Goal: Task Accomplishment & Management: Manage account settings

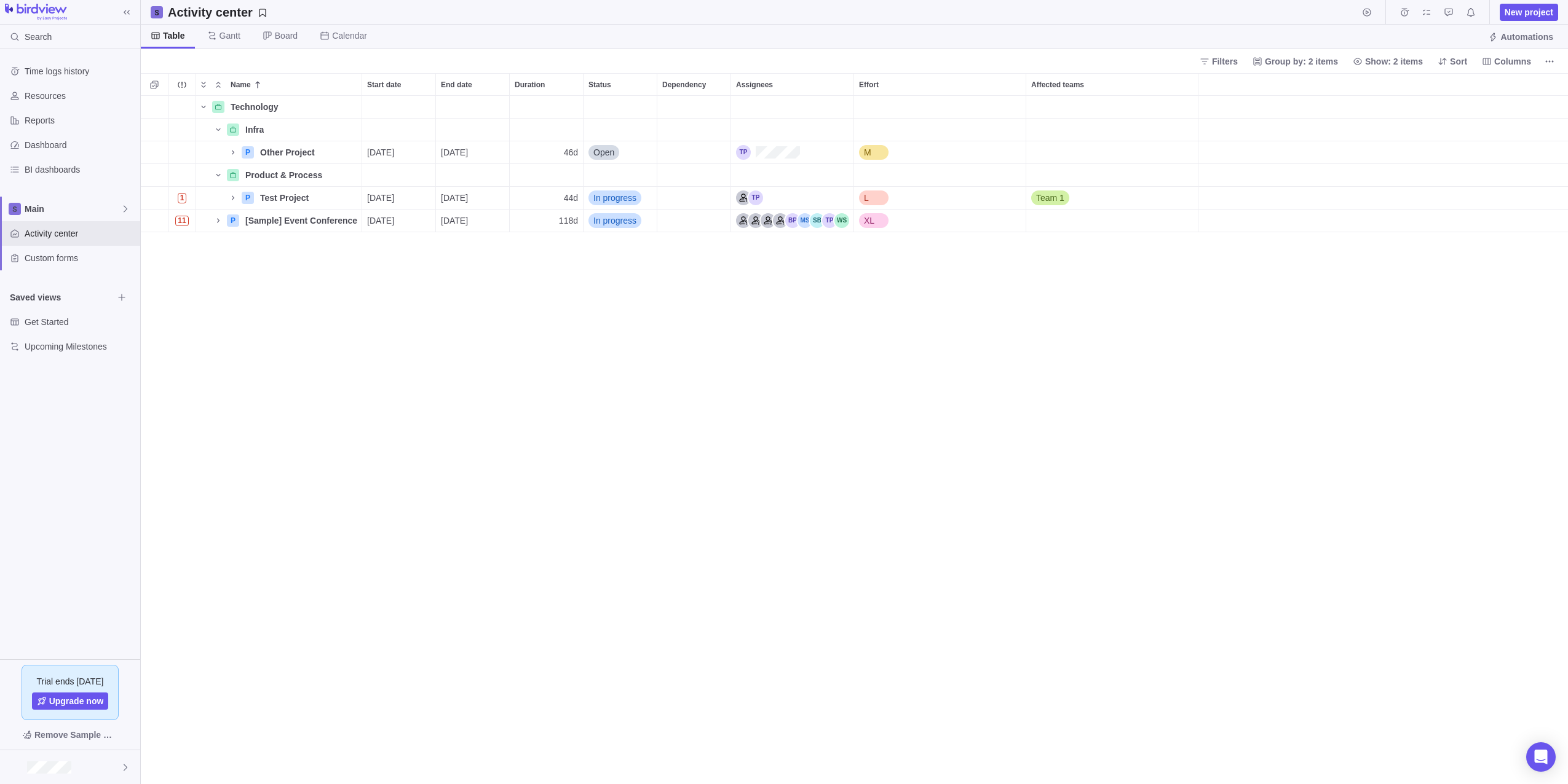
scroll to position [679, 1418]
click at [465, 384] on div "Technology Details Infra Details P Other Project Details [DATE] [DATE] 46d Open…" at bounding box center [854, 440] width 1427 height 688
click at [718, 557] on div "Technology Details Infra Details P Other Project Details [DATE] [DATE] 46d Open…" at bounding box center [854, 440] width 1427 height 688
click at [47, 229] on span "Activity center" at bounding box center [80, 233] width 110 height 12
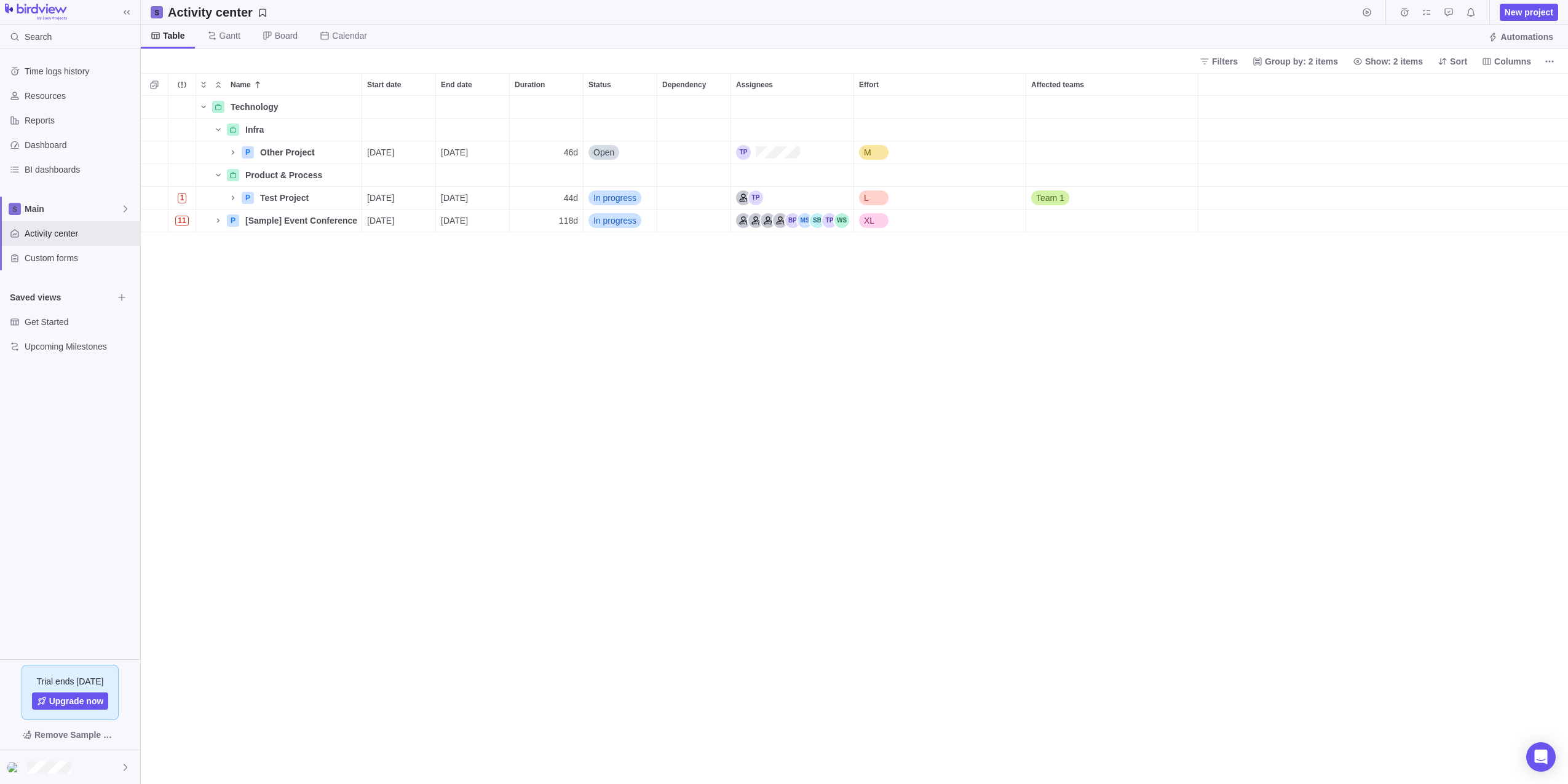
drag, startPoint x: 444, startPoint y: 407, endPoint x: 447, endPoint y: 384, distance: 23.2
click at [444, 407] on div "Technology Details Infra Details P Other Project Details [DATE] [DATE] 46d Open…" at bounding box center [854, 440] width 1427 height 688
click at [218, 130] on icon "Name" at bounding box center [218, 130] width 4 height 3
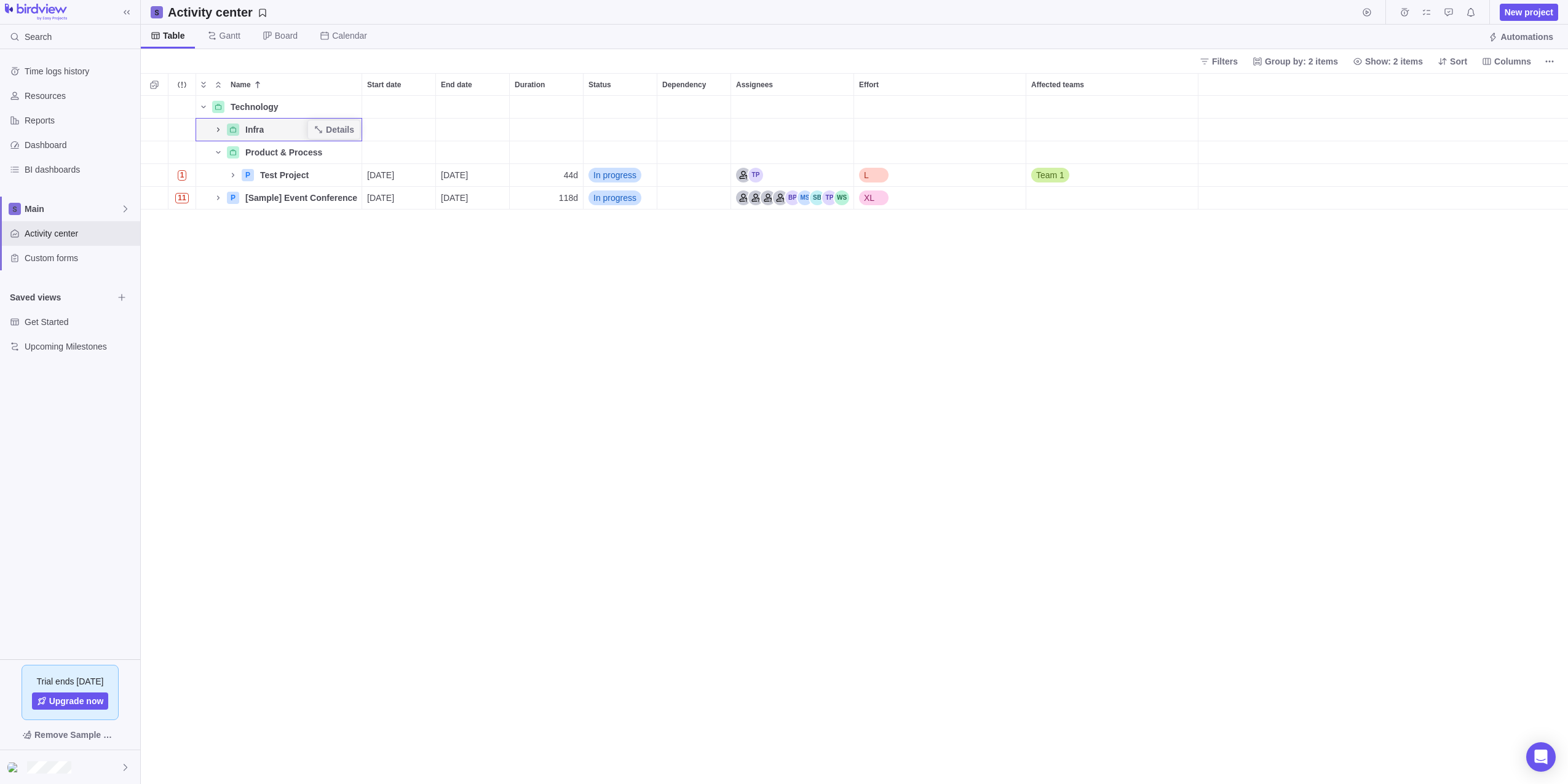
click at [219, 132] on icon "Name" at bounding box center [218, 129] width 10 height 10
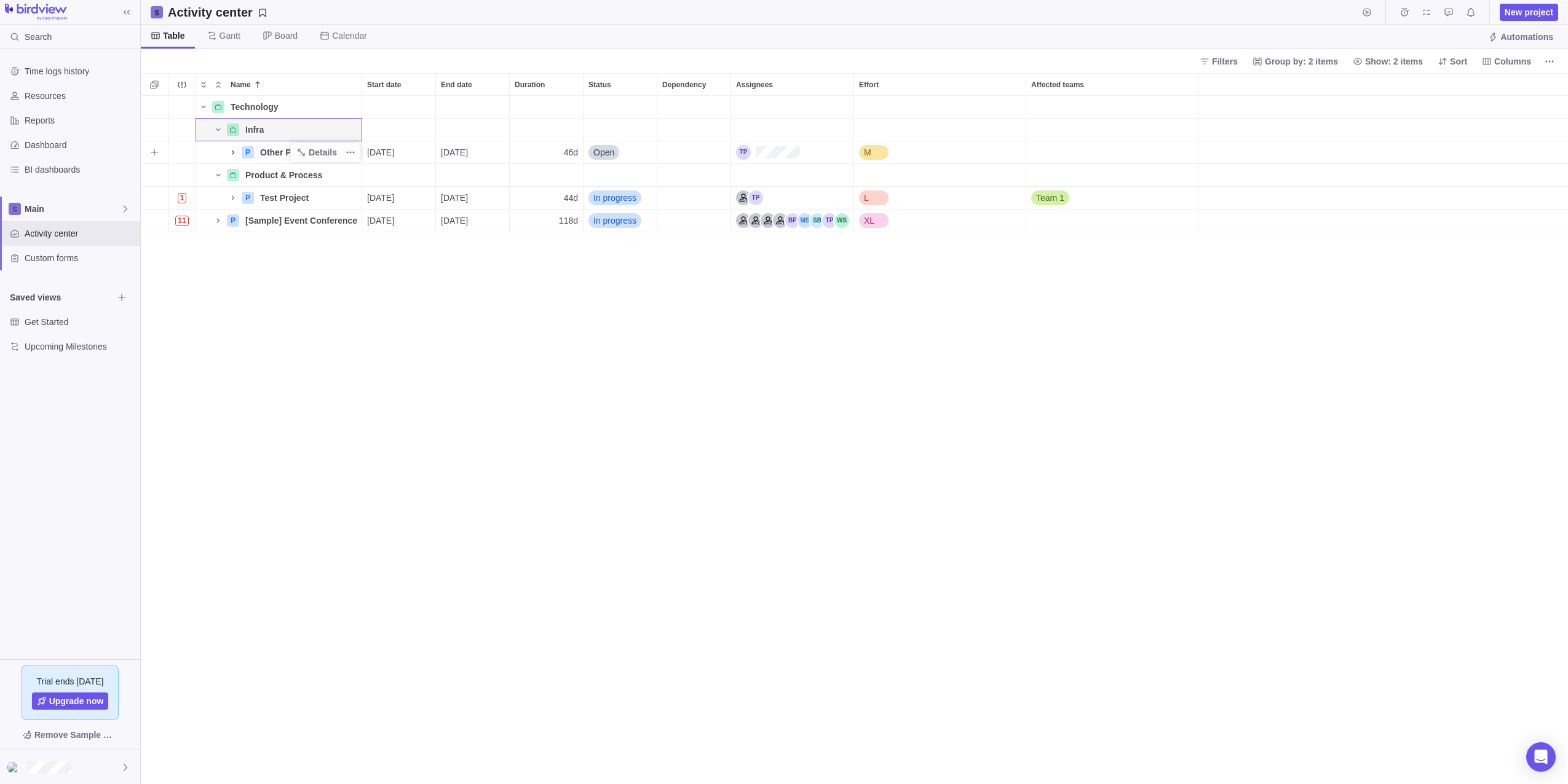
click at [234, 155] on icon "Name" at bounding box center [233, 152] width 10 height 10
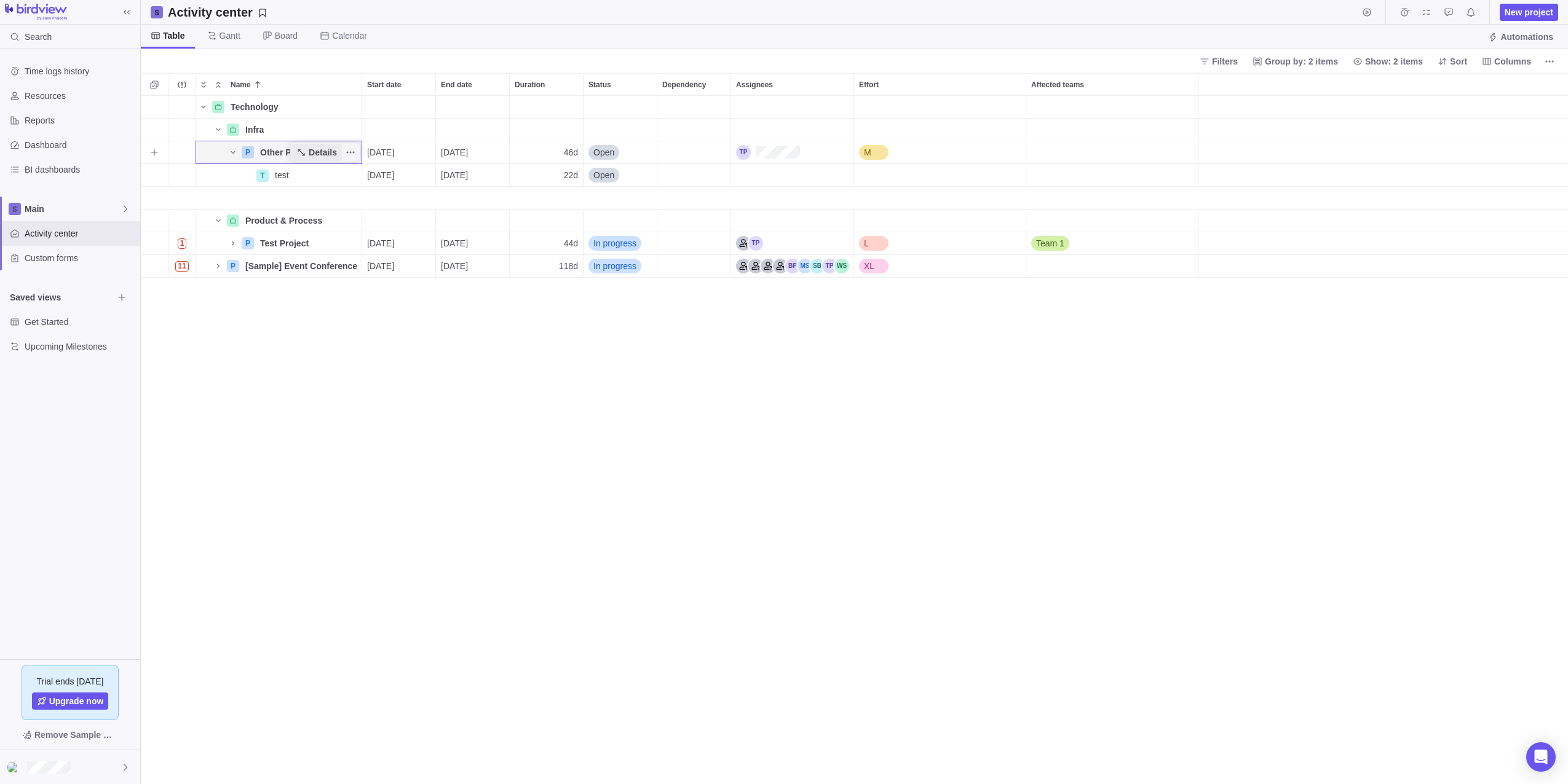
click at [330, 151] on span "Details" at bounding box center [323, 152] width 28 height 12
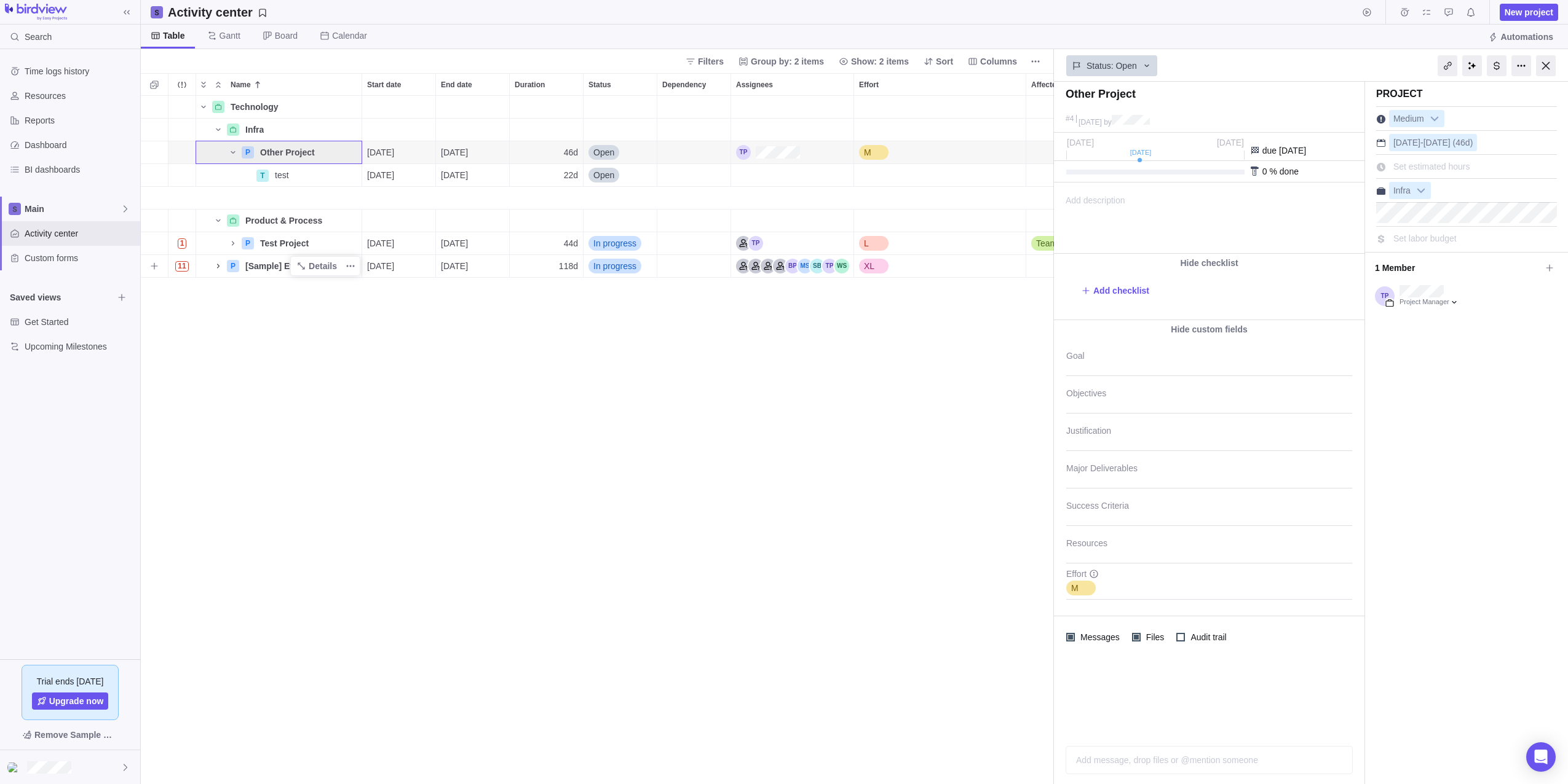
click at [219, 267] on icon "Name" at bounding box center [218, 266] width 10 height 10
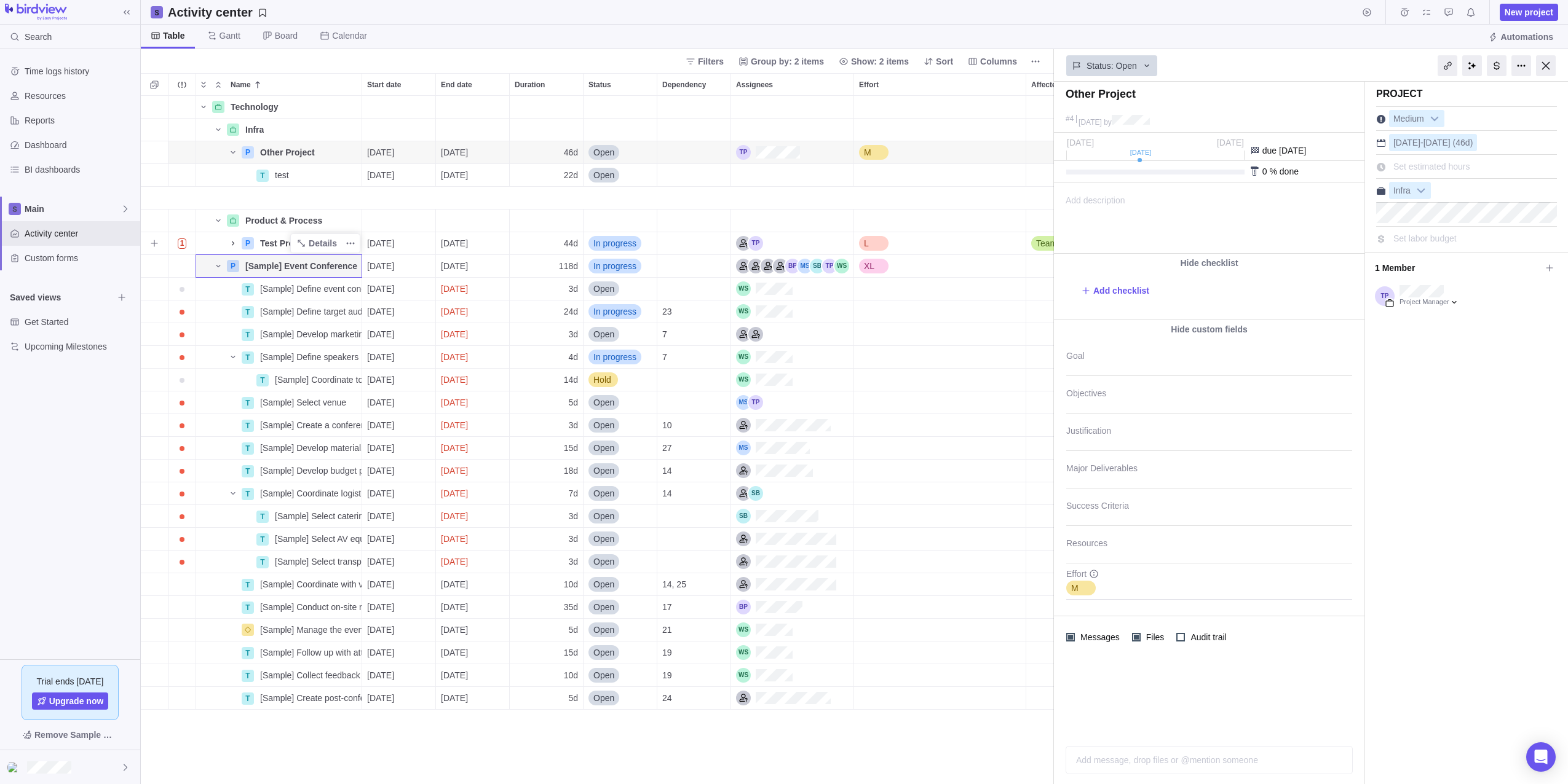
click at [234, 243] on icon "Name" at bounding box center [233, 243] width 3 height 4
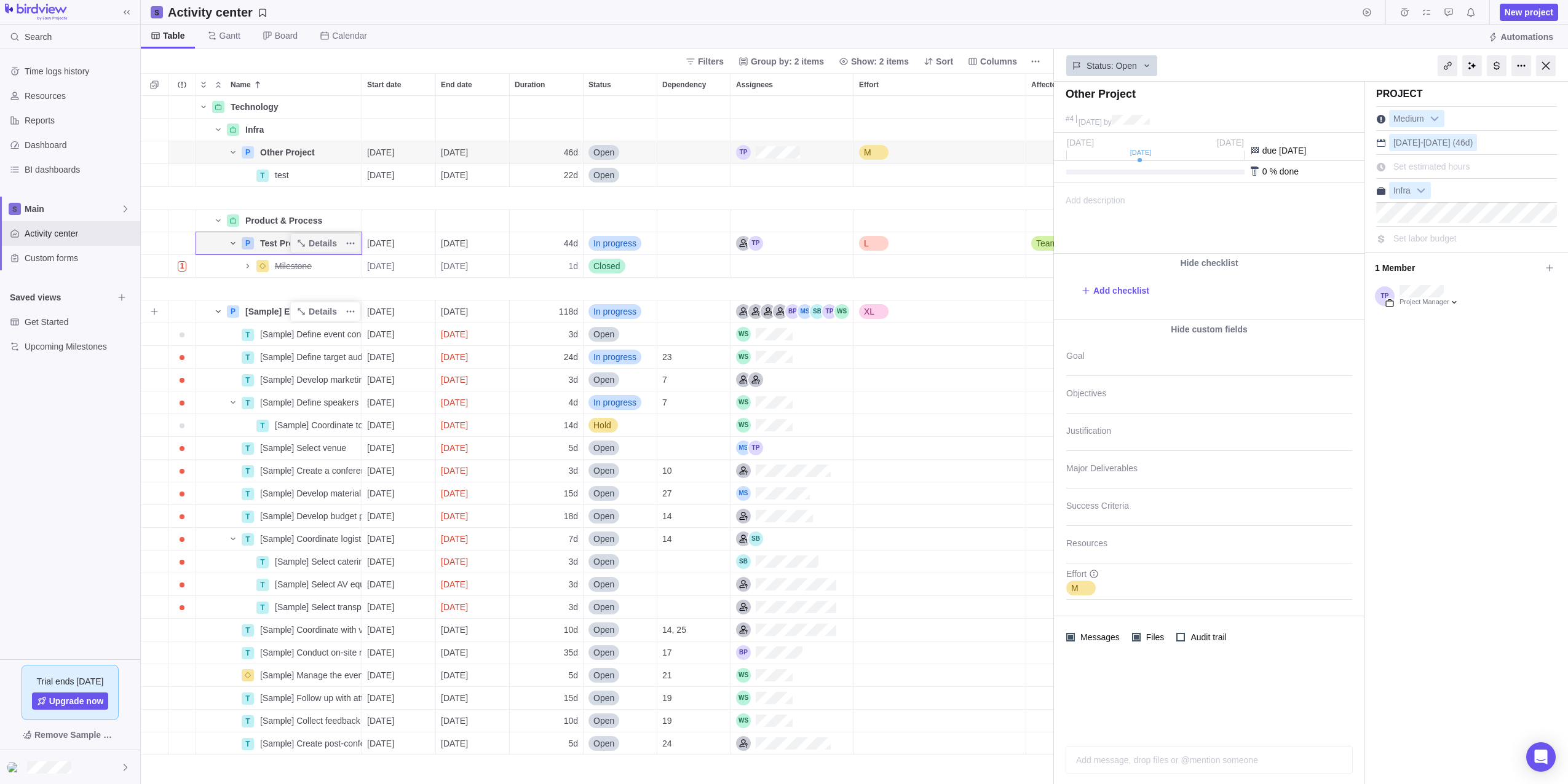
click at [222, 309] on icon "Name" at bounding box center [218, 311] width 10 height 10
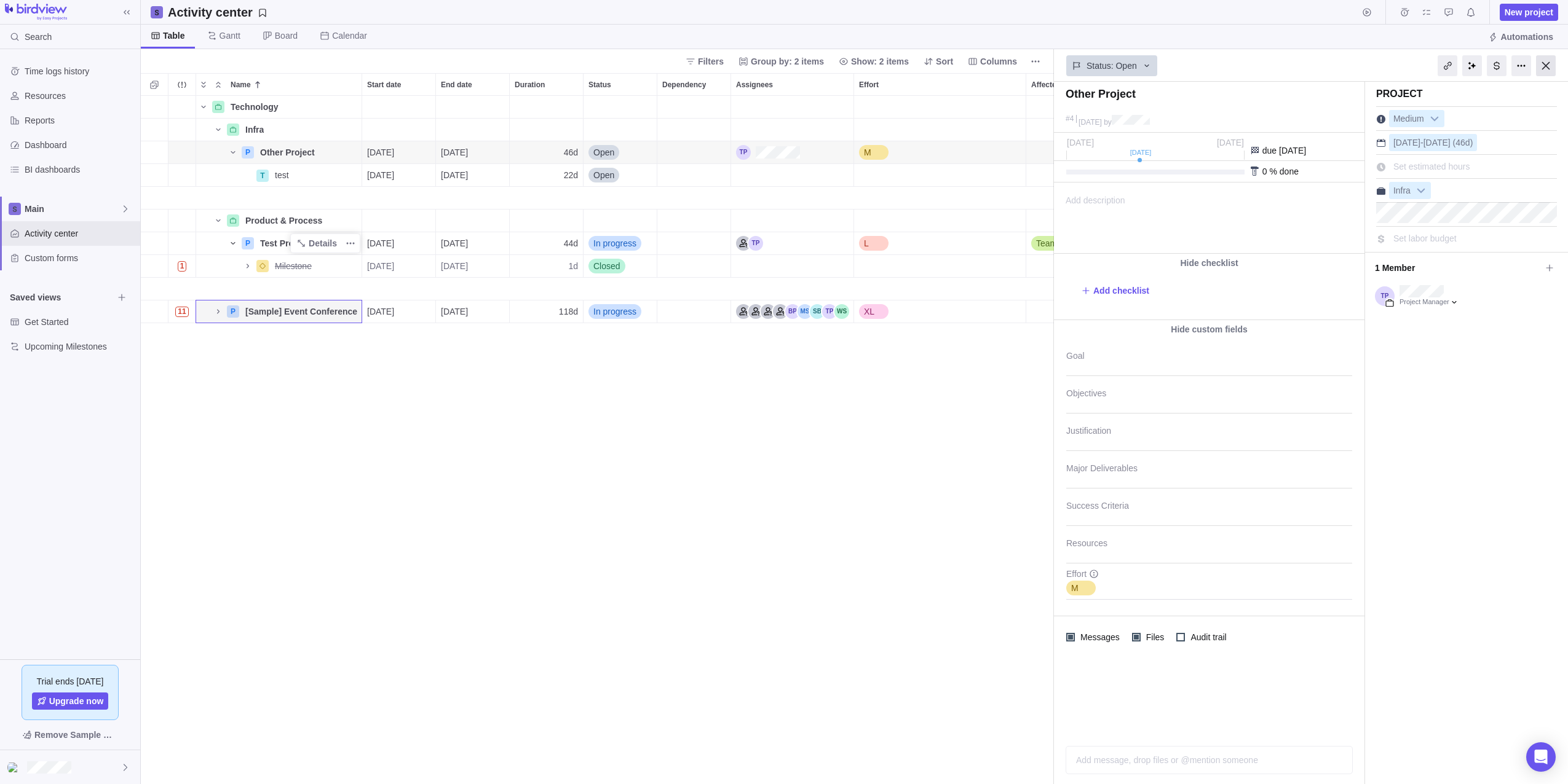
click at [1551, 66] on div at bounding box center [1546, 65] width 20 height 21
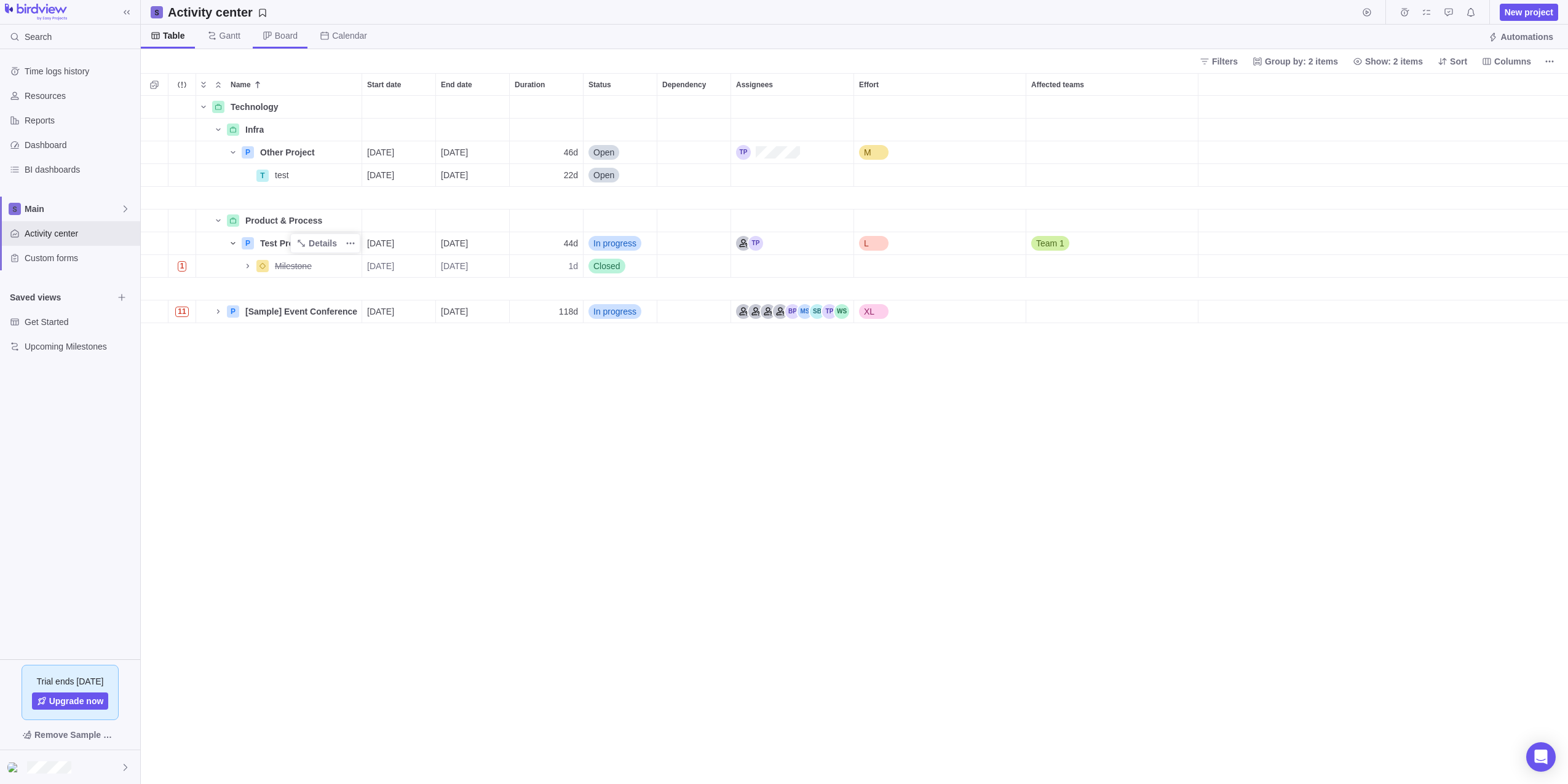
click at [271, 25] on span "Board" at bounding box center [279, 36] width 55 height 24
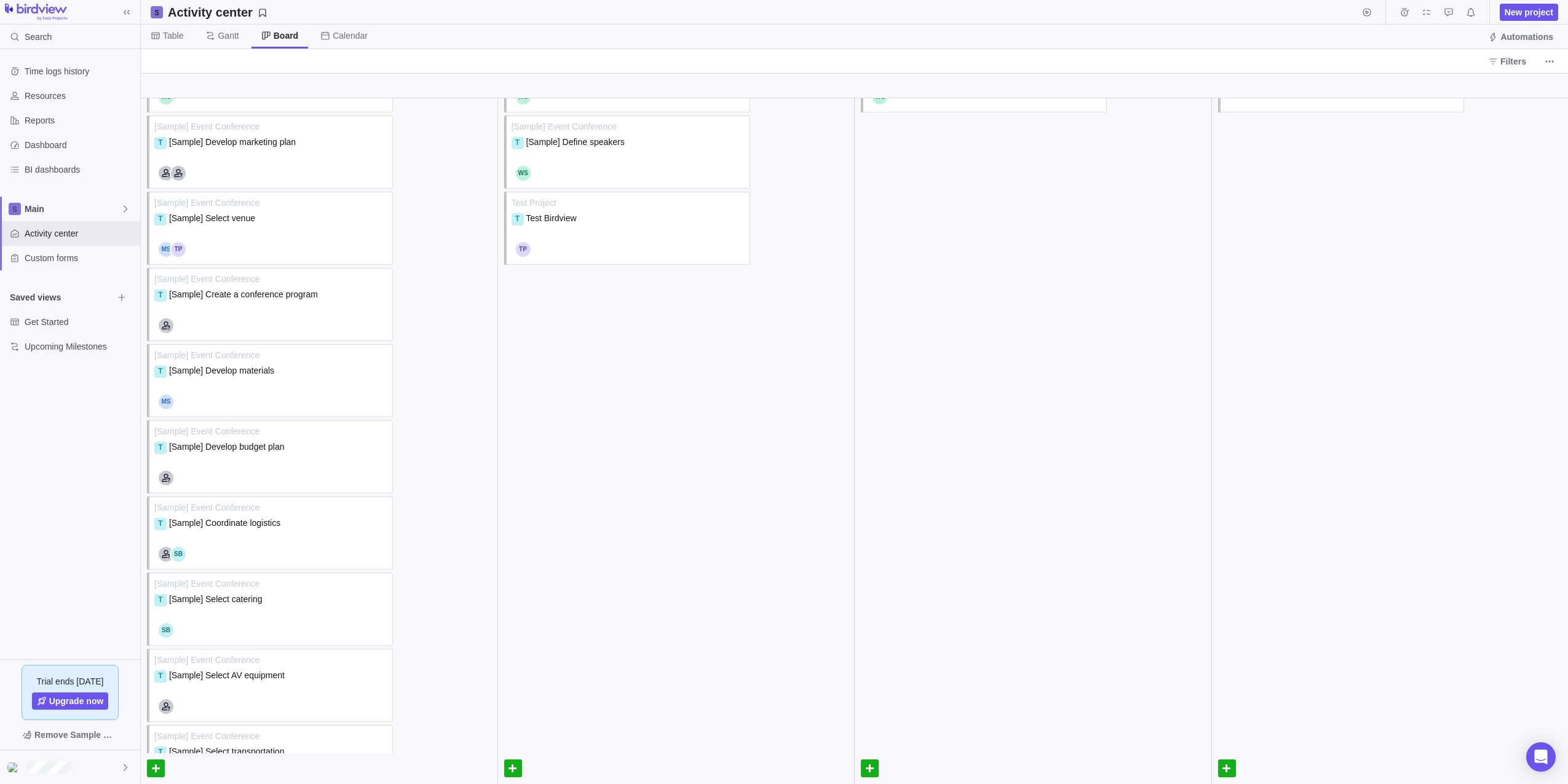
scroll to position [0, 0]
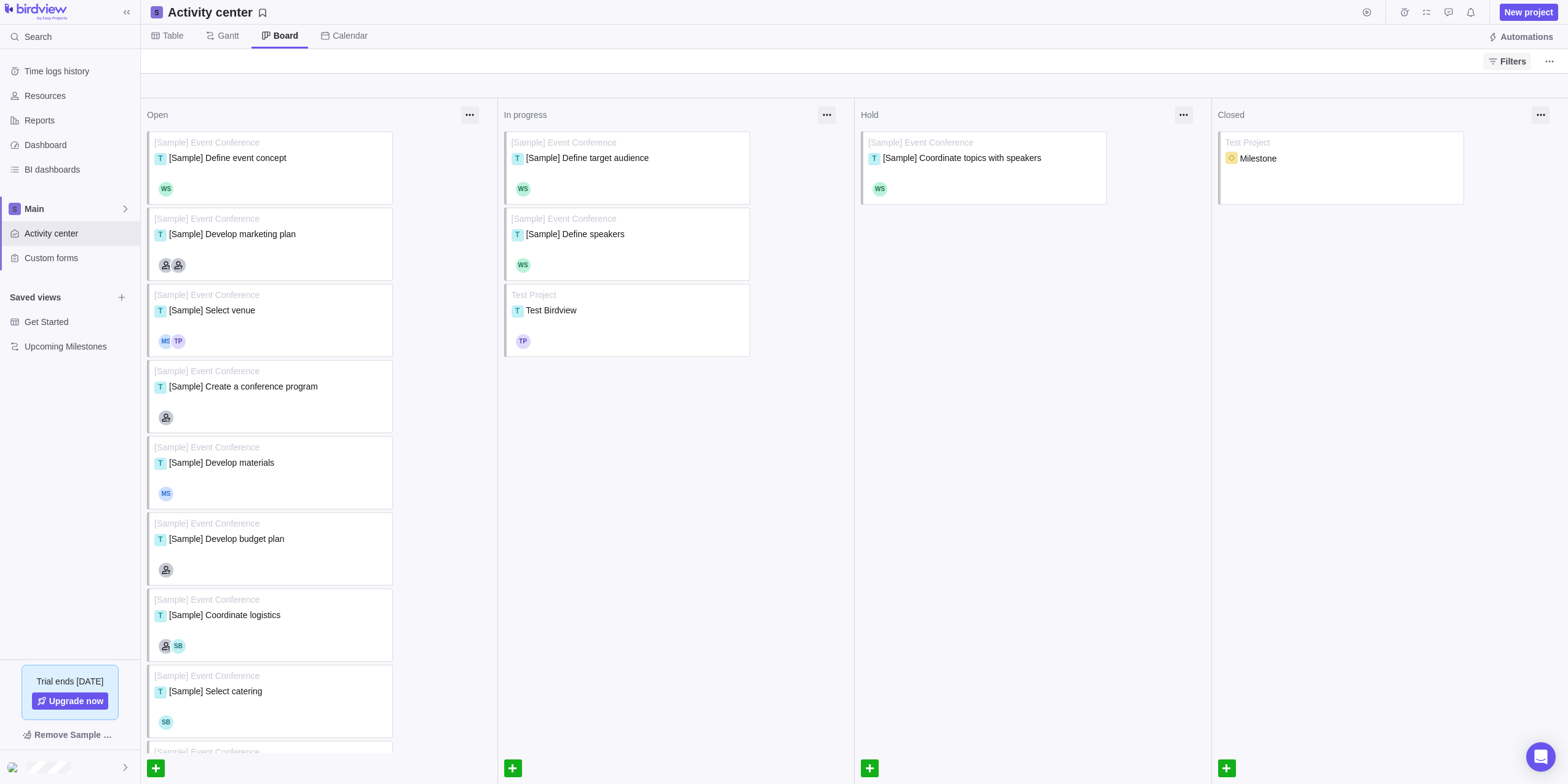
click at [1509, 60] on span "Filters" at bounding box center [1513, 61] width 26 height 12
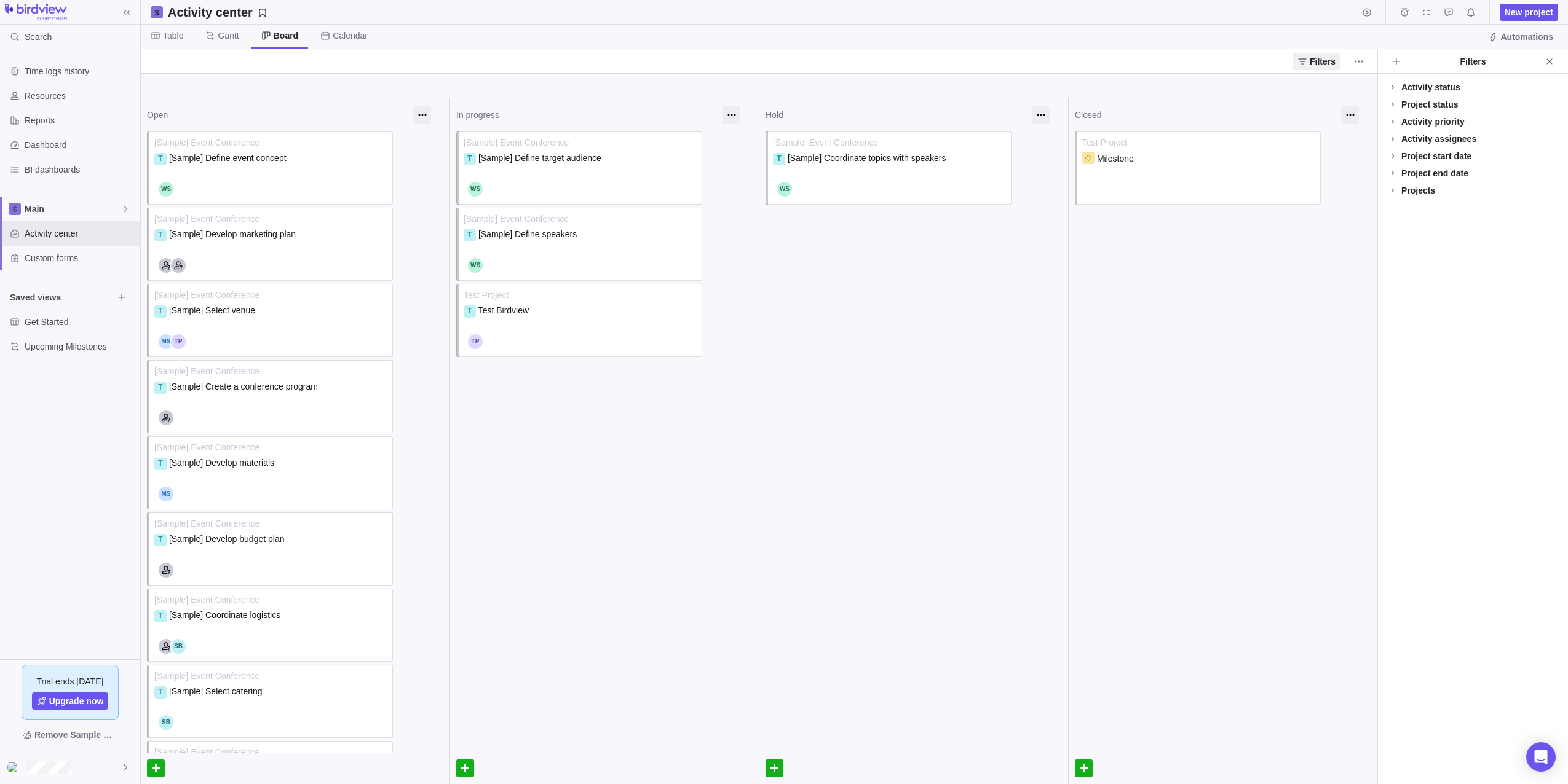
click at [1422, 186] on div "Projects" at bounding box center [1418, 190] width 34 height 12
click at [1395, 225] on div at bounding box center [1392, 225] width 10 height 17
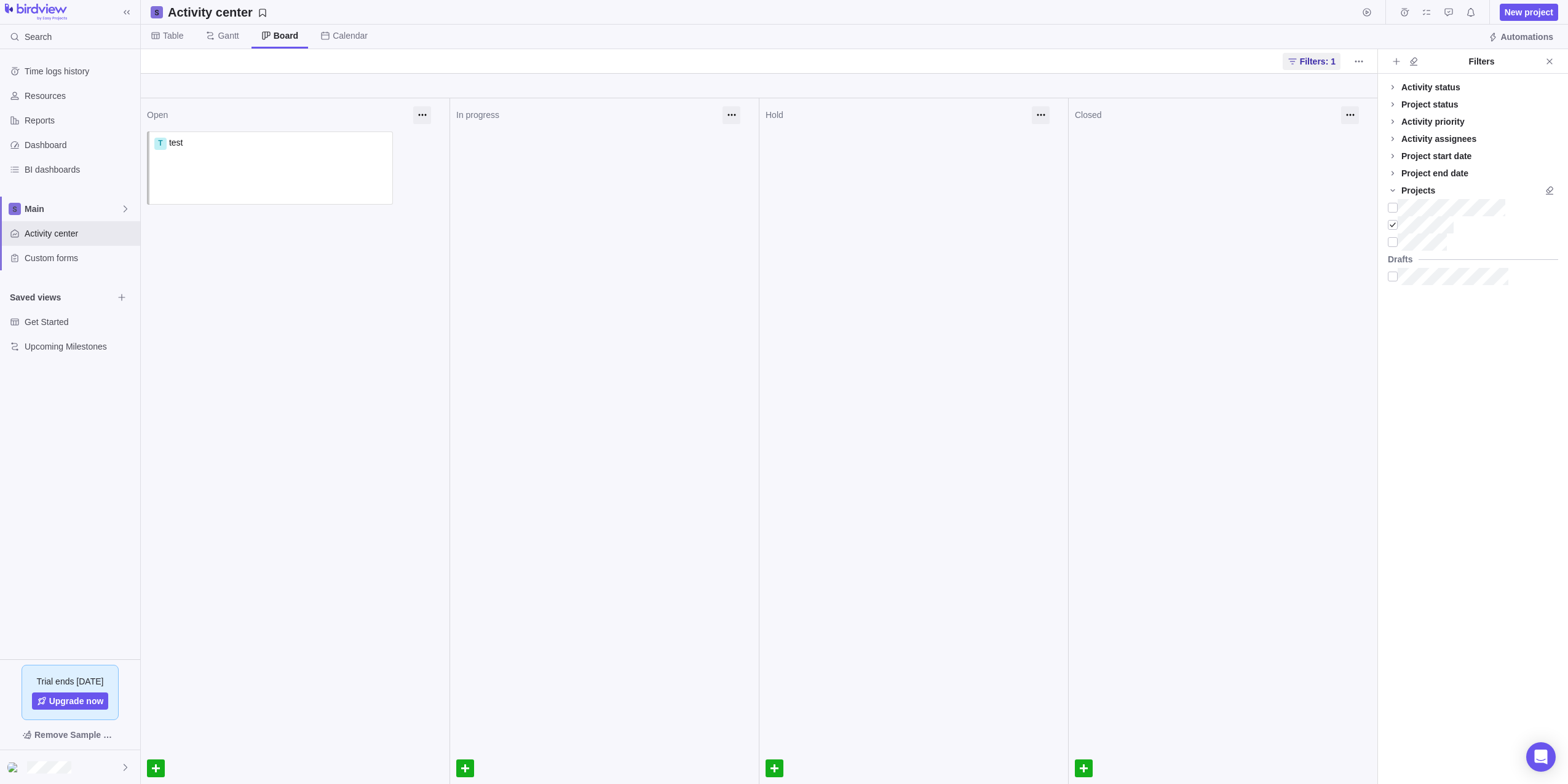
click at [696, 285] on div "In progress" at bounding box center [604, 441] width 309 height 686
click at [168, 32] on span "Table" at bounding box center [173, 35] width 21 height 12
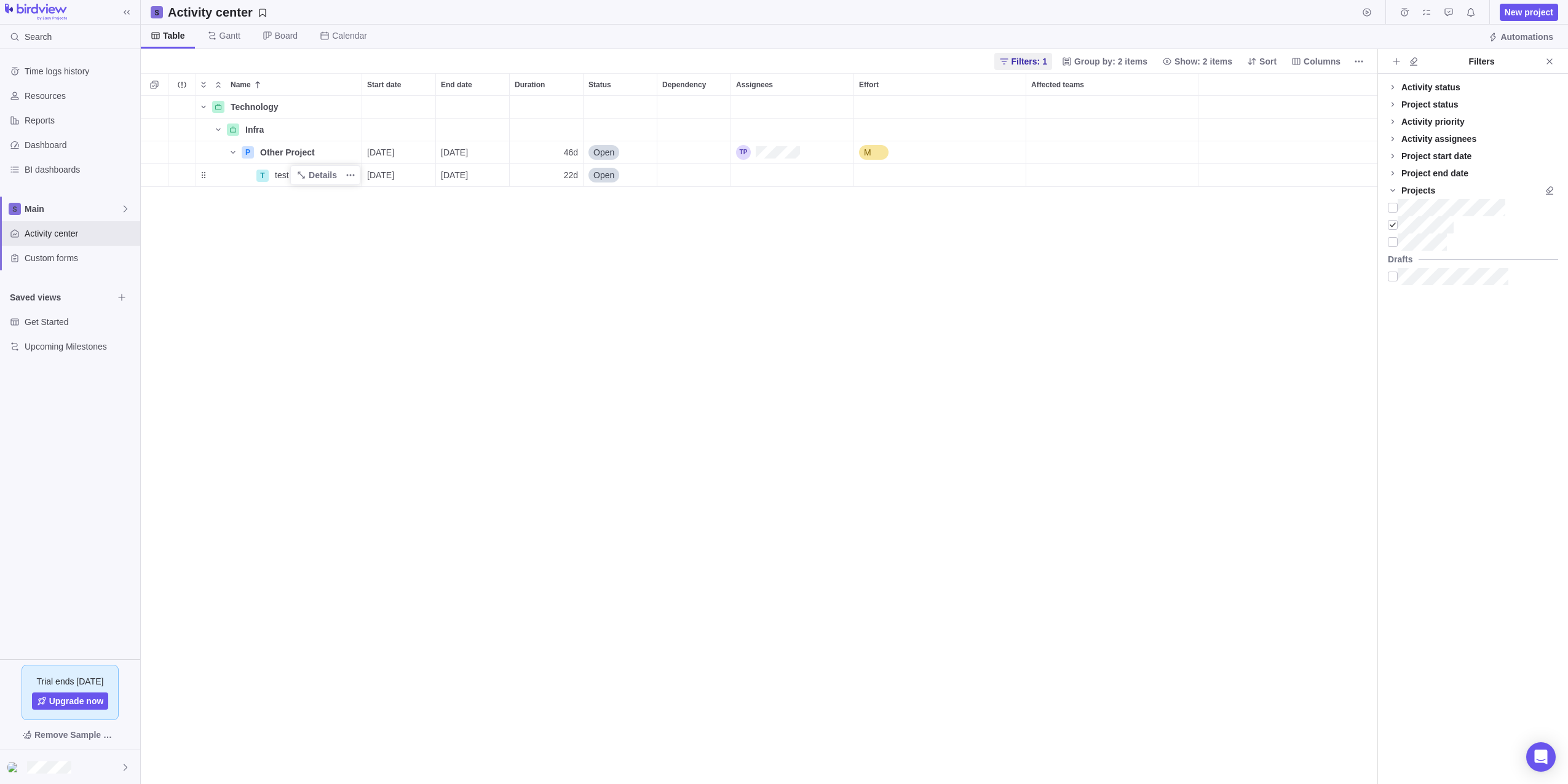
scroll to position [679, 1228]
click at [1556, 60] on span "Close" at bounding box center [1549, 61] width 17 height 17
click at [1238, 57] on span "Filters: 1" at bounding box center [1220, 61] width 36 height 12
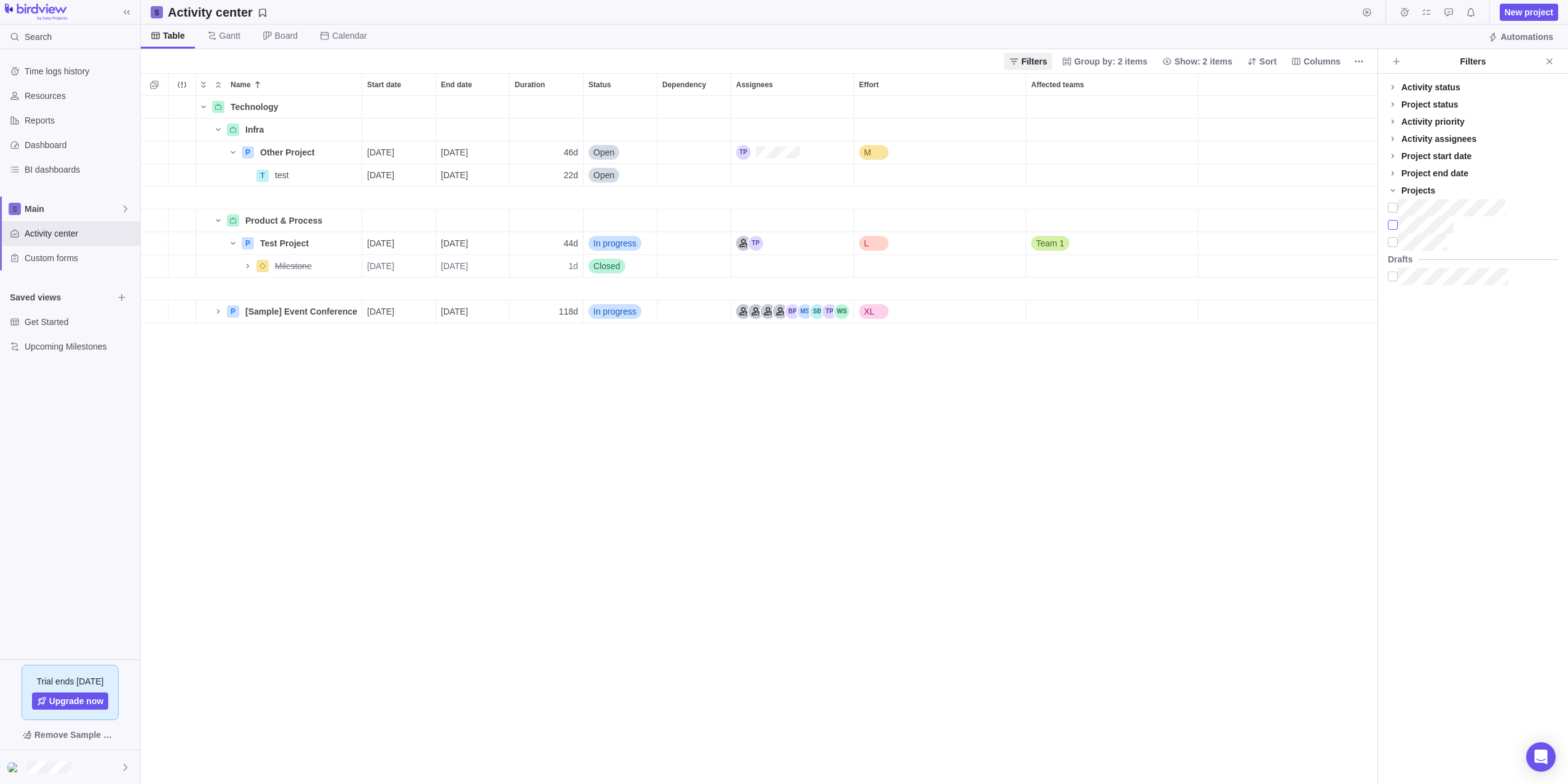
scroll to position [679, 1228]
click at [712, 437] on div "Technology Details Infra Details P Other Project Details [DATE] [DATE] 46d Open…" at bounding box center [759, 440] width 1237 height 688
click at [1554, 53] on span "Close" at bounding box center [1549, 61] width 17 height 17
drag, startPoint x: 1231, startPoint y: 58, endPoint x: 1242, endPoint y: 83, distance: 27.3
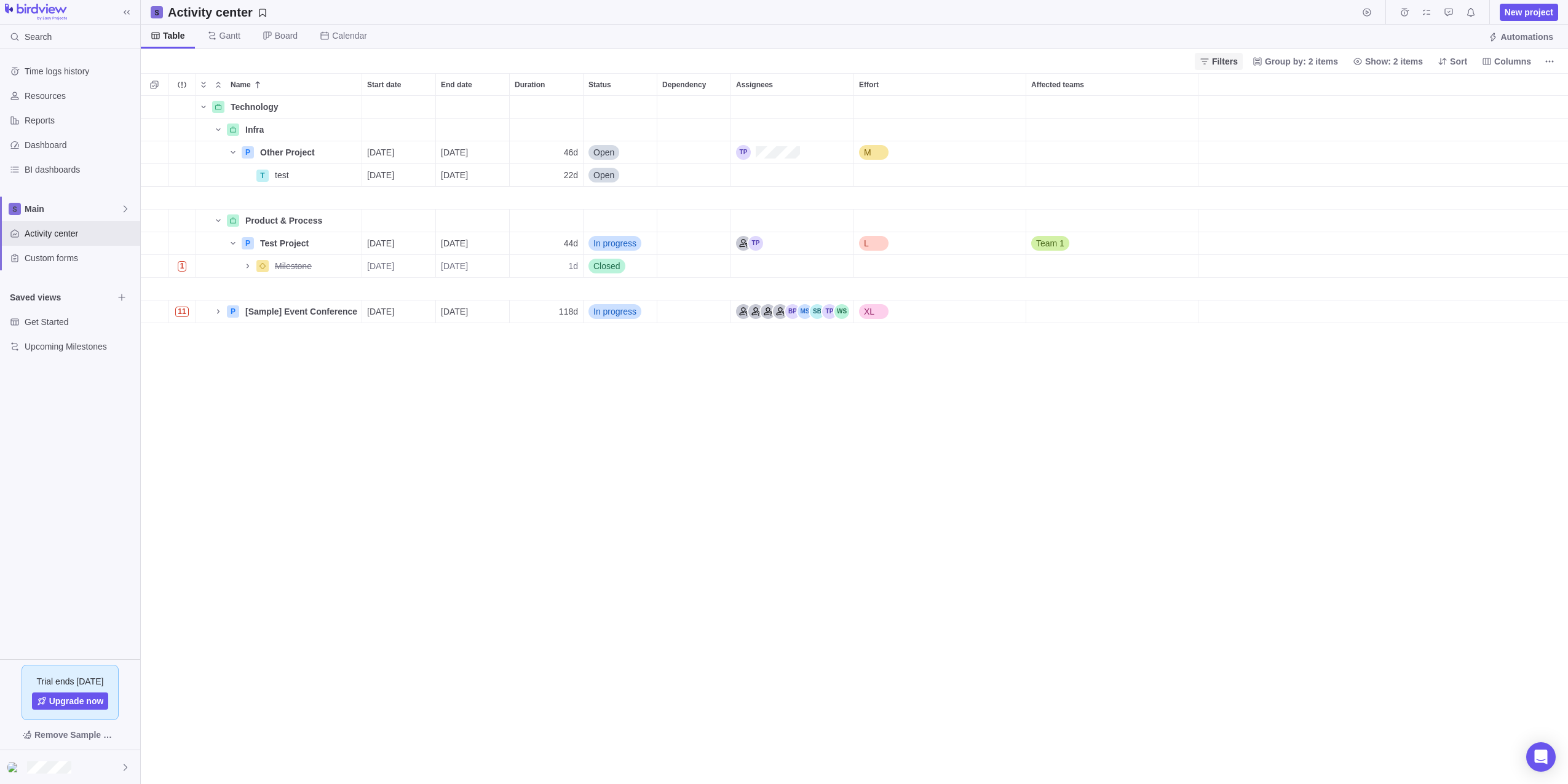
click at [1231, 58] on span "Filters" at bounding box center [1225, 61] width 26 height 12
click at [1390, 208] on div at bounding box center [1392, 207] width 10 height 17
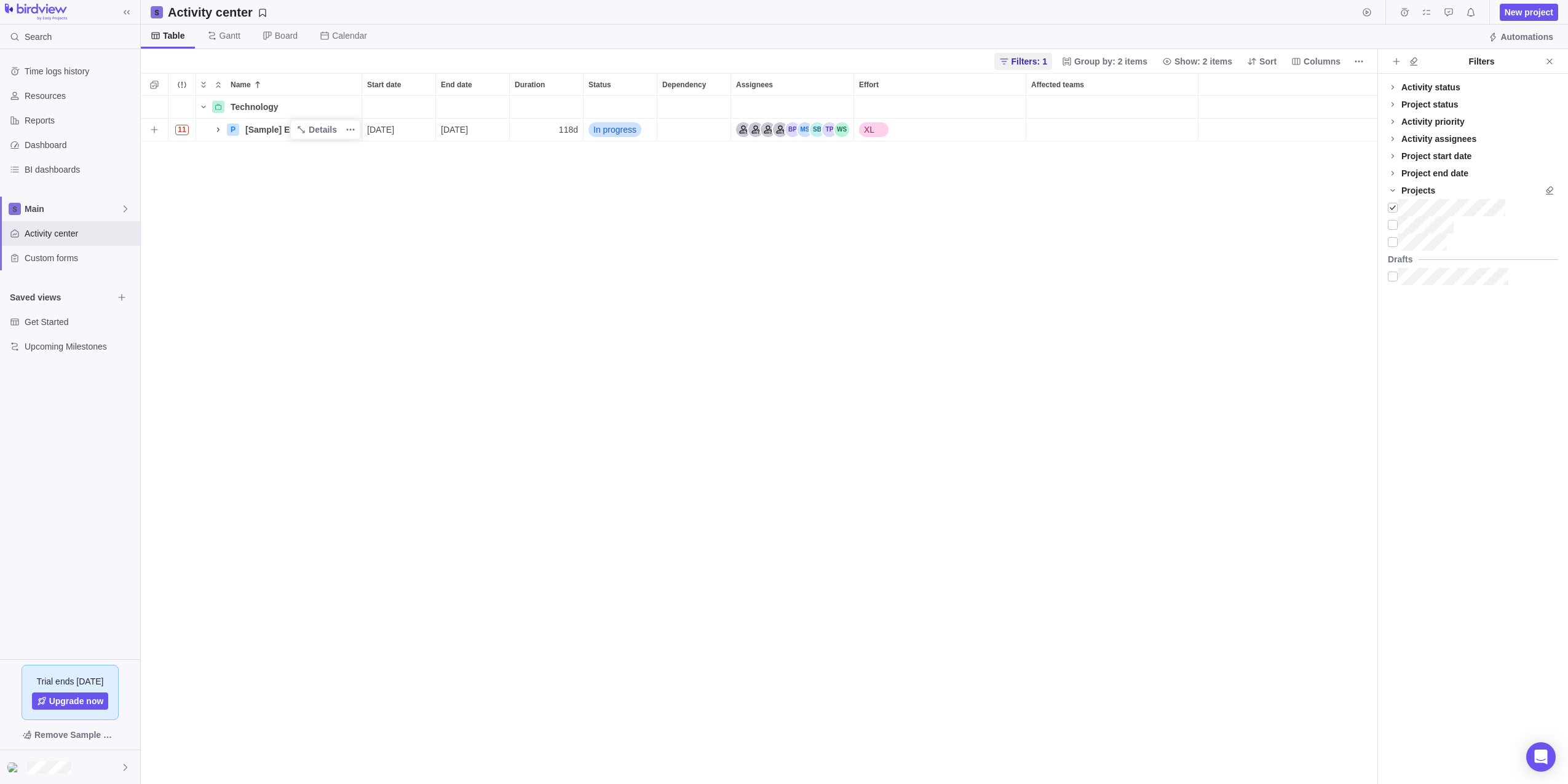
click at [218, 131] on icon "Name" at bounding box center [218, 129] width 3 height 4
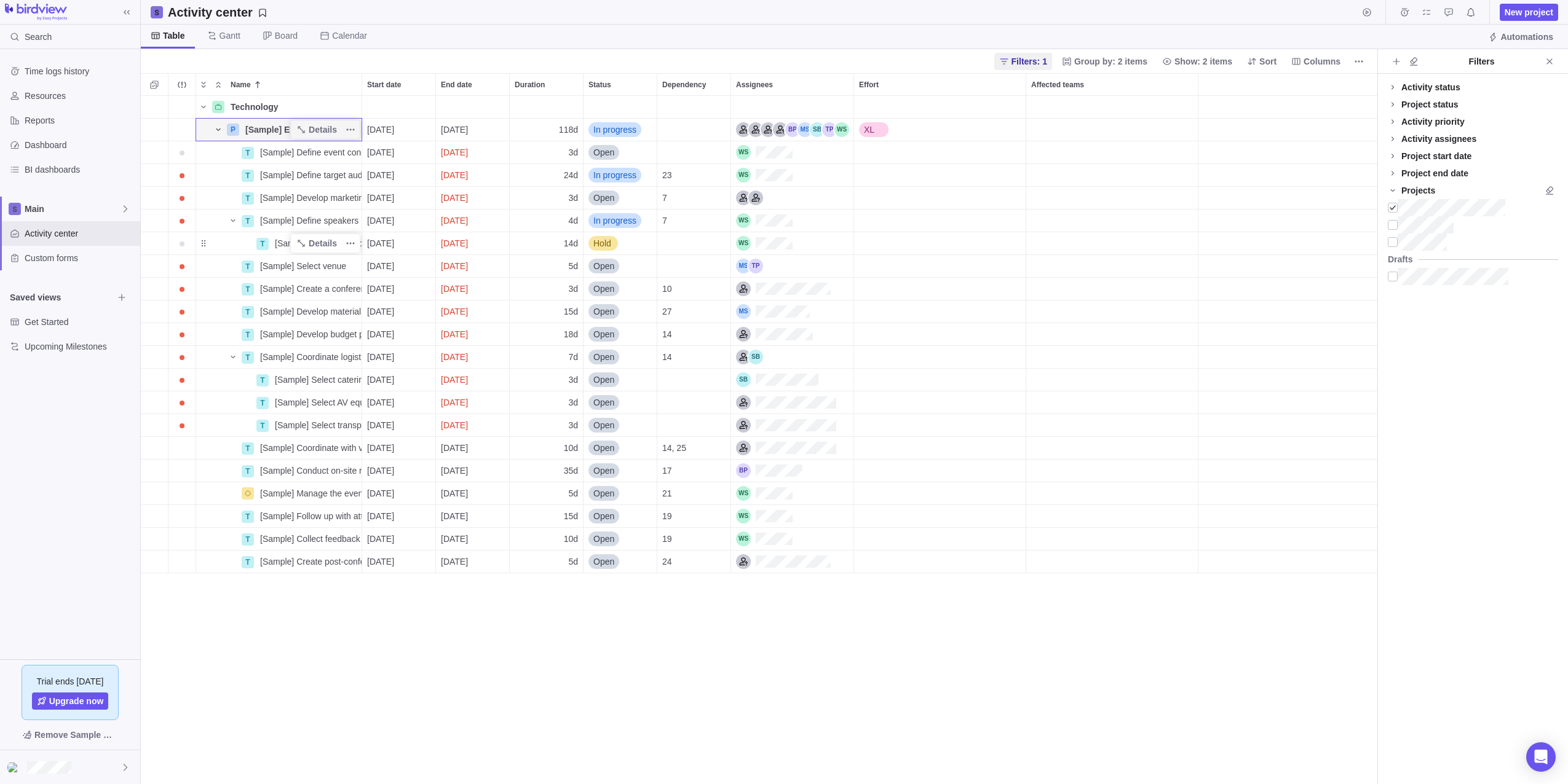
drag, startPoint x: 220, startPoint y: 34, endPoint x: 294, endPoint y: 247, distance: 225.5
click at [220, 34] on span "Gantt" at bounding box center [230, 35] width 21 height 12
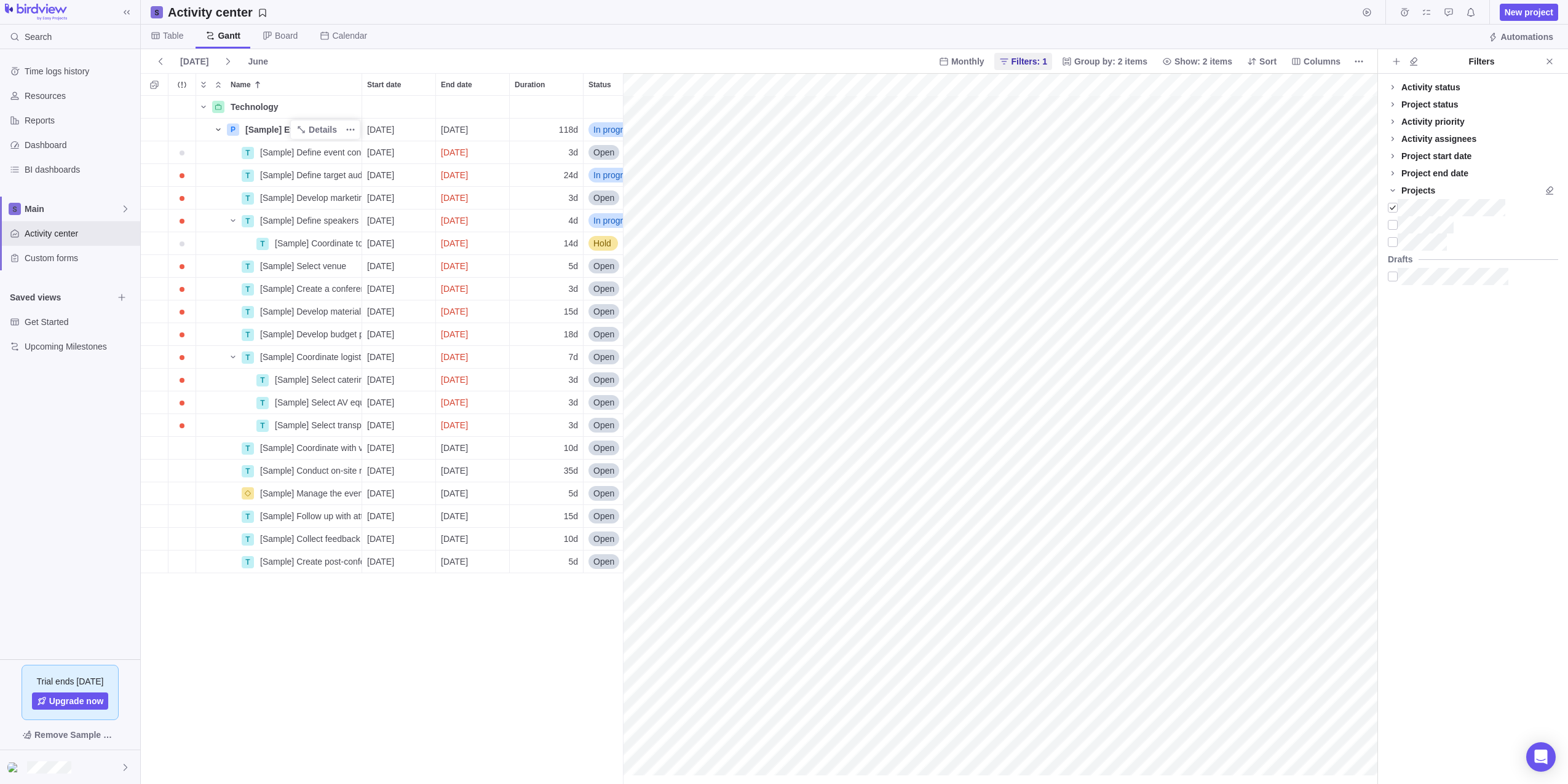
scroll to position [0, 0]
click at [601, 128] on span "In progress" at bounding box center [615, 129] width 43 height 12
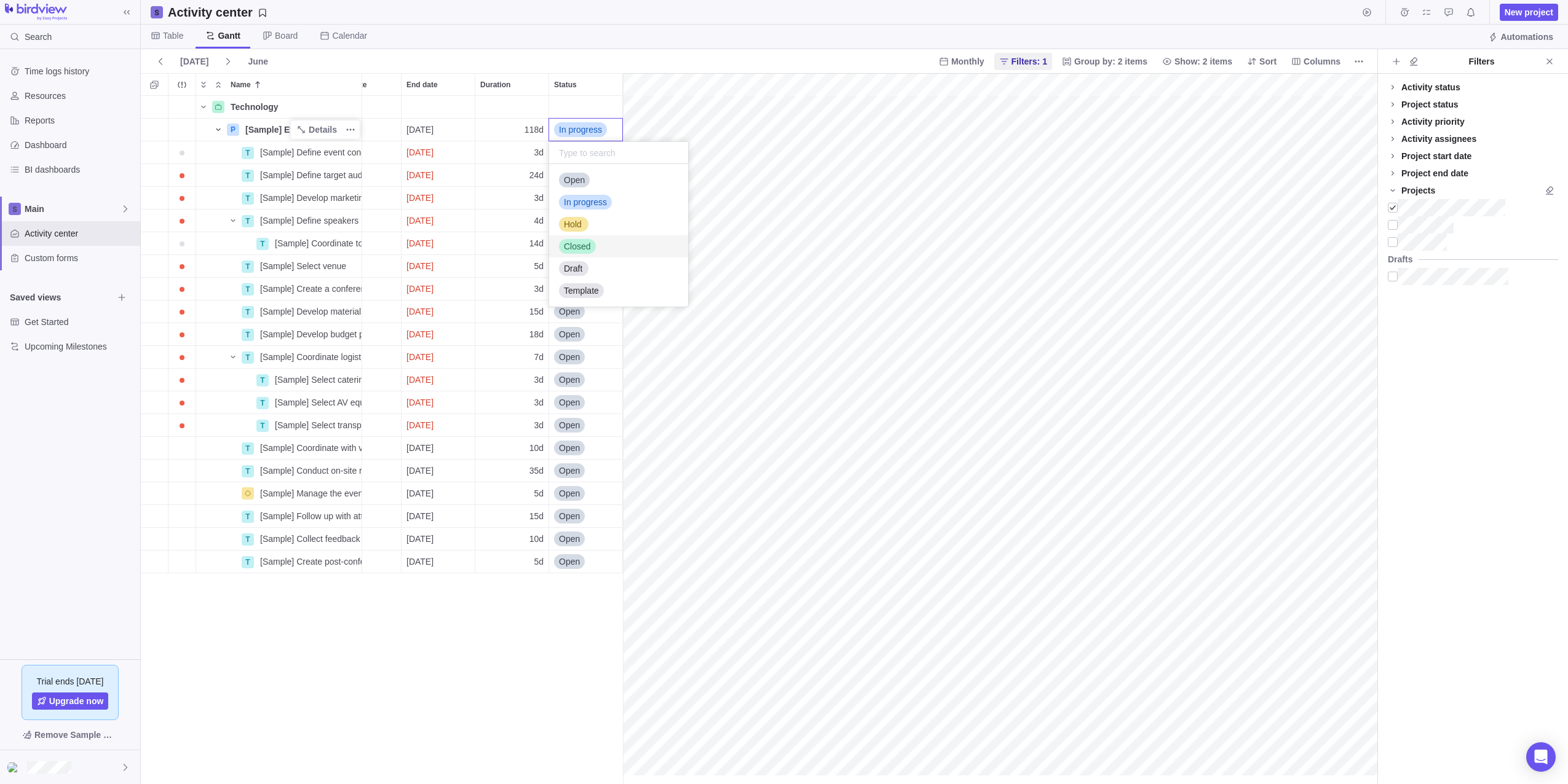
click at [588, 250] on span "Closed" at bounding box center [577, 246] width 27 height 12
click at [582, 152] on div "Open" at bounding box center [569, 152] width 31 height 12
click at [579, 264] on span "Closed" at bounding box center [577, 269] width 27 height 12
click at [576, 179] on span "In progress" at bounding box center [580, 175] width 43 height 12
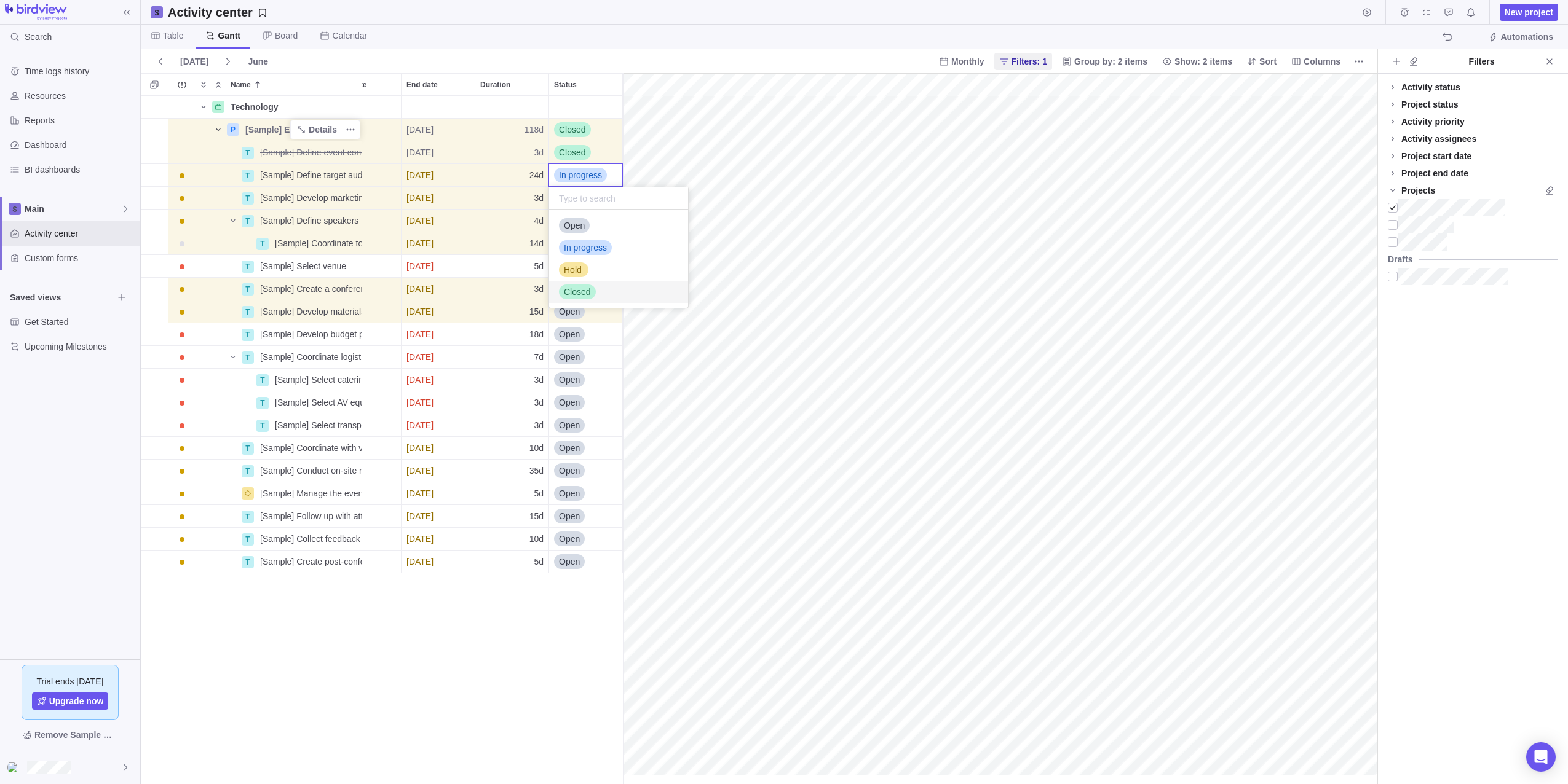
click at [583, 294] on span "Closed" at bounding box center [577, 292] width 27 height 12
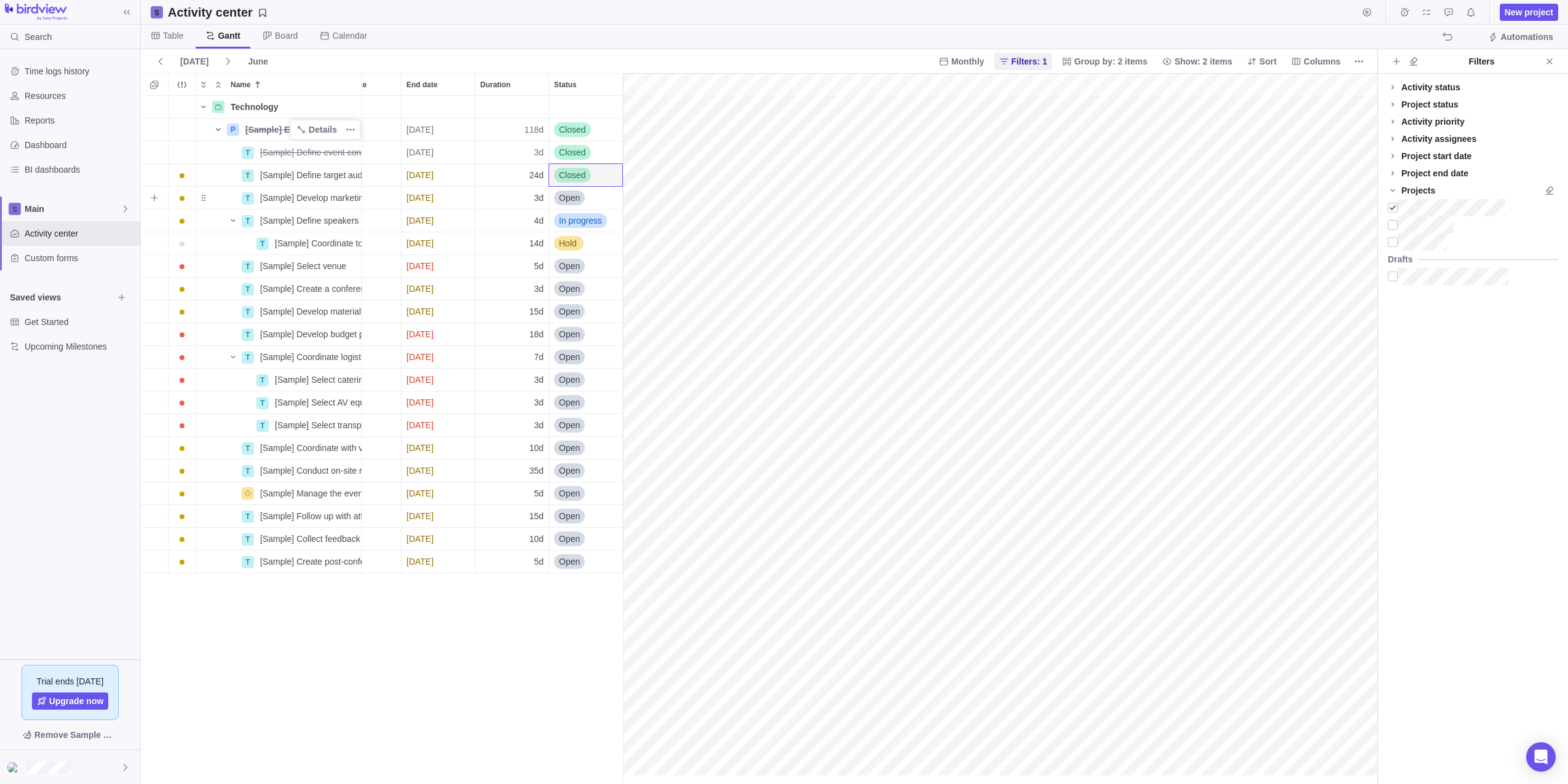
click at [576, 203] on span "Open" at bounding box center [569, 198] width 21 height 12
click at [583, 314] on span "Closed" at bounding box center [577, 315] width 27 height 12
click at [576, 225] on span "In progress" at bounding box center [580, 220] width 43 height 12
click at [621, 425] on div "Technology Details P [Sample] Event Conference Details [DATE] [DATE] 118d Close…" at bounding box center [382, 440] width 482 height 688
click at [571, 335] on span "Open" at bounding box center [569, 334] width 21 height 12
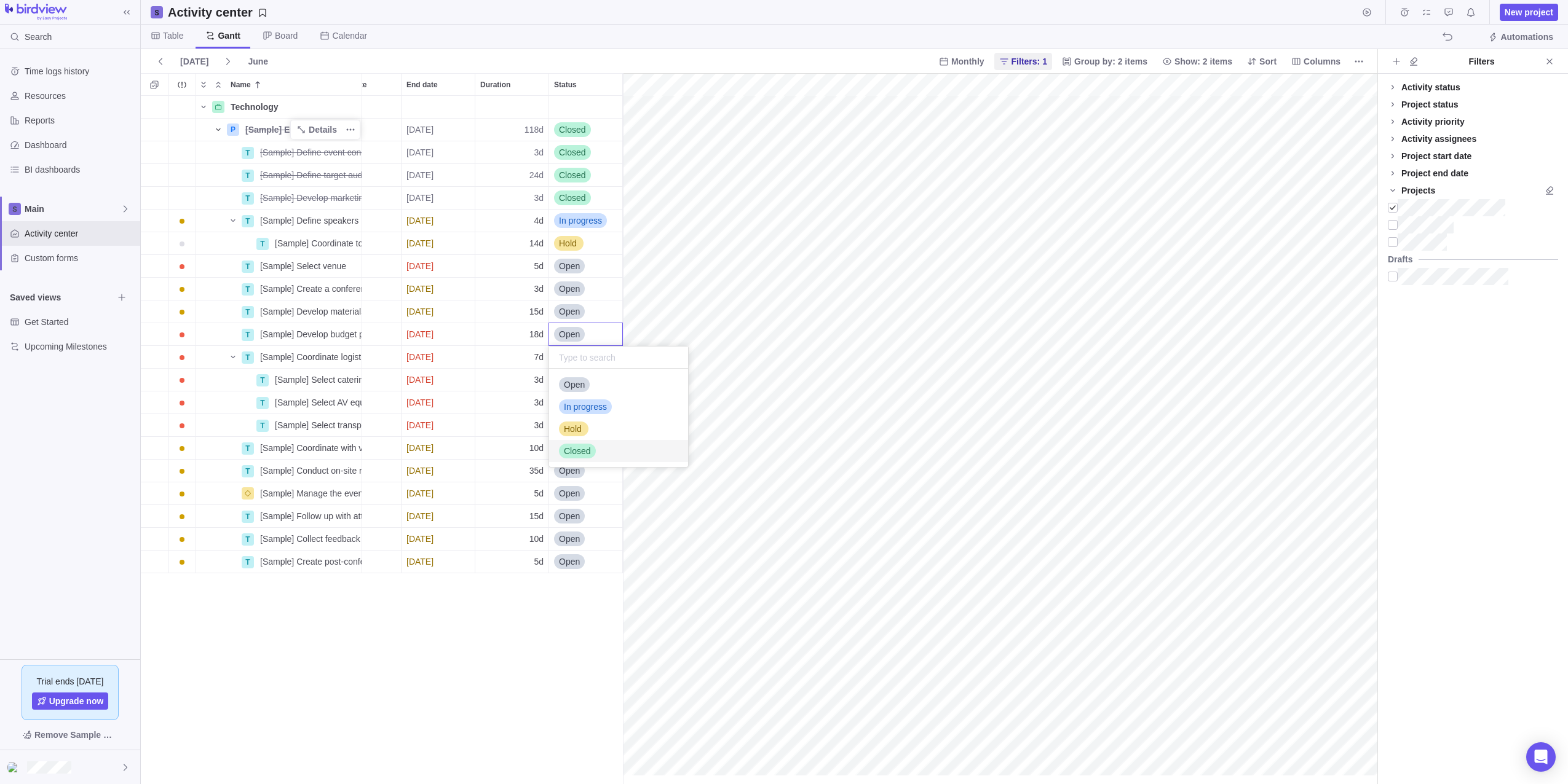
click at [594, 455] on div "Closed" at bounding box center [619, 451] width 139 height 22
click at [573, 354] on span "Open" at bounding box center [569, 357] width 21 height 12
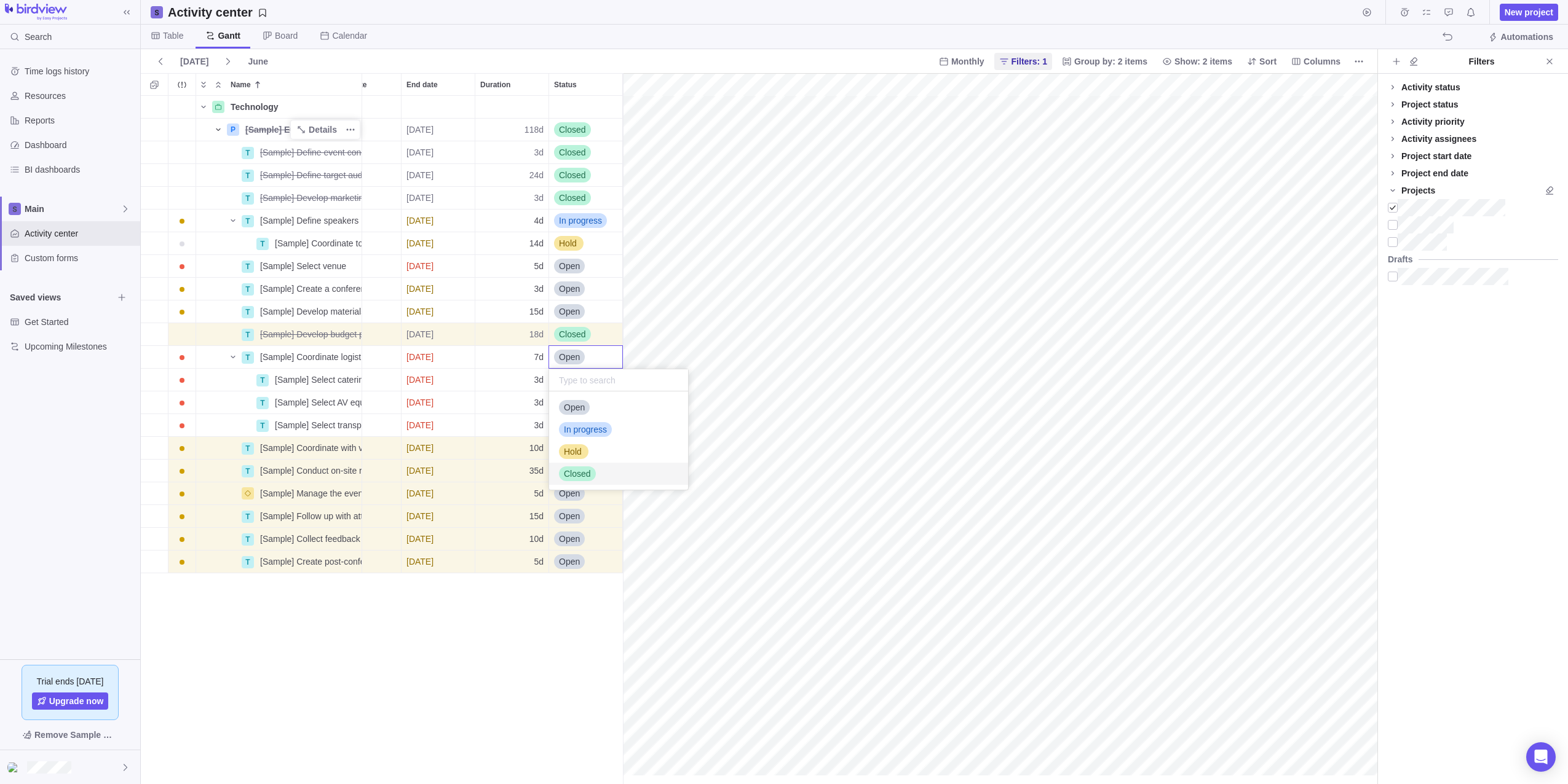
click at [578, 467] on div "Closed" at bounding box center [577, 474] width 37 height 15
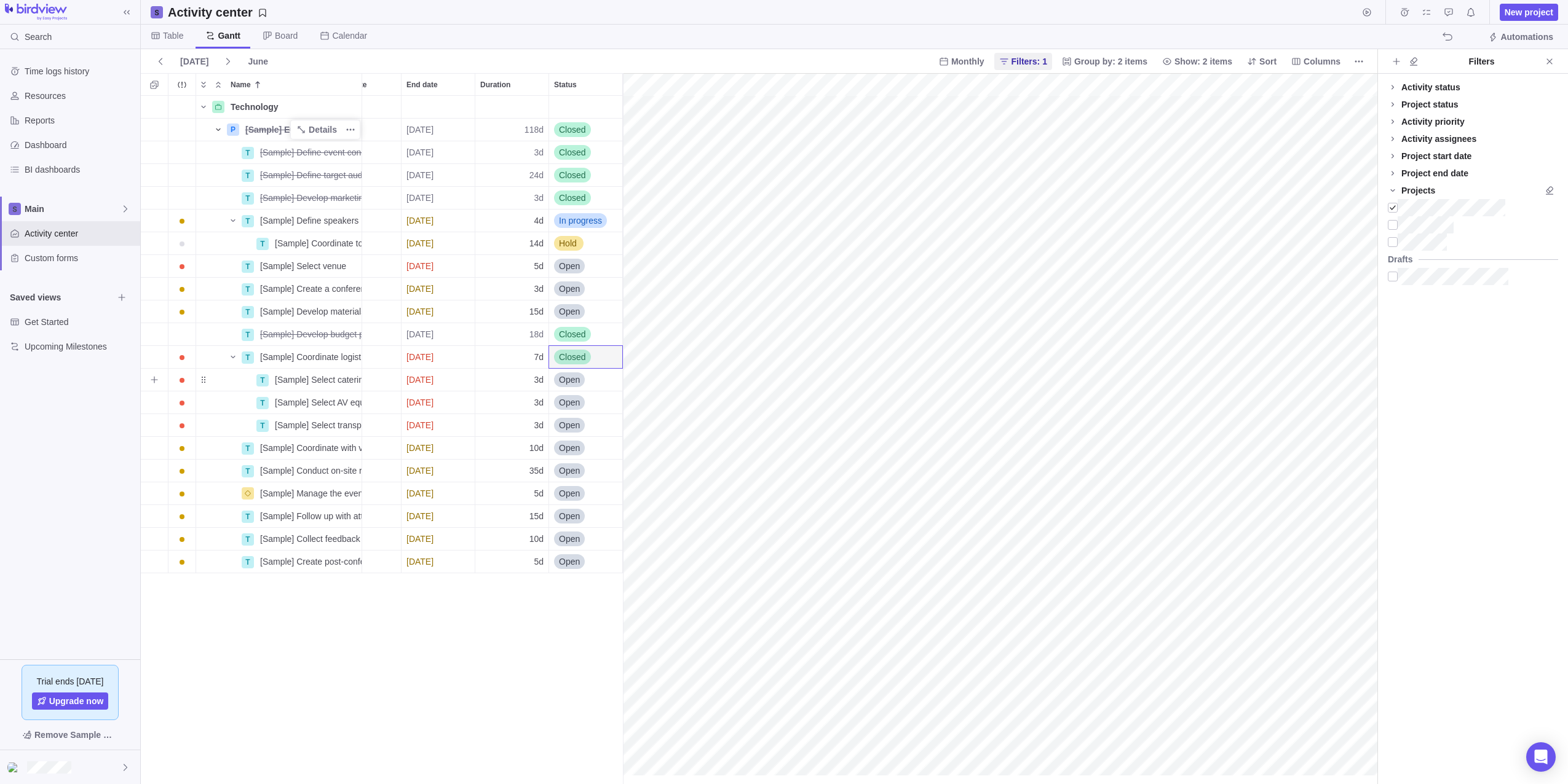
click at [575, 379] on span "Open" at bounding box center [569, 379] width 21 height 12
click at [589, 492] on span "Closed" at bounding box center [577, 496] width 27 height 12
click at [572, 401] on span "Open" at bounding box center [569, 402] width 21 height 12
click at [581, 527] on div "Closed" at bounding box center [619, 519] width 139 height 22
click at [566, 425] on span "Open" at bounding box center [569, 425] width 21 height 12
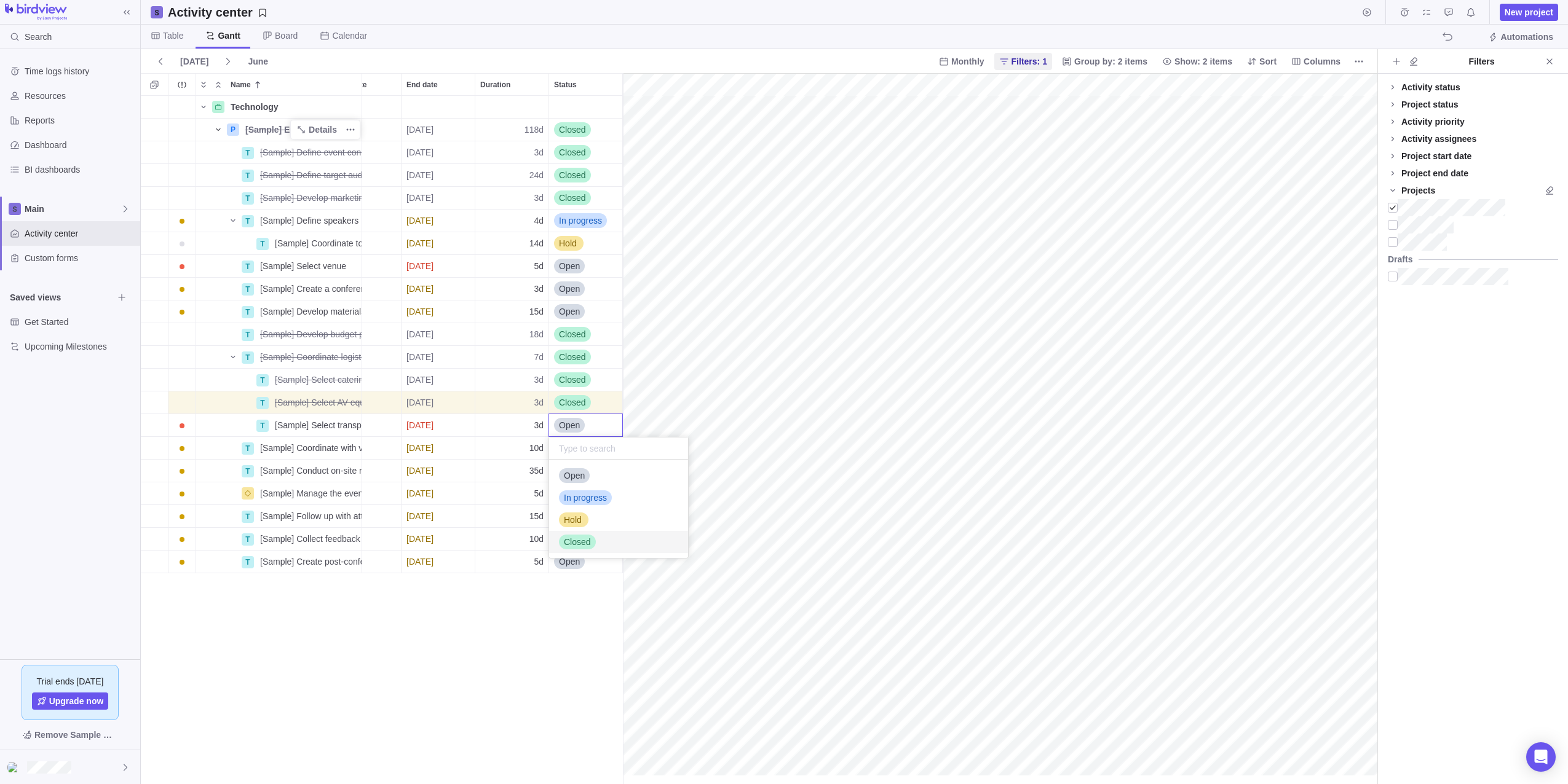
click at [568, 548] on div "Closed" at bounding box center [577, 542] width 37 height 15
click at [567, 265] on span "Open" at bounding box center [569, 266] width 21 height 12
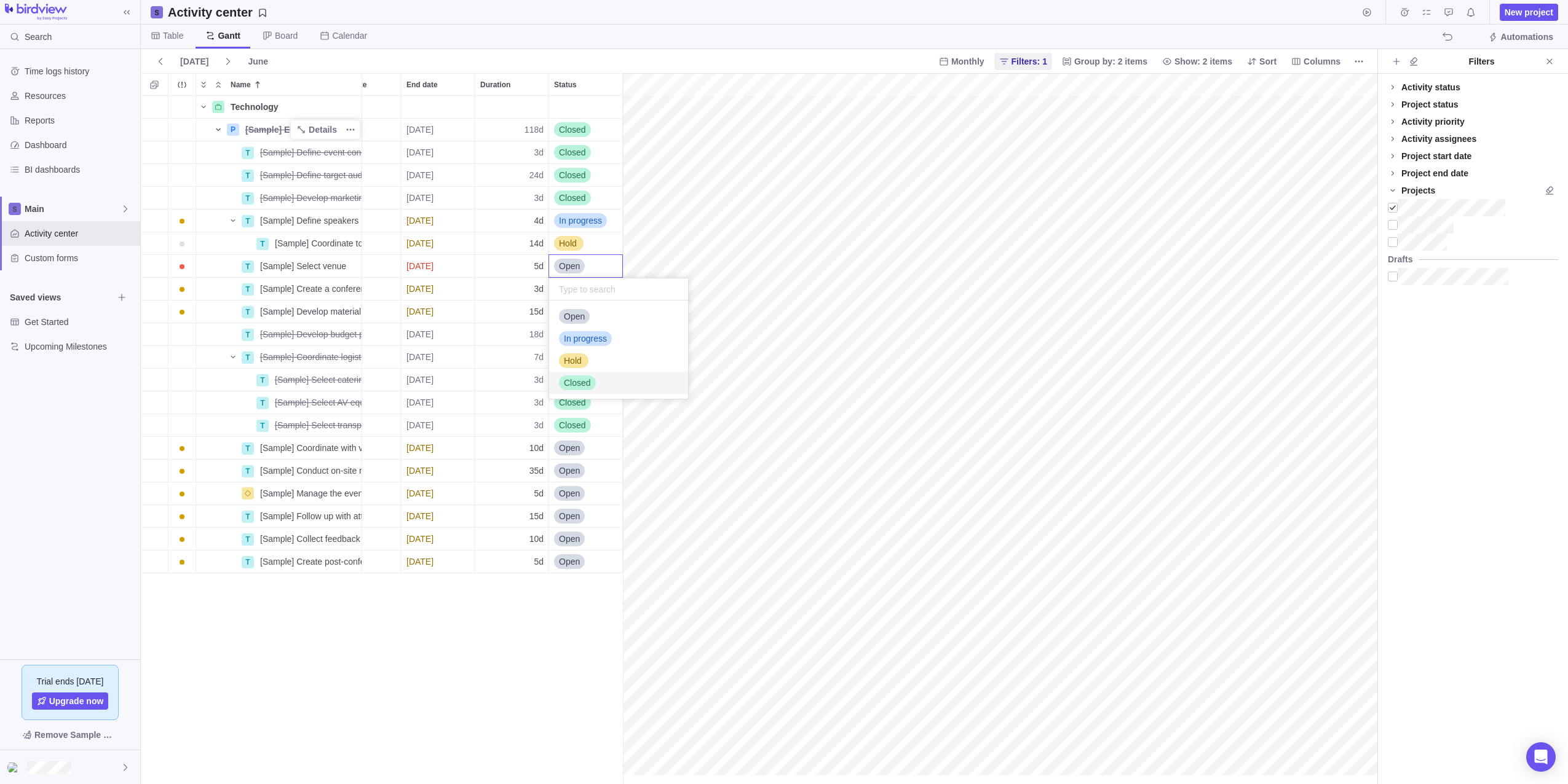
click at [581, 385] on span "Closed" at bounding box center [577, 383] width 27 height 12
click at [579, 175] on span "Closed" at bounding box center [572, 175] width 27 height 12
click at [584, 245] on span "In progress" at bounding box center [585, 247] width 43 height 12
click at [572, 193] on span "Closed" at bounding box center [572, 198] width 27 height 12
click at [585, 265] on span "In progress" at bounding box center [585, 270] width 43 height 12
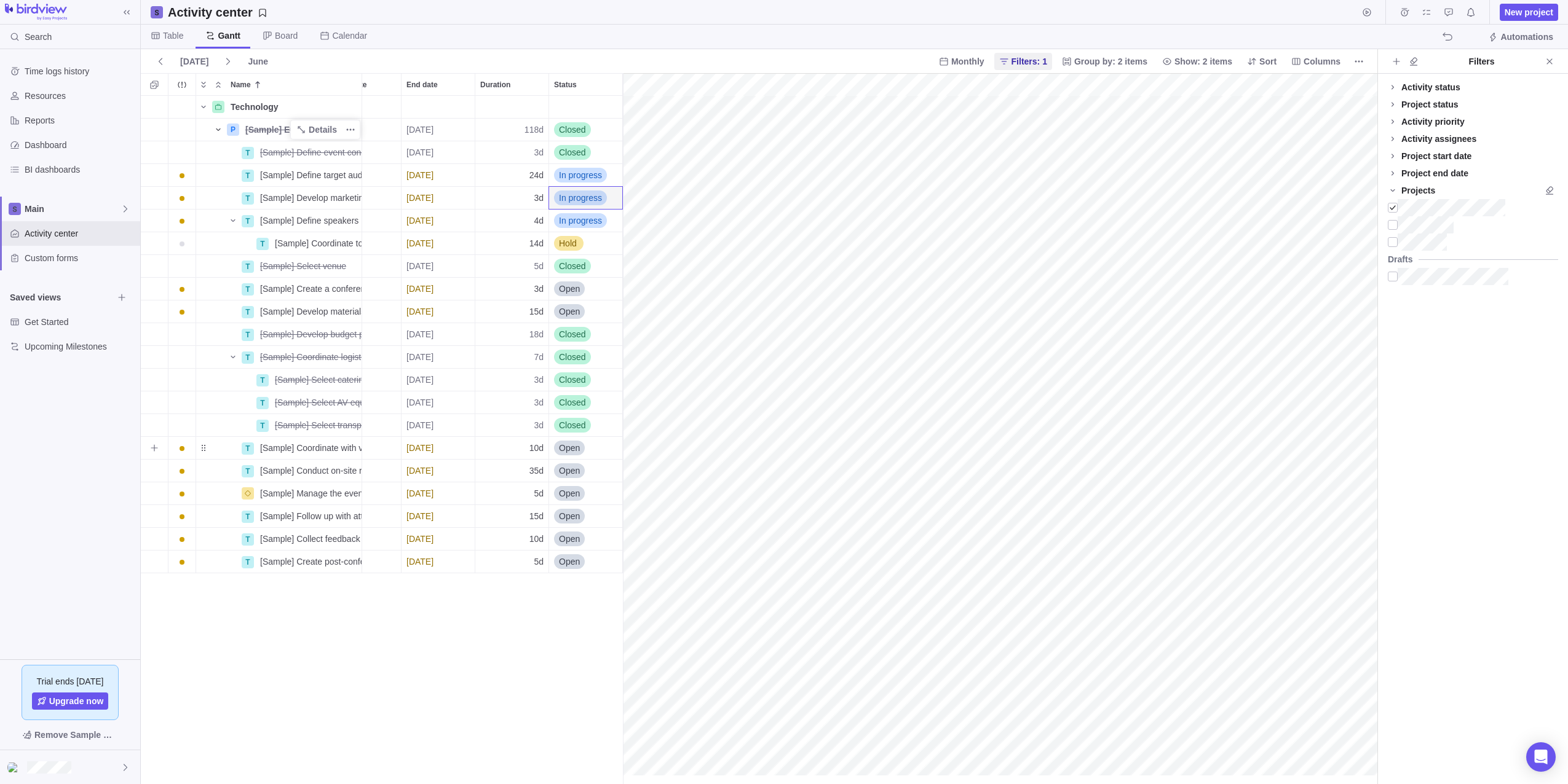
click at [574, 453] on span "Open" at bounding box center [569, 448] width 21 height 12
click at [598, 525] on span "In progress" at bounding box center [585, 520] width 43 height 12
click at [170, 39] on span "Table" at bounding box center [173, 35] width 21 height 12
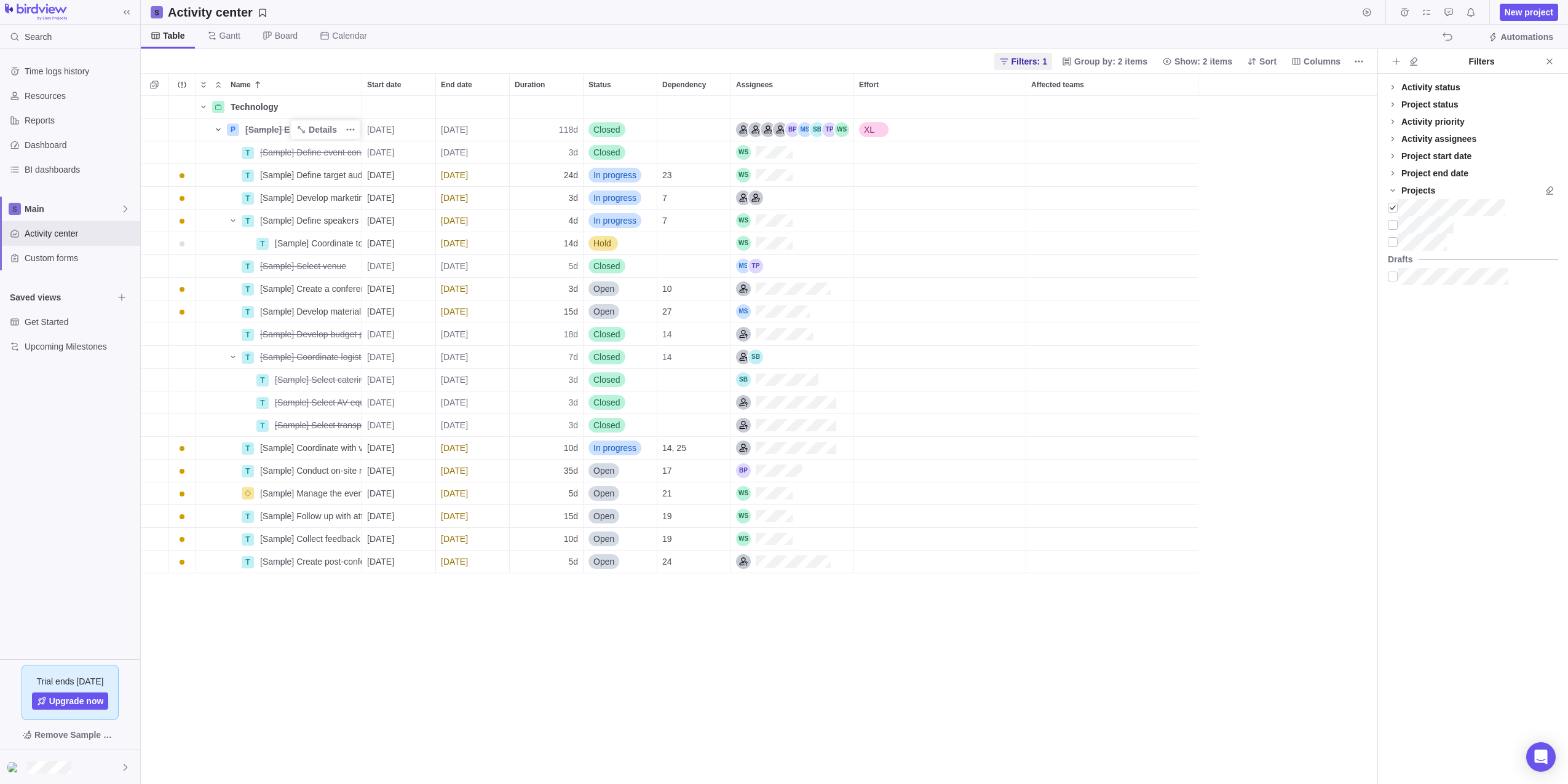
scroll to position [0, 0]
click at [227, 37] on span "Gantt" at bounding box center [230, 35] width 21 height 12
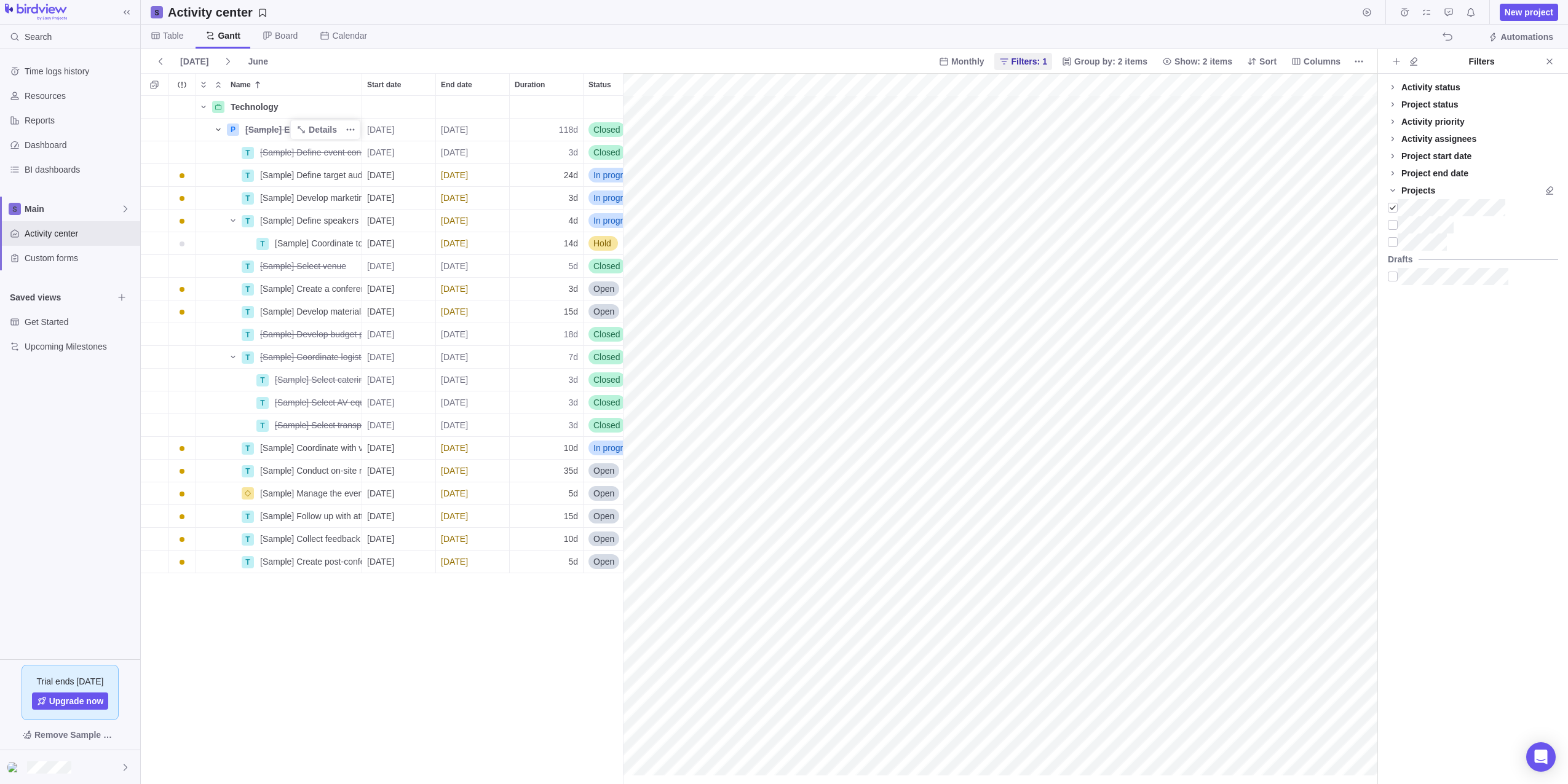
scroll to position [0, 225]
click at [155, 261] on icon "Add sub-activity" at bounding box center [154, 266] width 10 height 10
click at [312, 296] on input "Name" at bounding box center [315, 289] width 93 height 23
click at [288, 369] on div "Technology Details P [Sample] Event Conference Details [DATE] [DATE] 118d Close…" at bounding box center [382, 440] width 482 height 688
click at [156, 125] on icon "Add activity" at bounding box center [154, 129] width 10 height 10
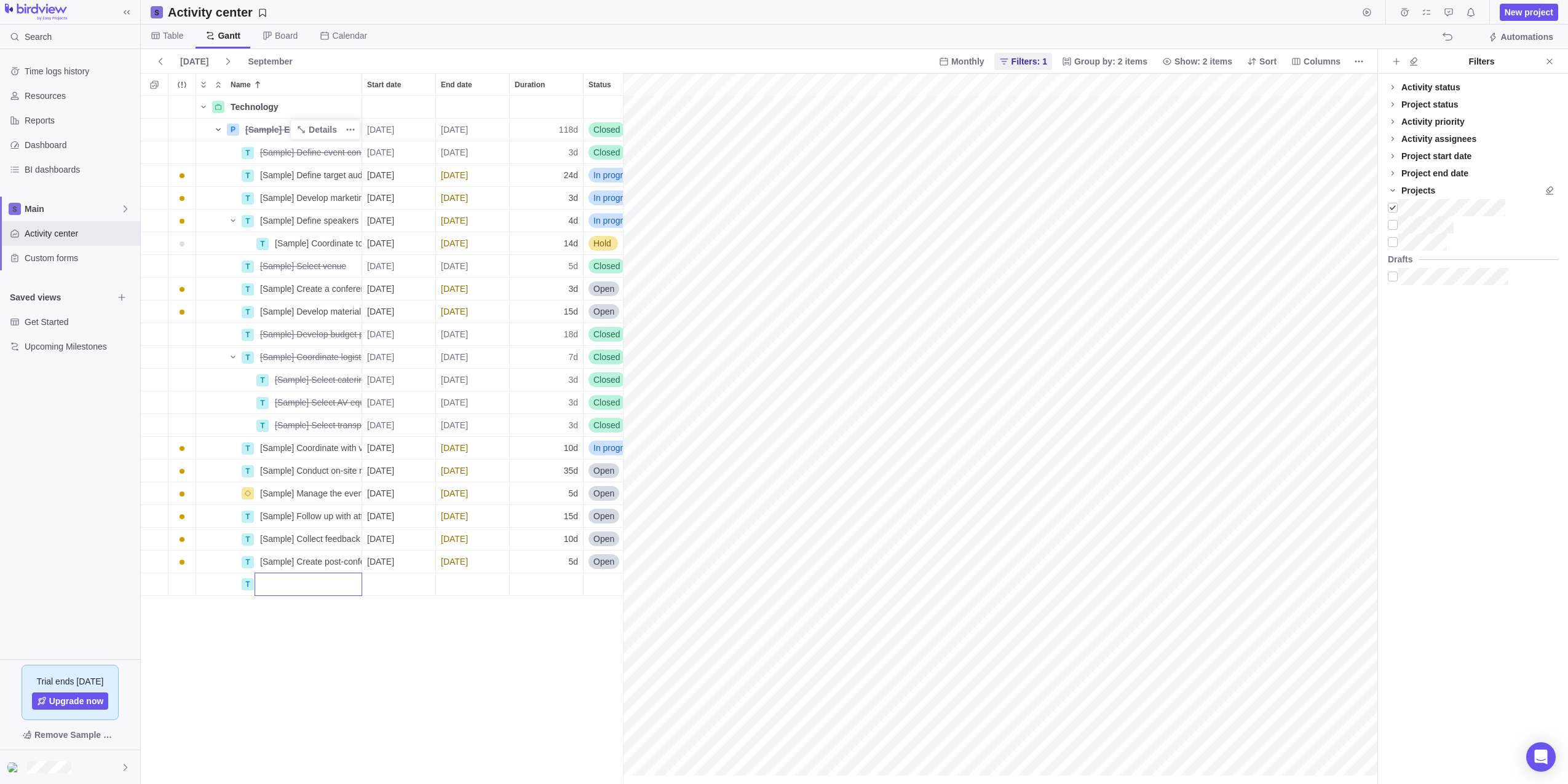
click at [277, 580] on input "Name" at bounding box center [308, 584] width 108 height 23
type input "Milestone 1"
type input "Milestone 2"
type input "Milestone 3"
click at [439, 656] on div "Technology Details P [Sample] Event Conference Details [DATE] [DATE] 118d Close…" at bounding box center [382, 440] width 482 height 688
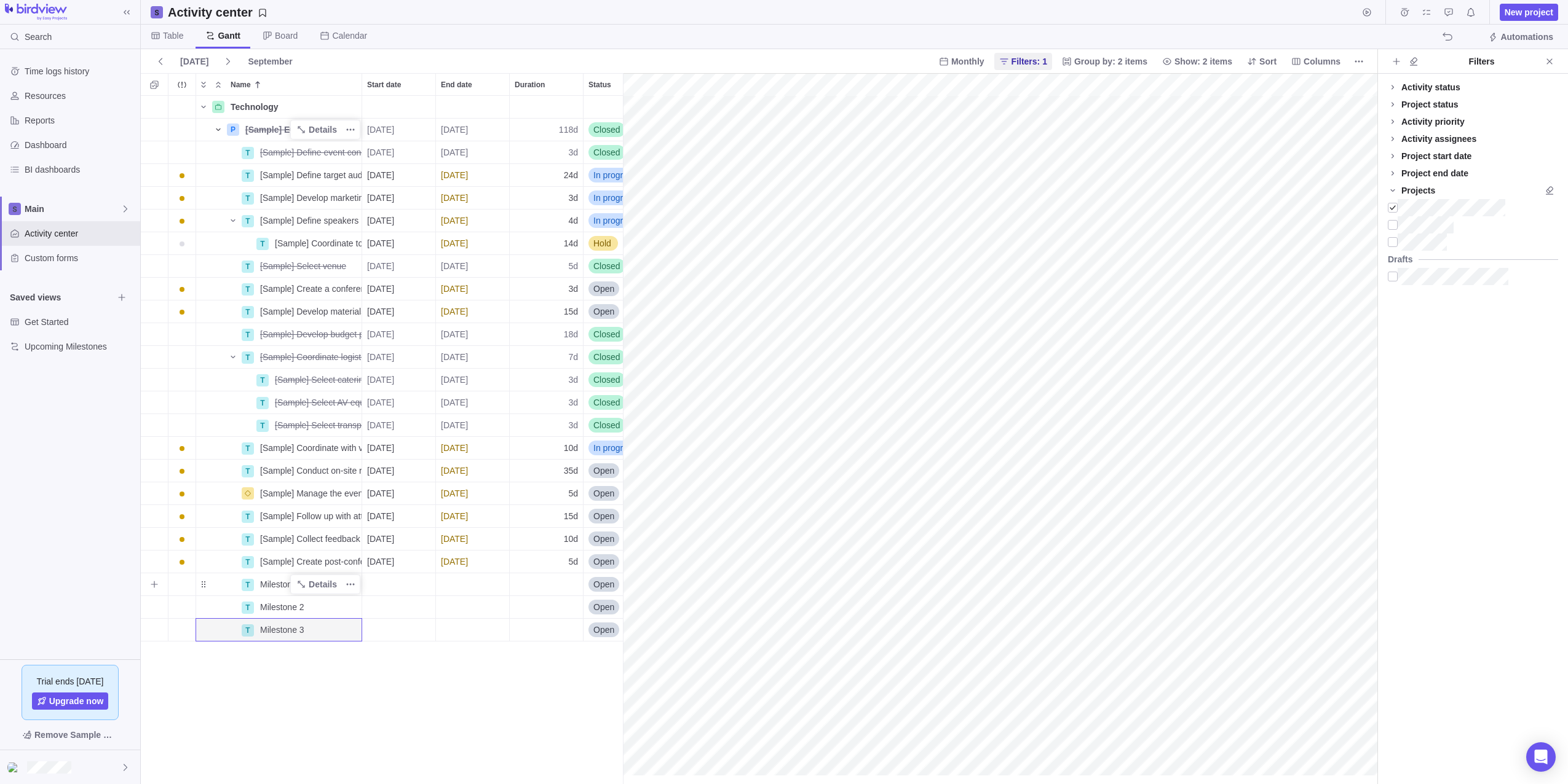
click at [251, 584] on div "T" at bounding box center [247, 585] width 12 height 12
click at [349, 698] on div "Technology Details P [Sample] Event Conference Details [DATE] [DATE] 118d Close…" at bounding box center [382, 440] width 482 height 688
click at [309, 584] on span "Details" at bounding box center [317, 584] width 50 height 17
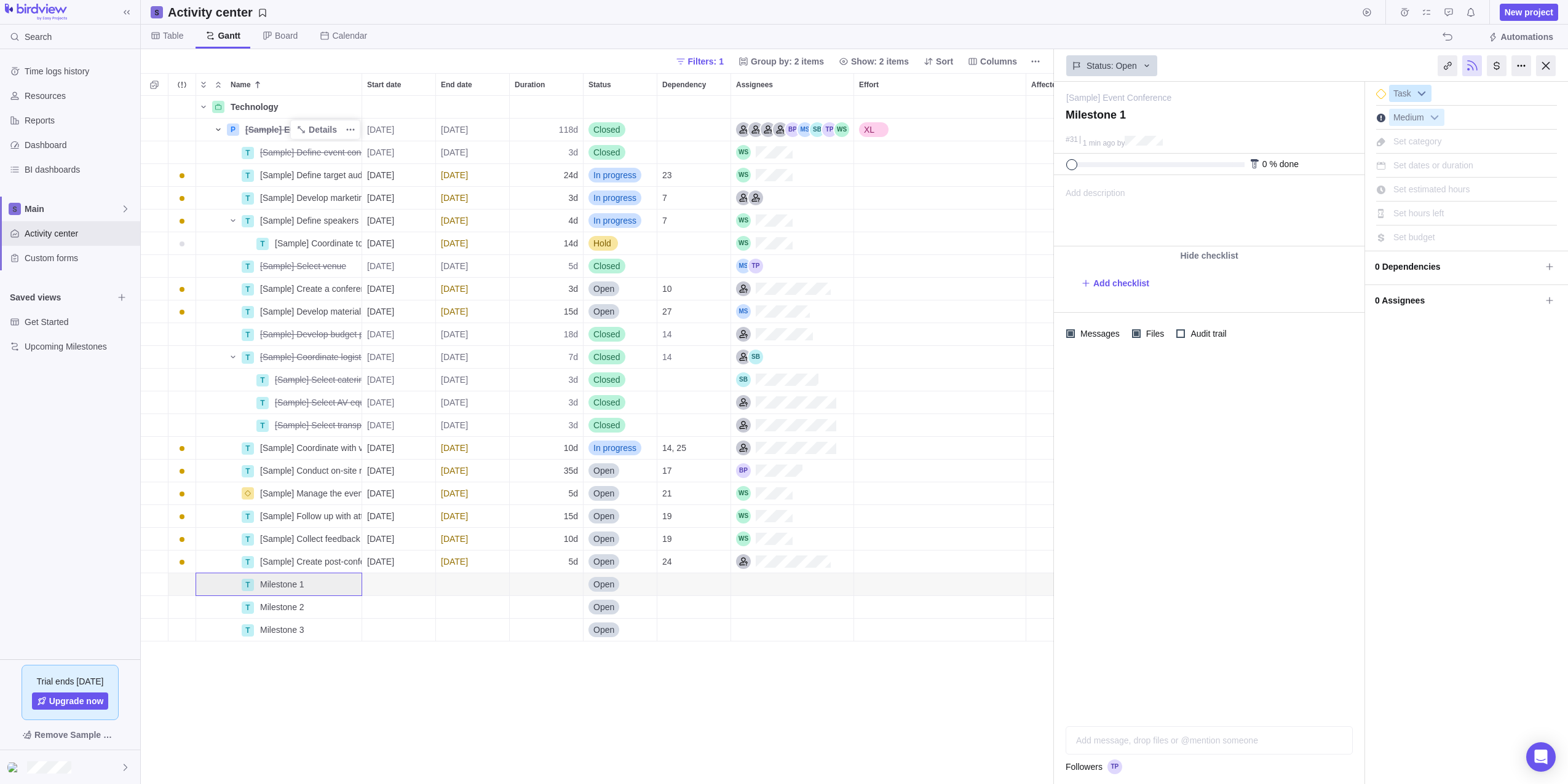
click at [1422, 93] on b at bounding box center [1422, 93] width 19 height 16
click at [1380, 94] on div at bounding box center [1380, 94] width 10 height 10
click at [264, 608] on span "Milestone 2" at bounding box center [282, 607] width 44 height 12
click at [243, 609] on div "Technology Details P [Sample] Event Conference Details [DATE] [DATE] 118d Close…" at bounding box center [597, 440] width 913 height 688
click at [308, 607] on span "Details" at bounding box center [317, 607] width 50 height 17
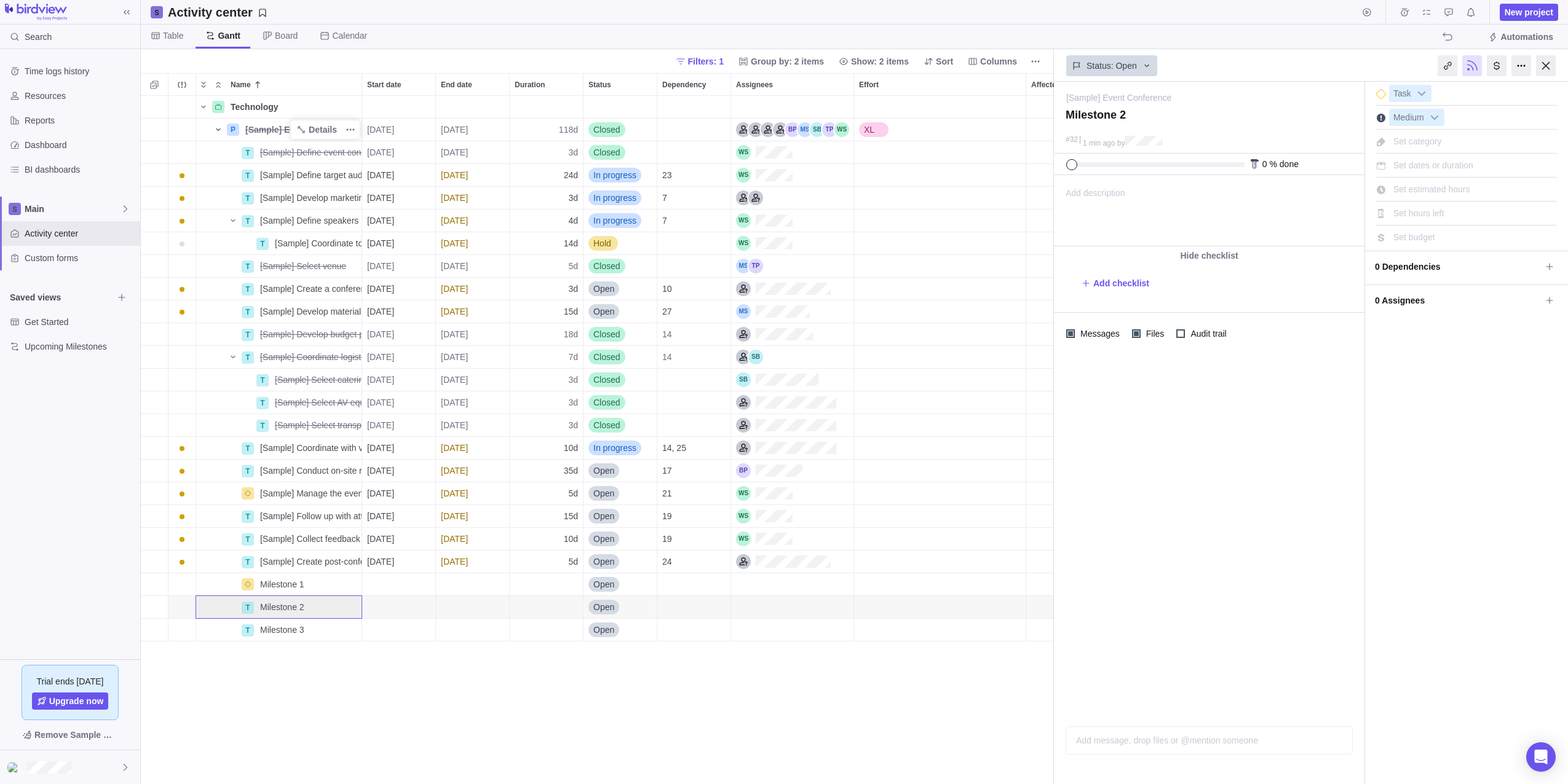
click at [1377, 90] on div at bounding box center [1380, 94] width 10 height 10
click at [309, 629] on span "Details" at bounding box center [317, 630] width 50 height 17
click at [1385, 93] on div at bounding box center [1380, 94] width 10 height 10
click at [1550, 63] on div at bounding box center [1546, 65] width 20 height 21
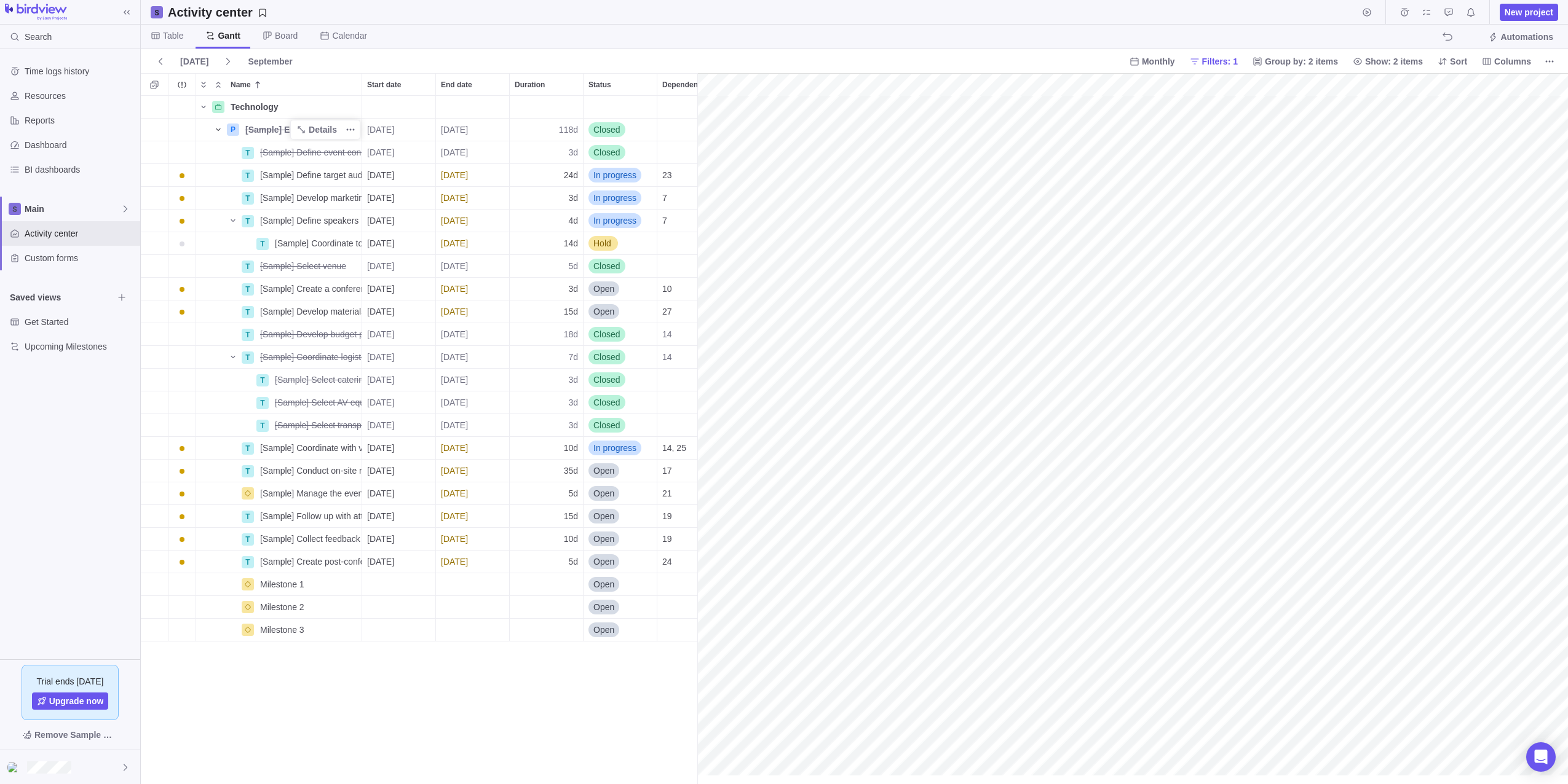
scroll to position [0, 225]
click at [397, 583] on div "Start date" at bounding box center [399, 584] width 73 height 22
click at [381, 566] on button "[DATE]" at bounding box center [385, 561] width 39 height 15
click at [388, 562] on button "[DATE]" at bounding box center [385, 561] width 39 height 15
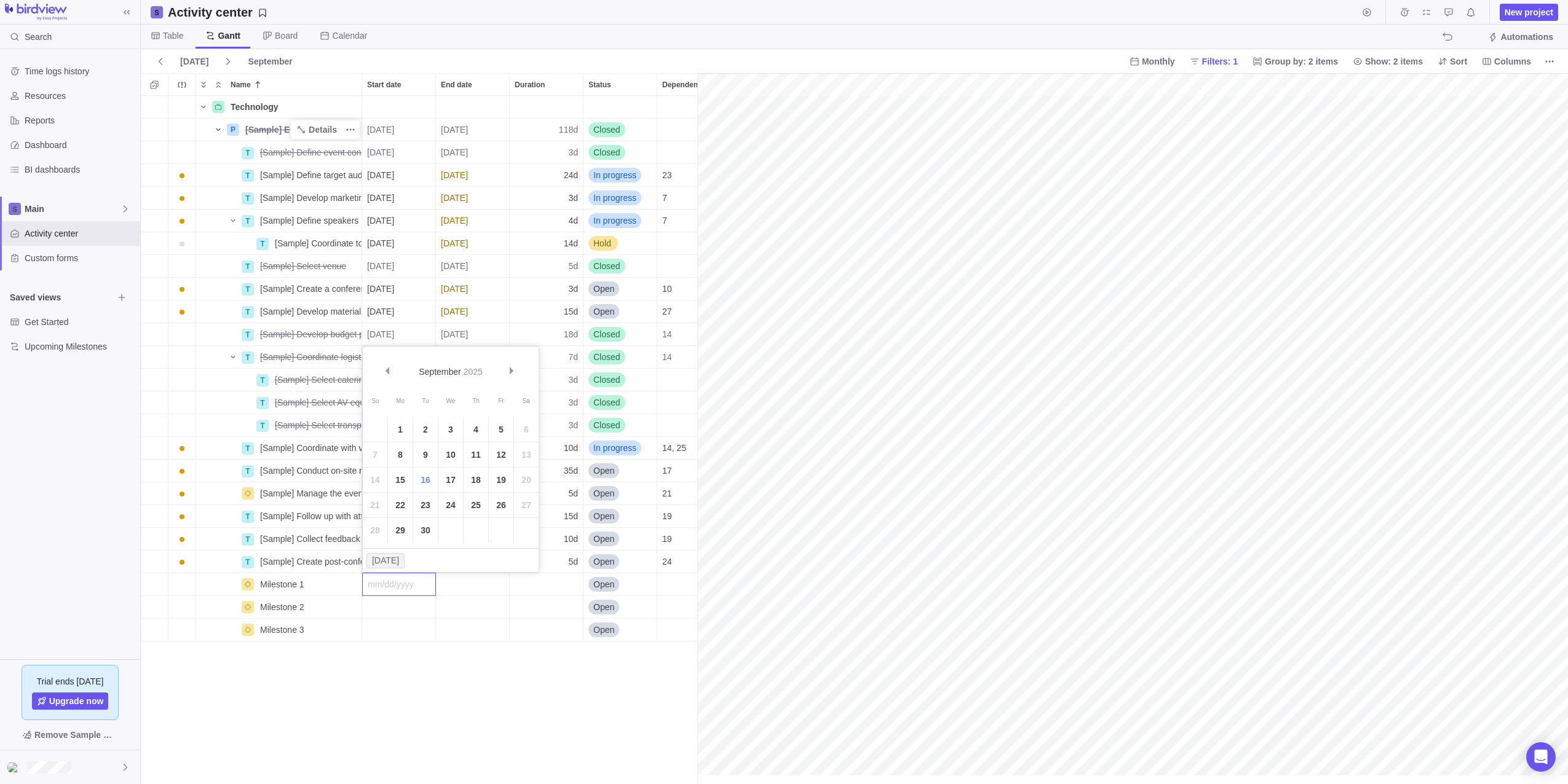
click at [388, 564] on button "[DATE]" at bounding box center [385, 561] width 39 height 15
click at [425, 482] on link "16" at bounding box center [425, 480] width 24 height 24
click at [409, 609] on div "Start date" at bounding box center [399, 607] width 73 height 22
click at [430, 557] on link "30" at bounding box center [425, 553] width 24 height 24
click at [455, 584] on div "End date" at bounding box center [473, 584] width 73 height 22
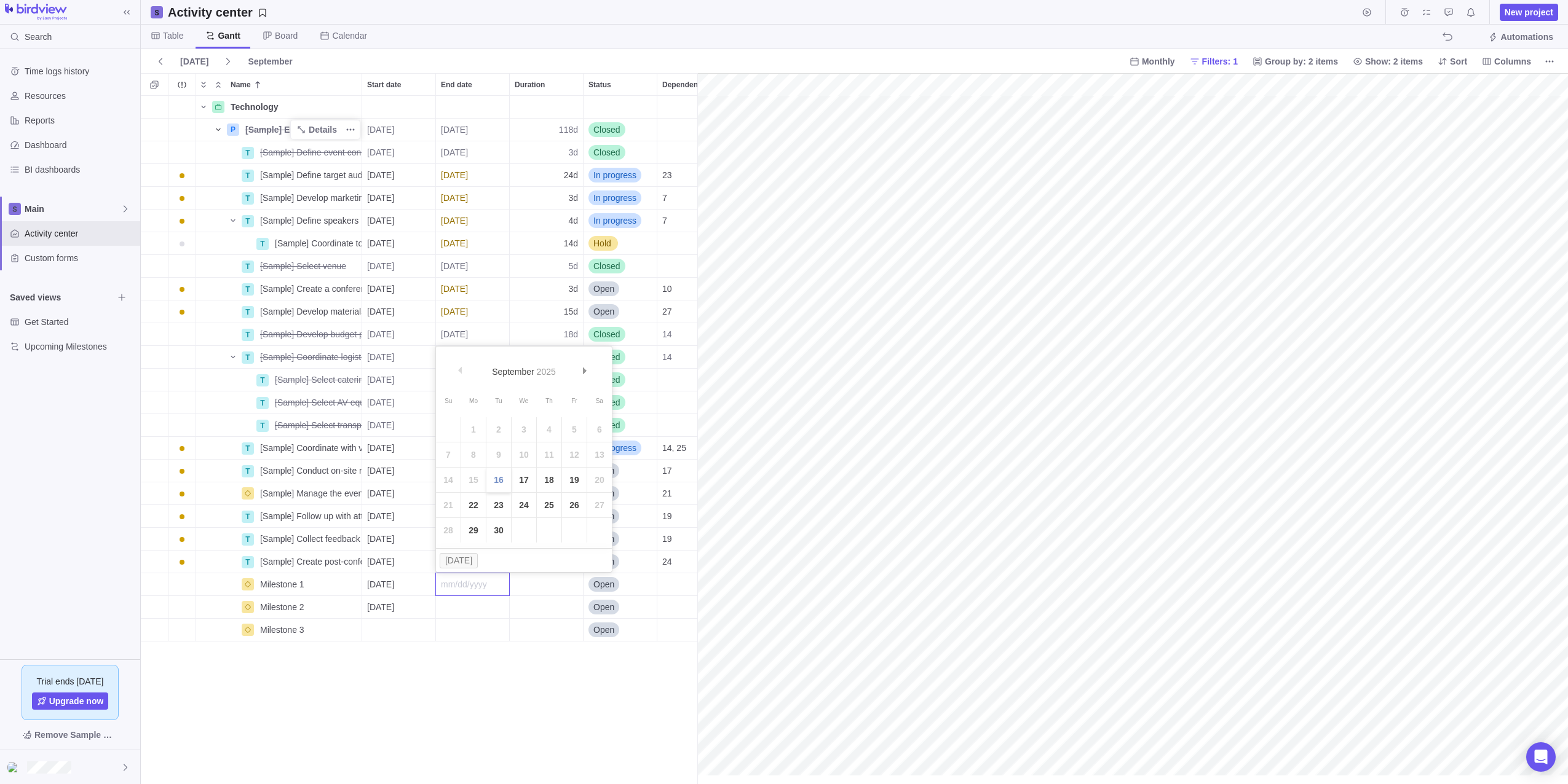
click at [507, 482] on link "16" at bounding box center [498, 480] width 24 height 24
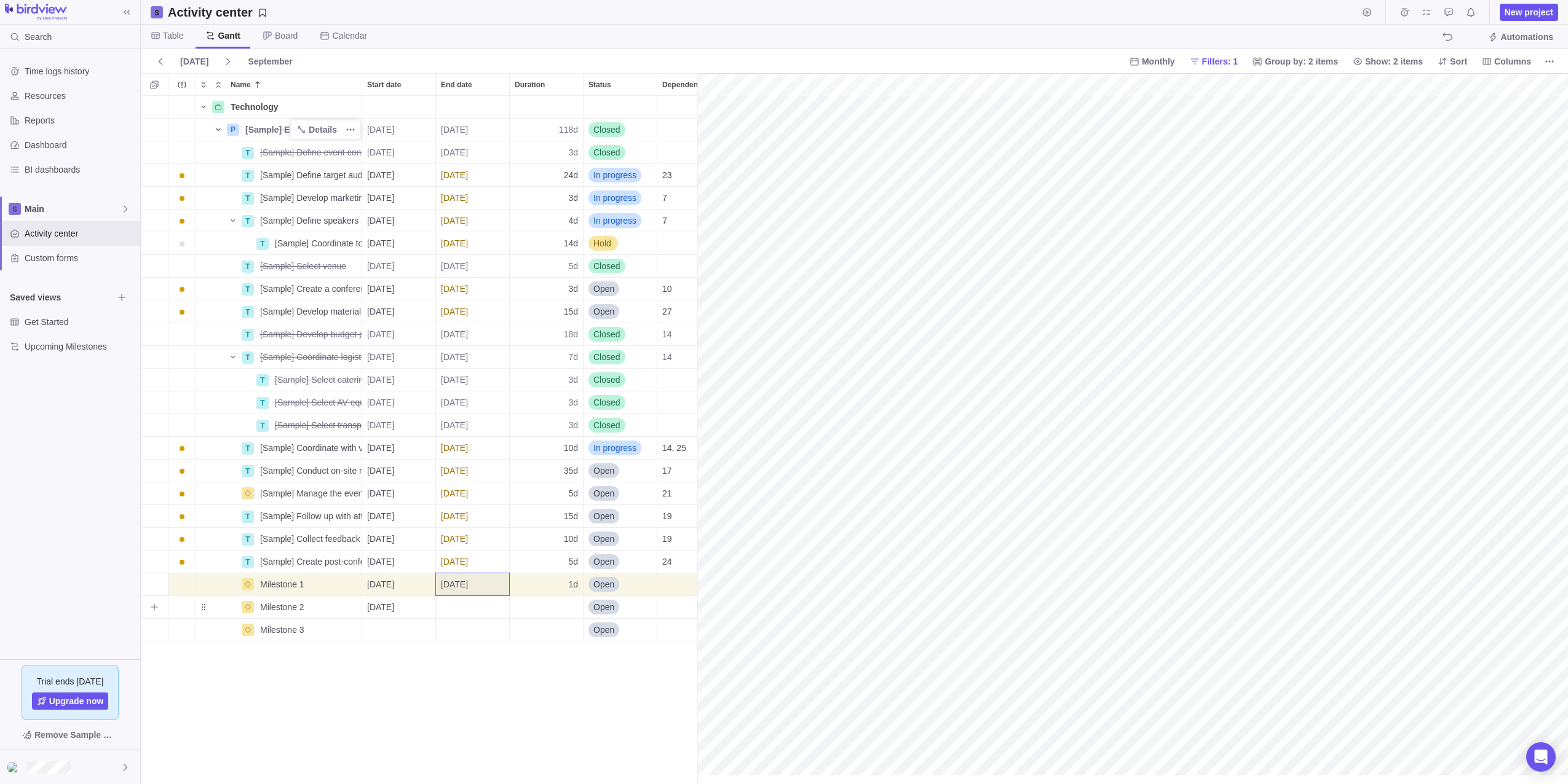
click at [462, 609] on div "End date" at bounding box center [473, 607] width 73 height 22
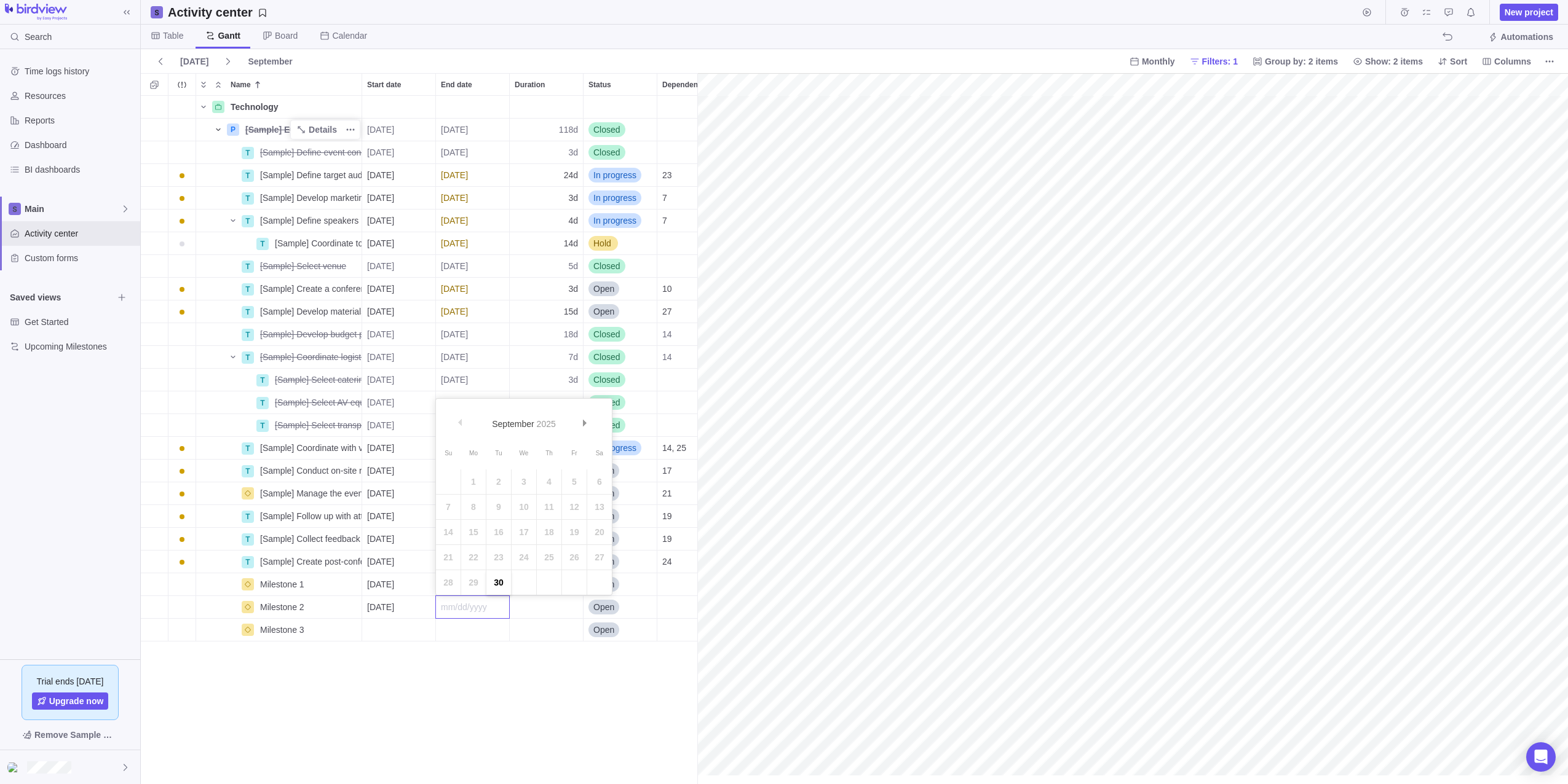
click at [499, 584] on link "30" at bounding box center [498, 582] width 24 height 24
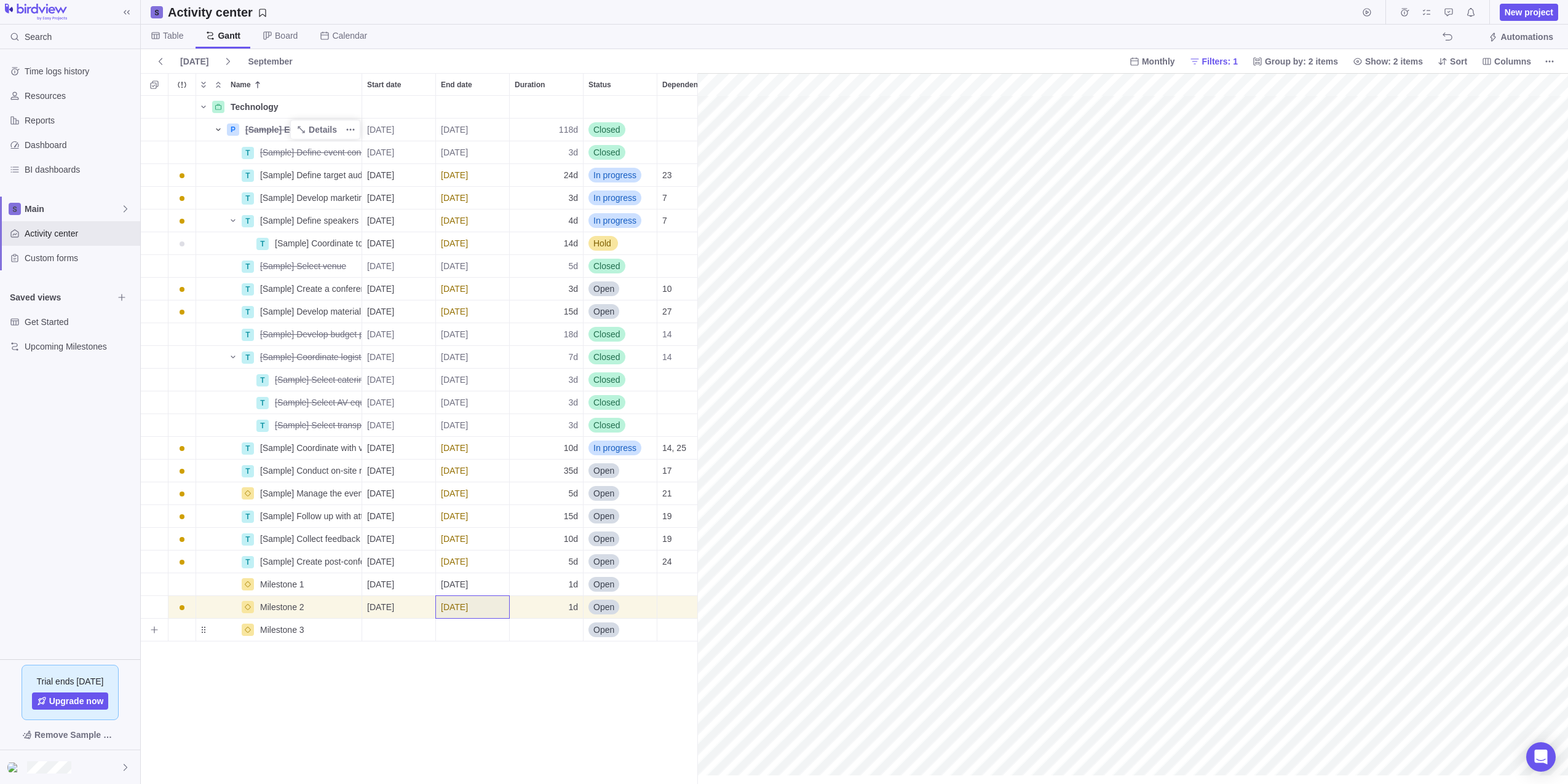
click at [407, 632] on div "Start date" at bounding box center [399, 630] width 73 height 22
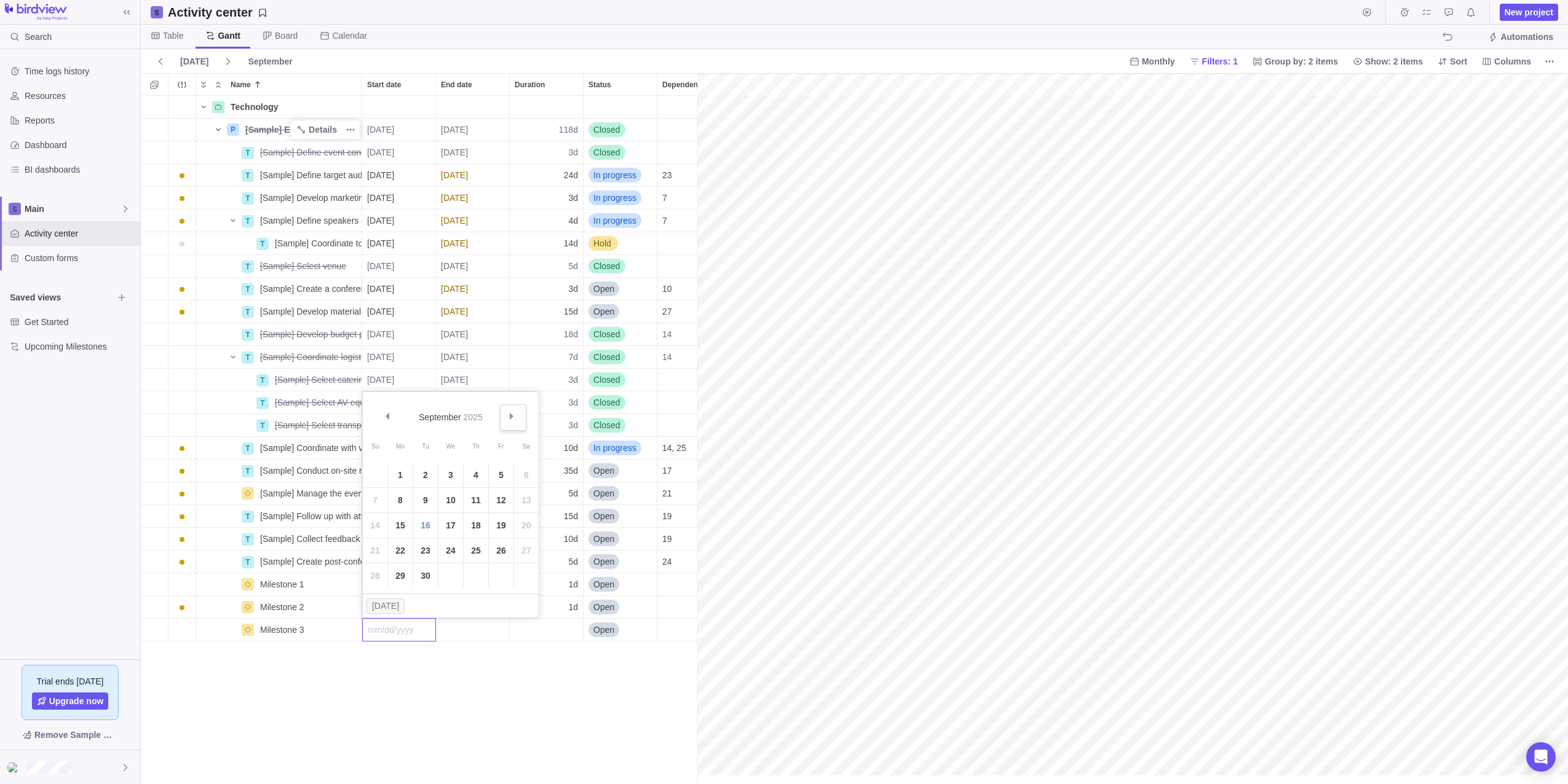
click at [517, 417] on link "Next" at bounding box center [513, 417] width 26 height 26
click at [459, 695] on div "Technology Details P [Sample] Event Conference Details [DATE] [DATE] 118d Close…" at bounding box center [419, 440] width 556 height 688
click at [394, 582] on span "[DATE]" at bounding box center [380, 584] width 27 height 12
click at [428, 701] on div "Technology Details P [Sample] Event Conference Details [DATE] [DATE] 118d Close…" at bounding box center [419, 440] width 556 height 688
click at [182, 587] on div "Trouble indication" at bounding box center [182, 584] width 27 height 22
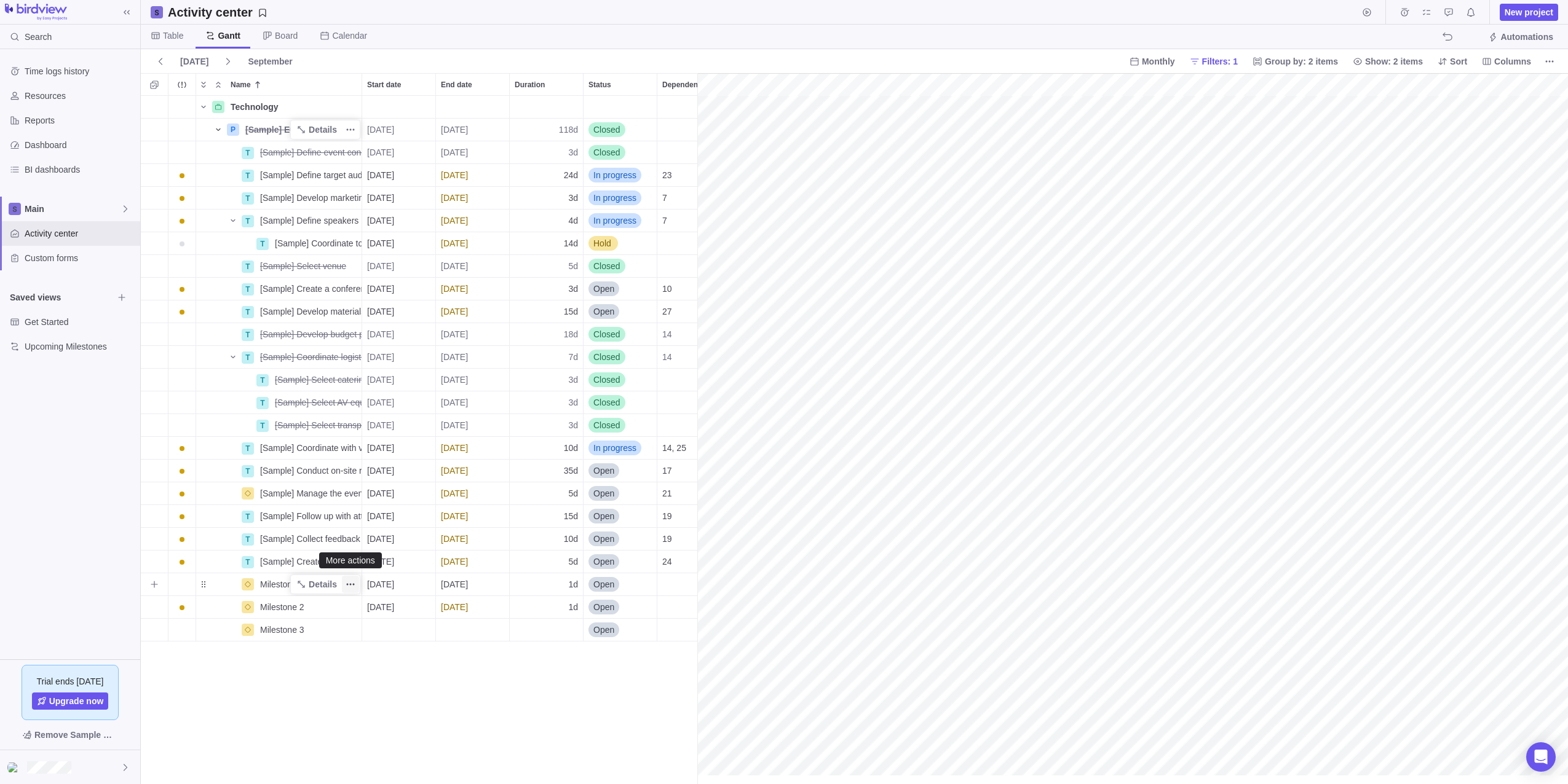
click at [351, 585] on icon "More actions" at bounding box center [351, 584] width 2 height 2
click at [376, 562] on span "Delete" at bounding box center [379, 558] width 24 height 12
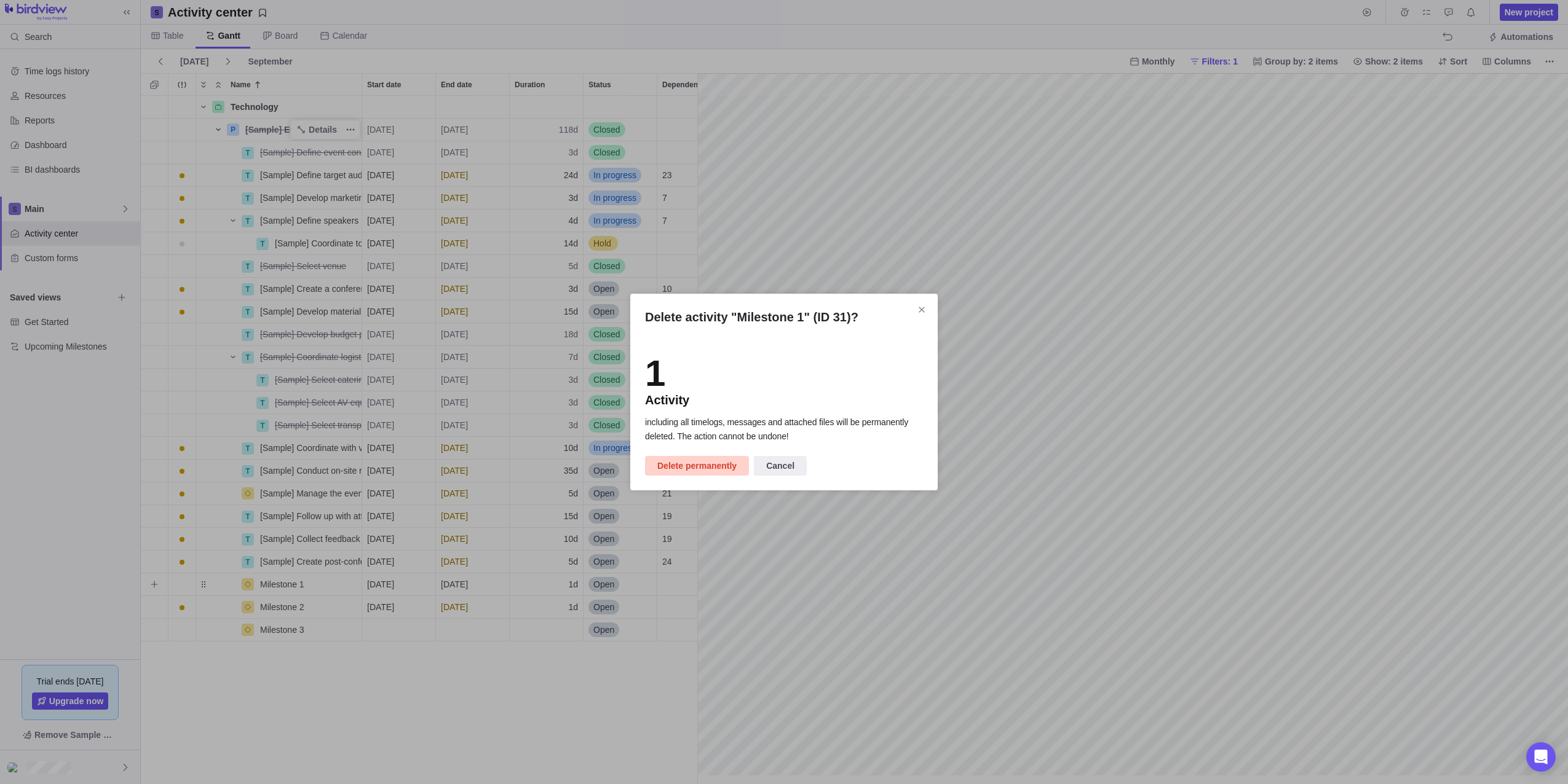
click at [704, 467] on span "Delete permanently" at bounding box center [696, 466] width 79 height 15
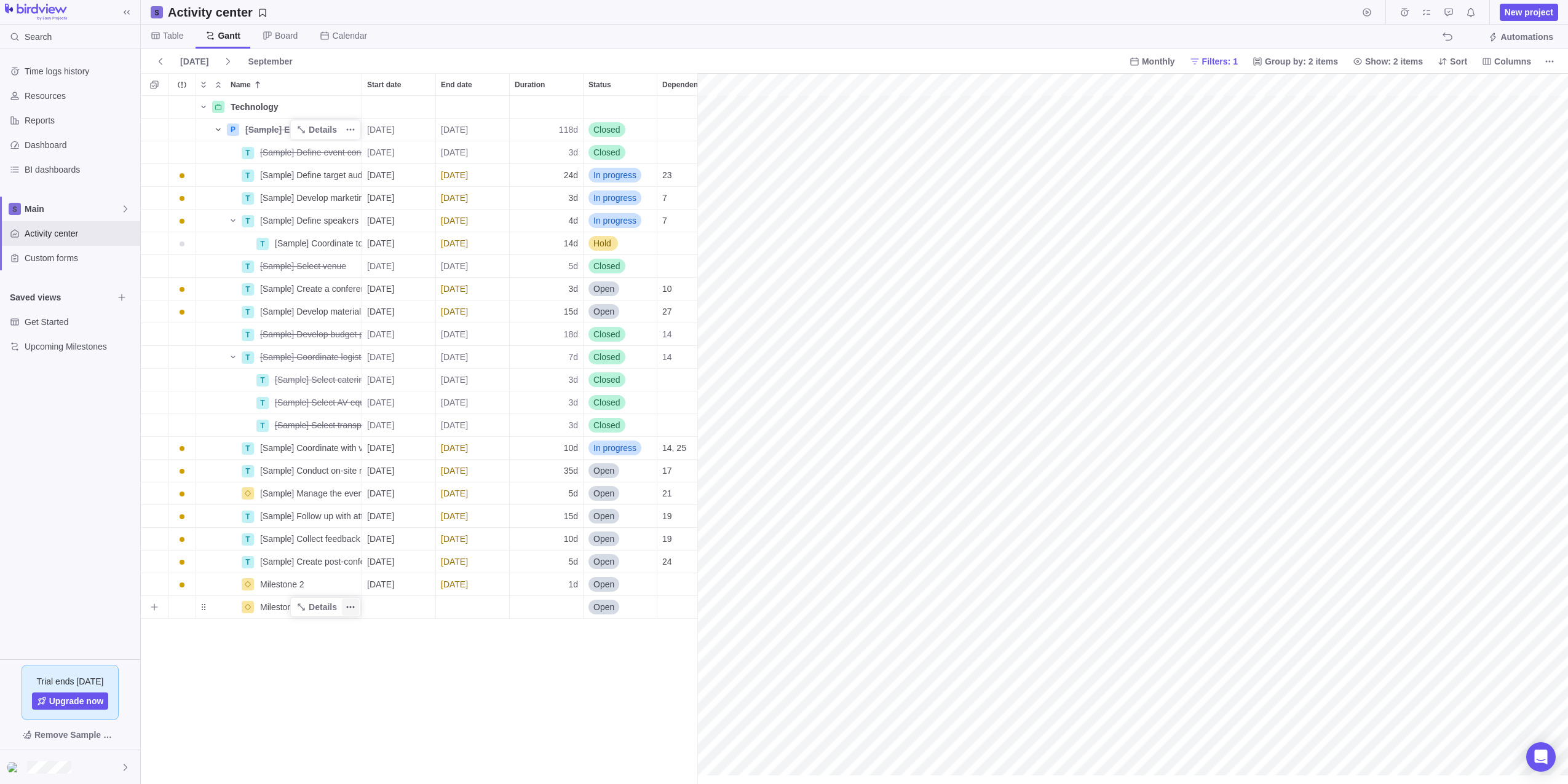
click at [349, 608] on icon "More actions" at bounding box center [350, 607] width 10 height 10
click at [382, 582] on span "Delete" at bounding box center [379, 580] width 24 height 12
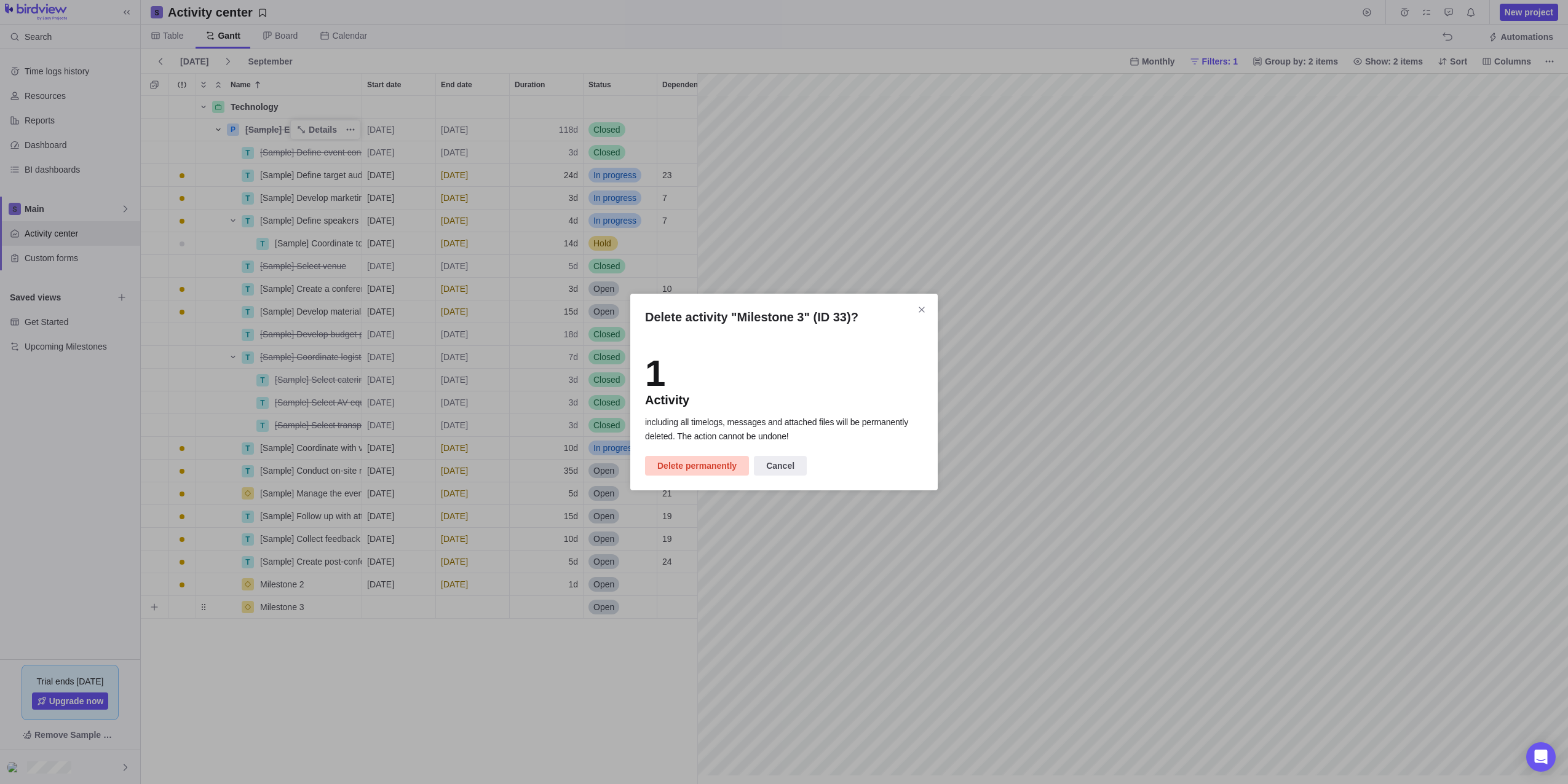
click at [703, 465] on span "Delete permanently" at bounding box center [696, 466] width 79 height 15
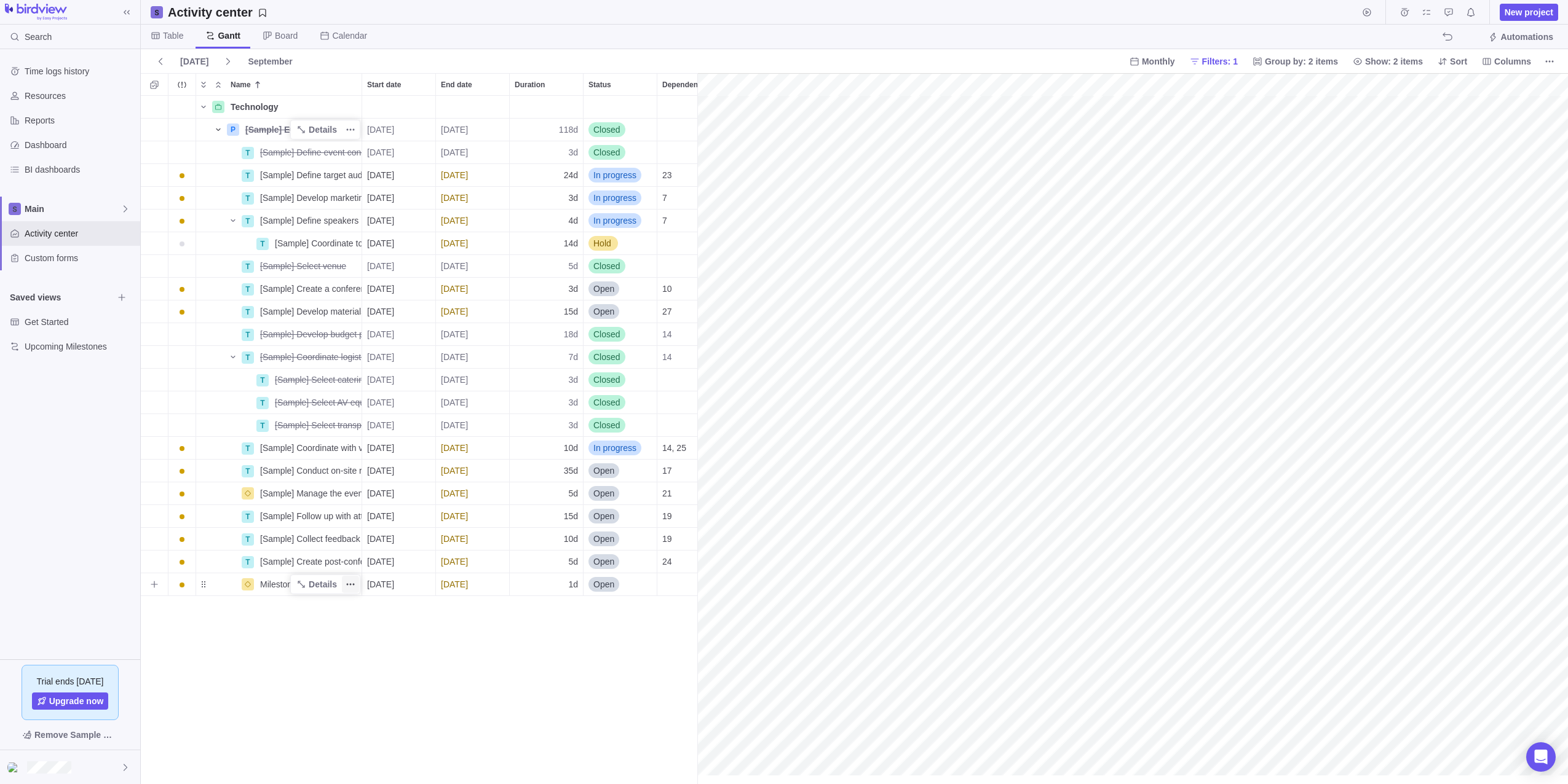
click at [348, 584] on icon "More actions" at bounding box center [348, 584] width 2 height 2
click at [398, 556] on div "Delete" at bounding box center [428, 558] width 171 height 20
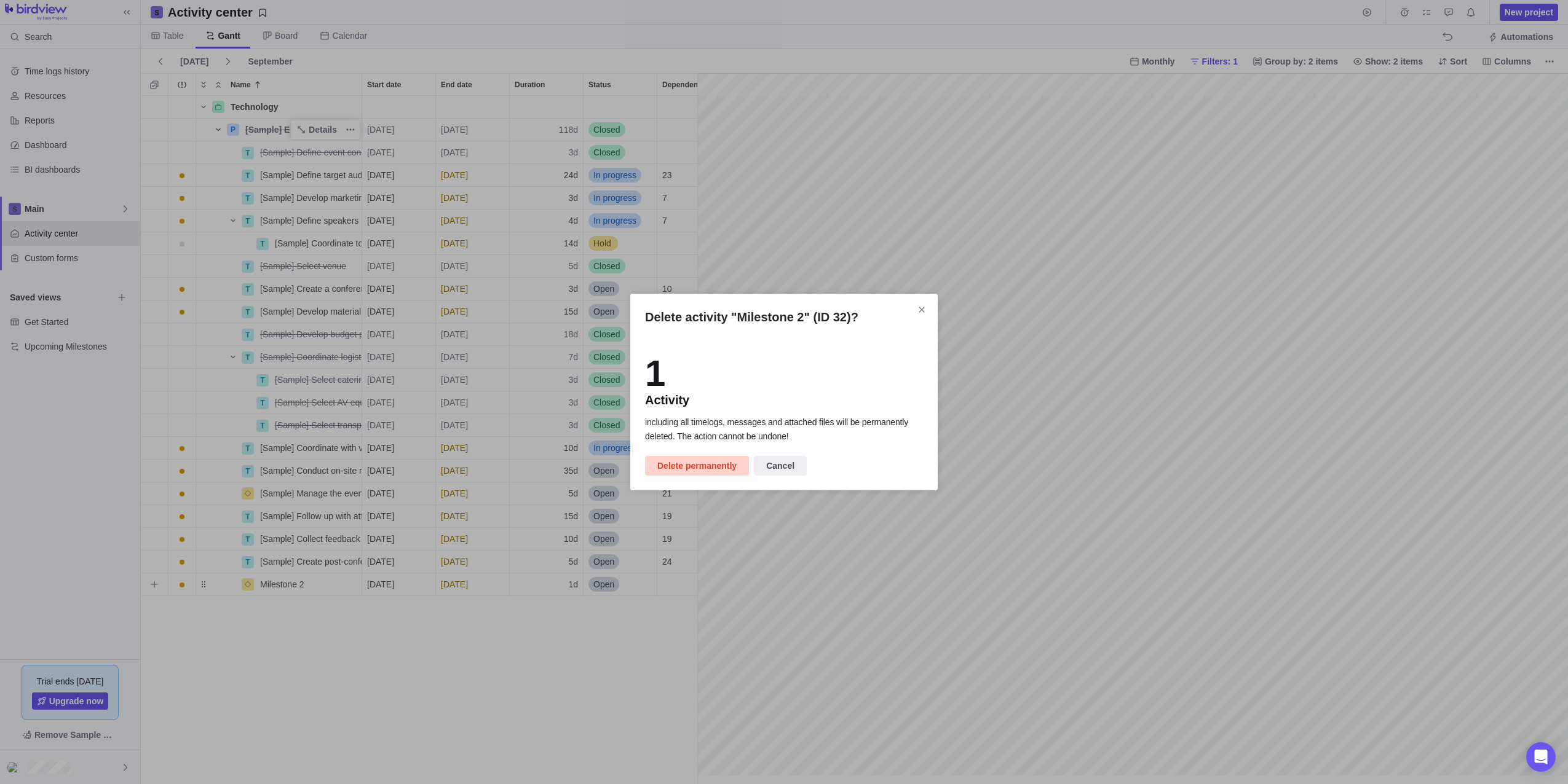
click at [697, 468] on span "Delete permanently" at bounding box center [696, 466] width 79 height 15
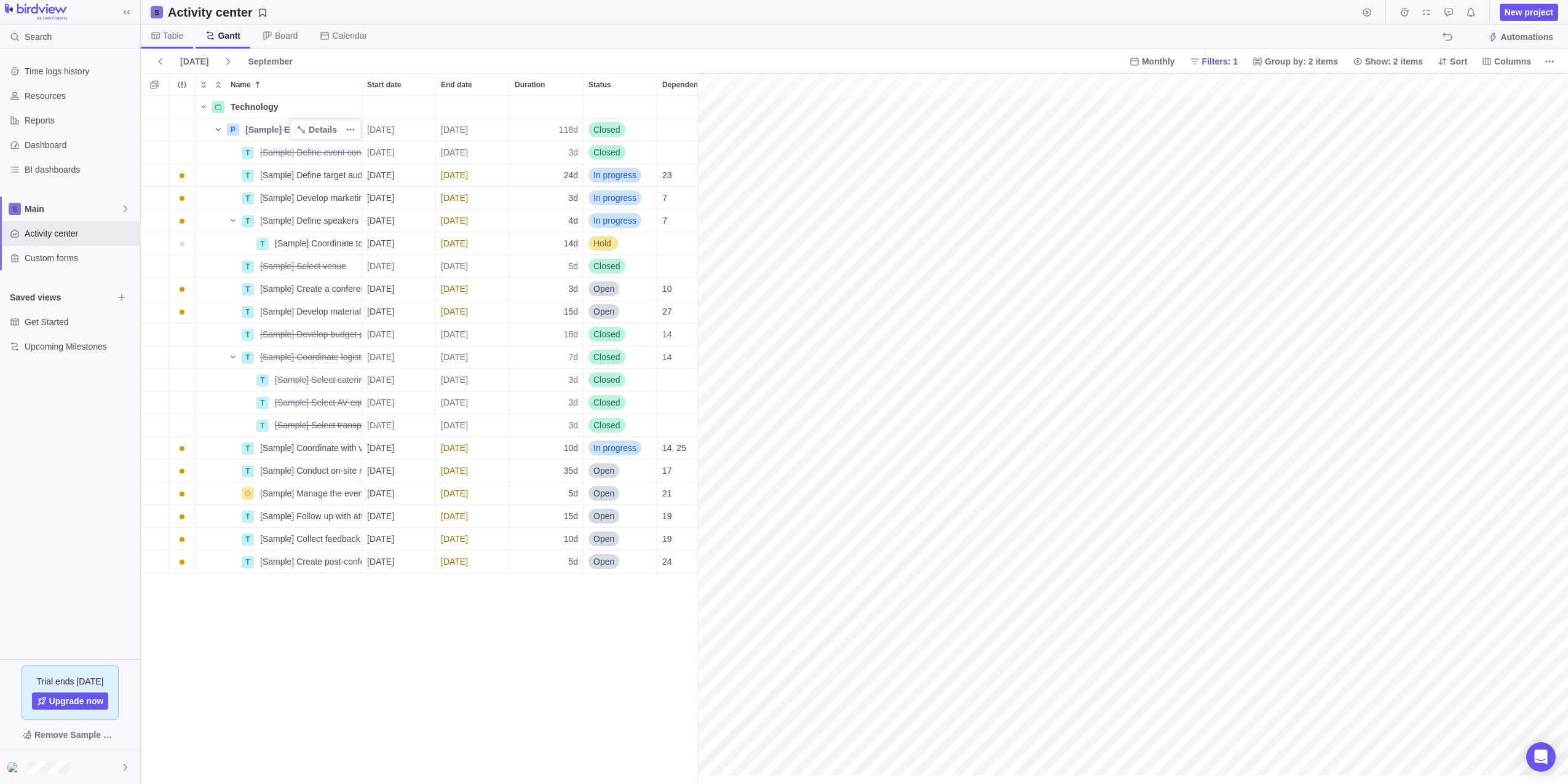
click at [169, 33] on span "Table" at bounding box center [173, 35] width 21 height 12
click at [1233, 67] on span "Filters: 1" at bounding box center [1214, 61] width 58 height 17
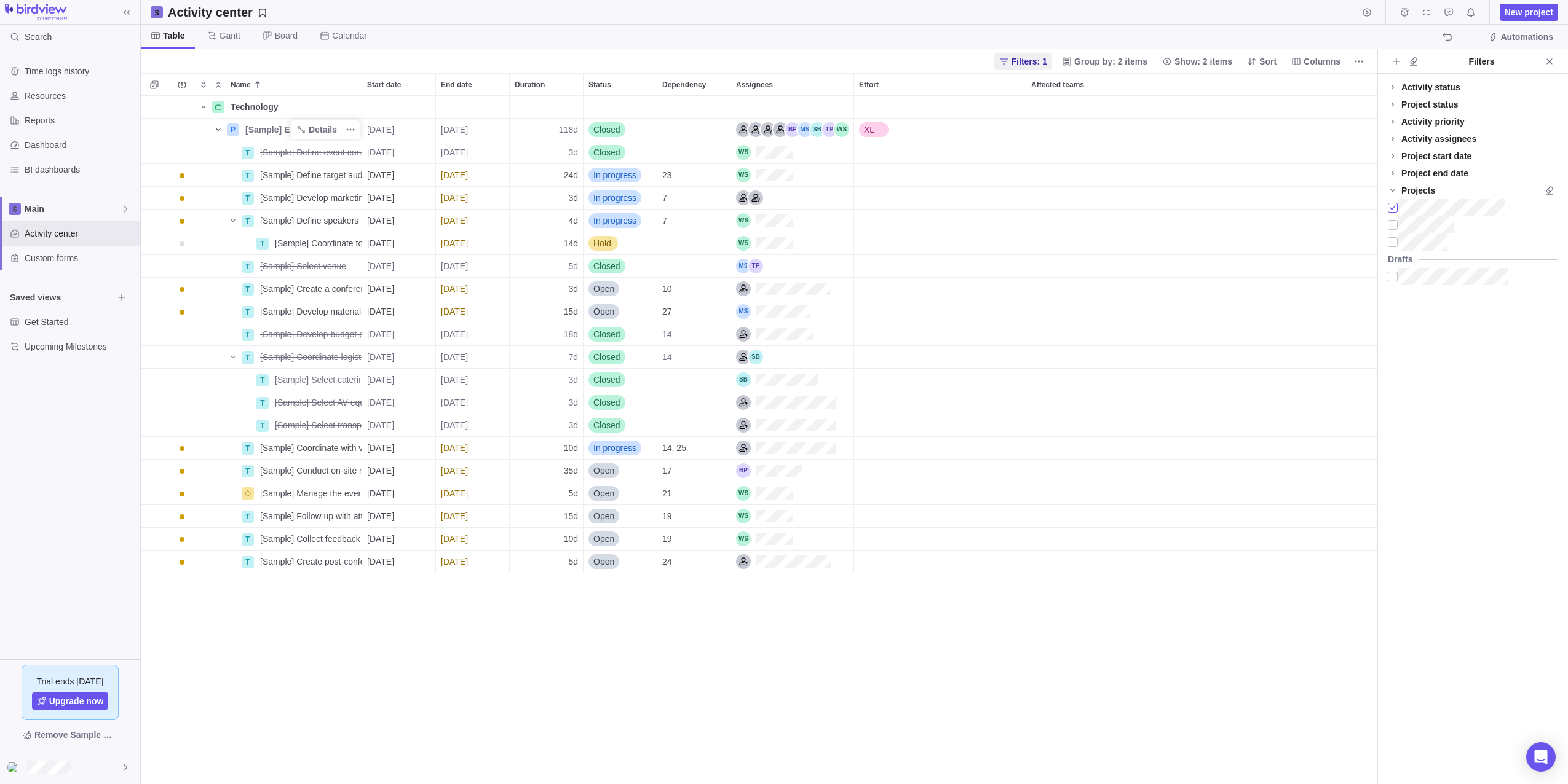
click at [1393, 208] on div at bounding box center [1392, 207] width 10 height 17
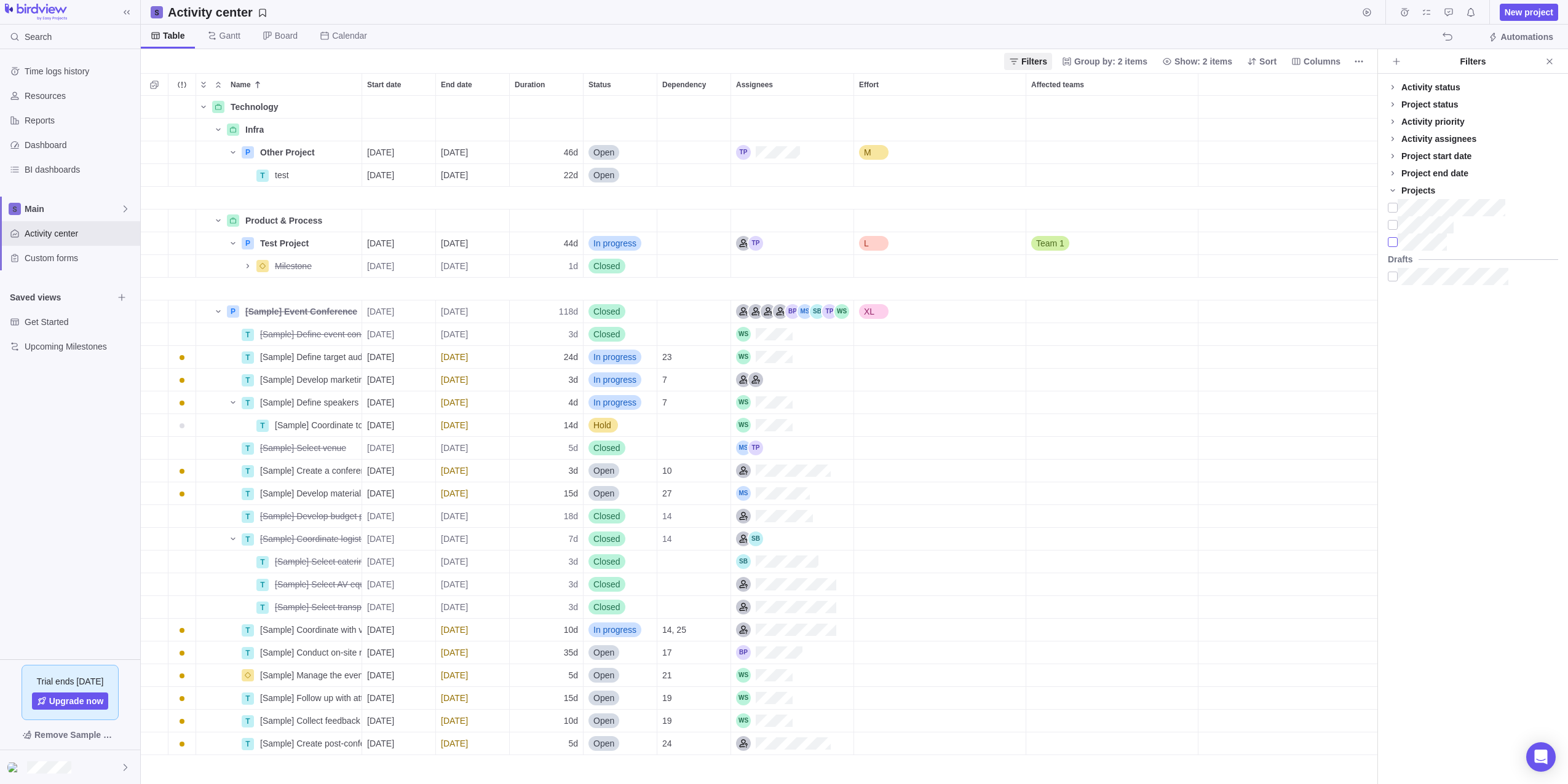
click at [1393, 243] on div at bounding box center [1392, 242] width 10 height 17
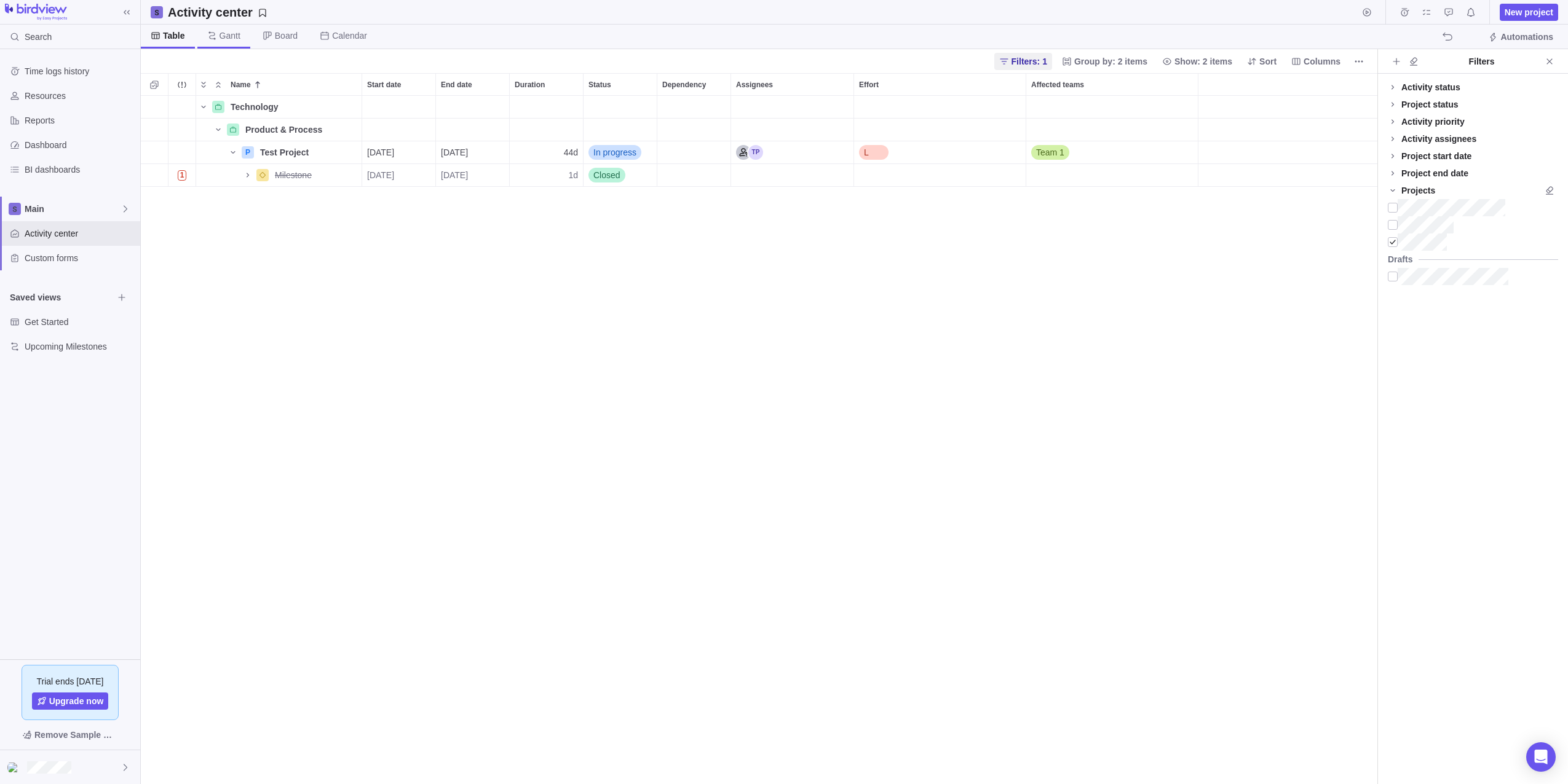
click at [222, 27] on span "Gantt" at bounding box center [224, 36] width 53 height 24
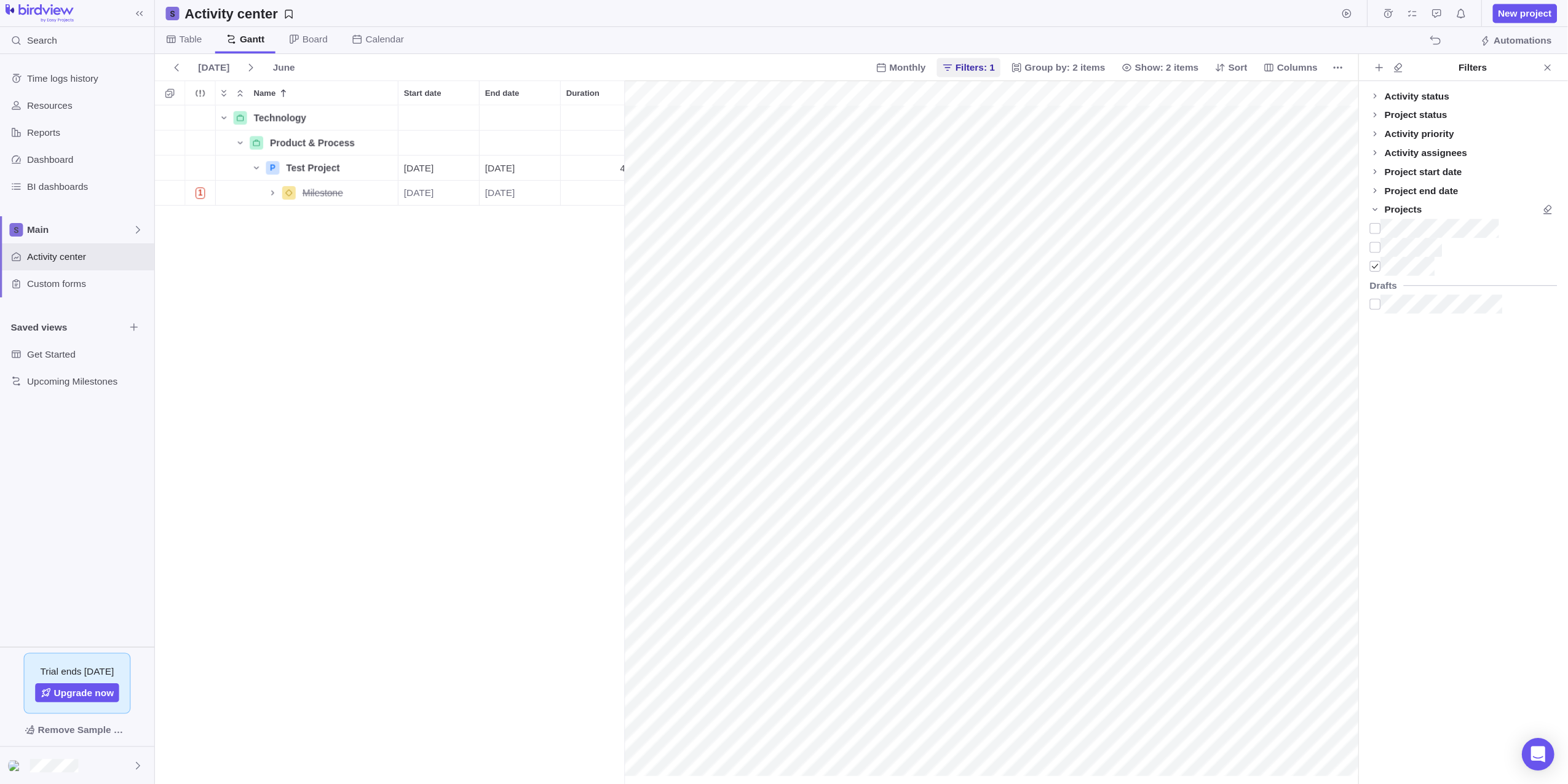
scroll to position [0, 53]
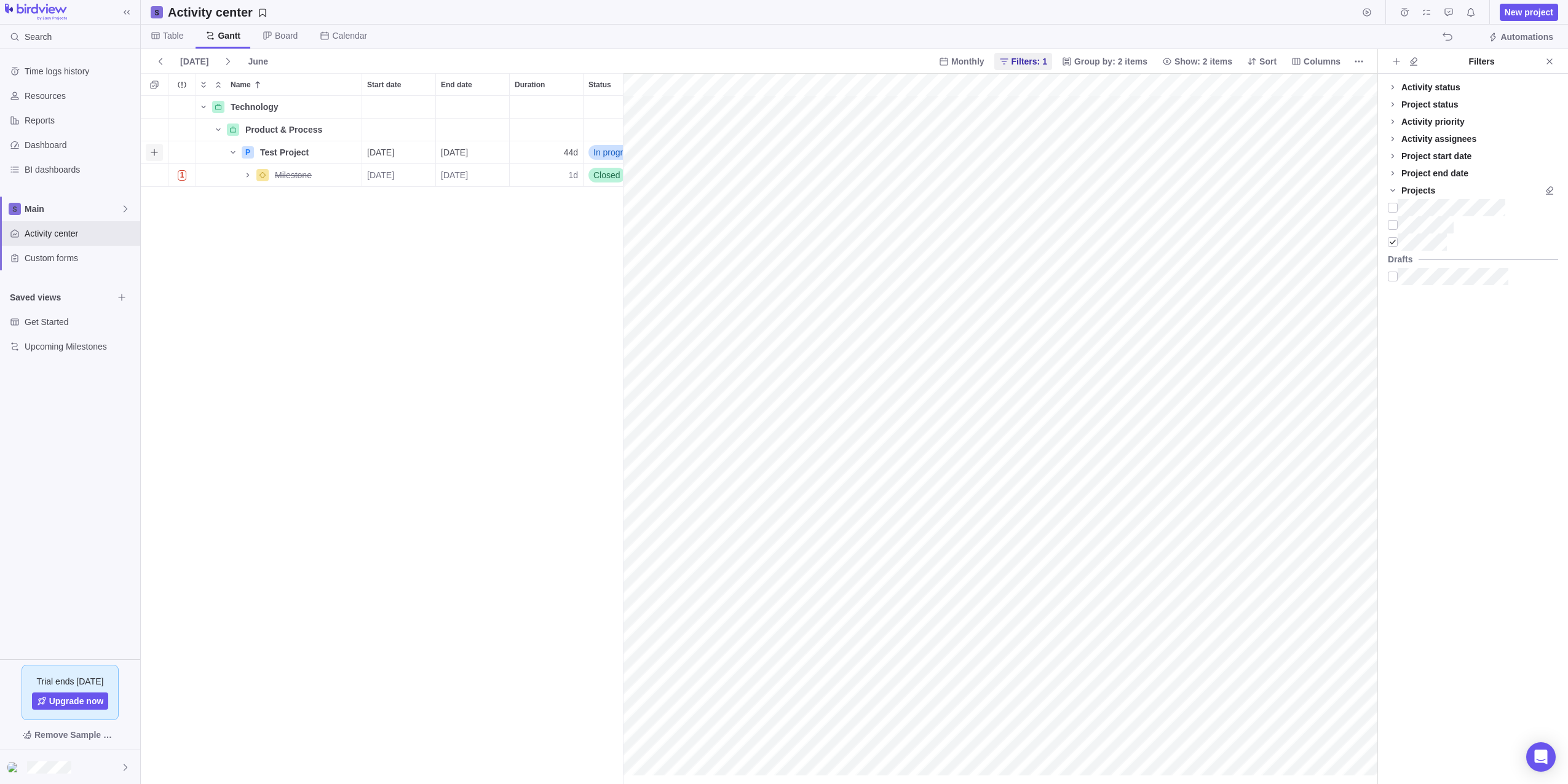
click at [154, 149] on icon "Add activity" at bounding box center [154, 152] width 10 height 10
type input "Milestone 2"
type input "Milestone 3"
type input "Milestone 4"
type input "Milestone 5"
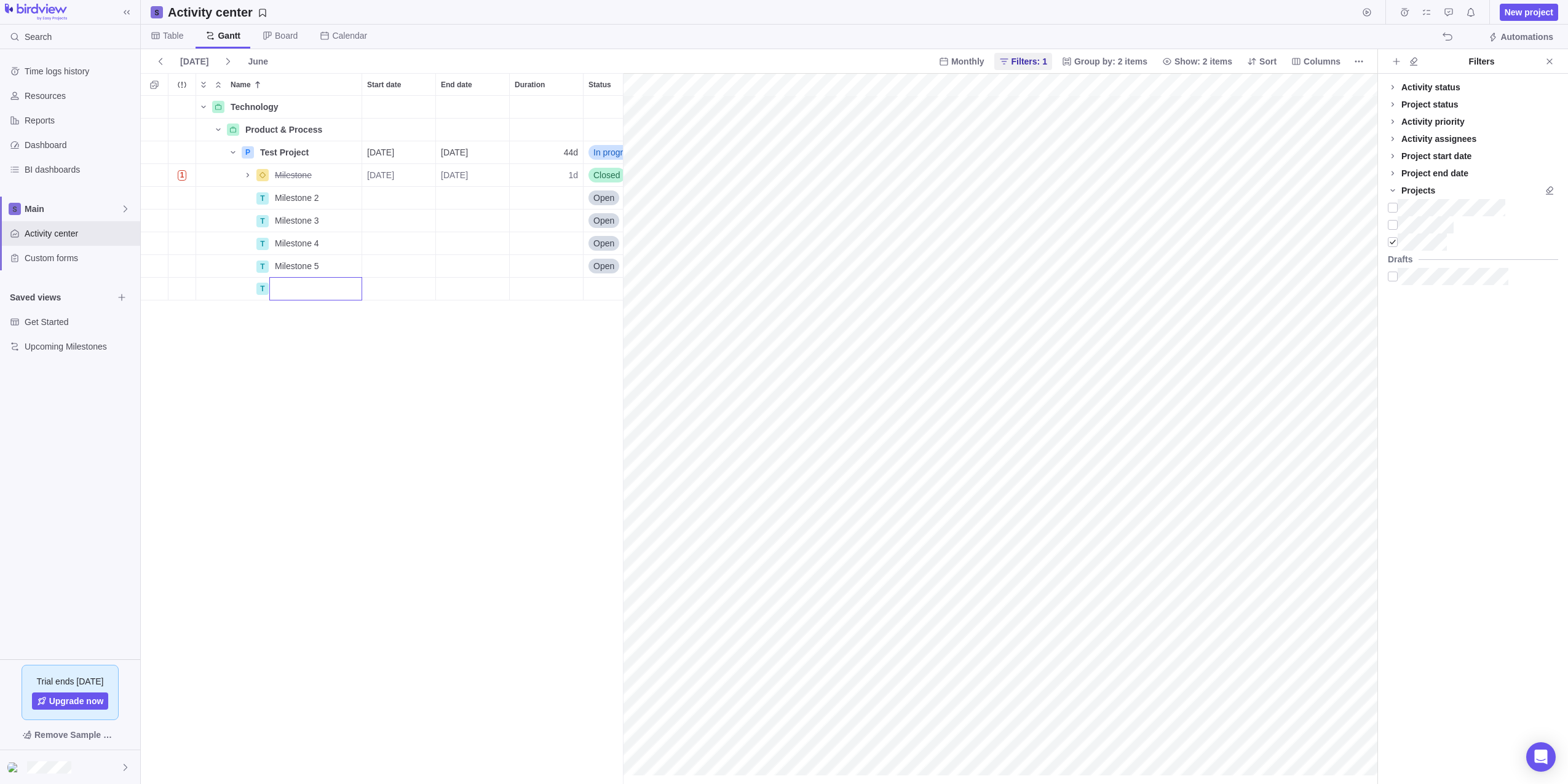
click at [495, 419] on div "Technology Details Product & Process Details P Test Project Details [DATE] [DAT…" at bounding box center [382, 440] width 482 height 688
drag, startPoint x: 303, startPoint y: 198, endPoint x: 337, endPoint y: 199, distance: 34.0
click at [303, 198] on icon "Name" at bounding box center [301, 198] width 10 height 10
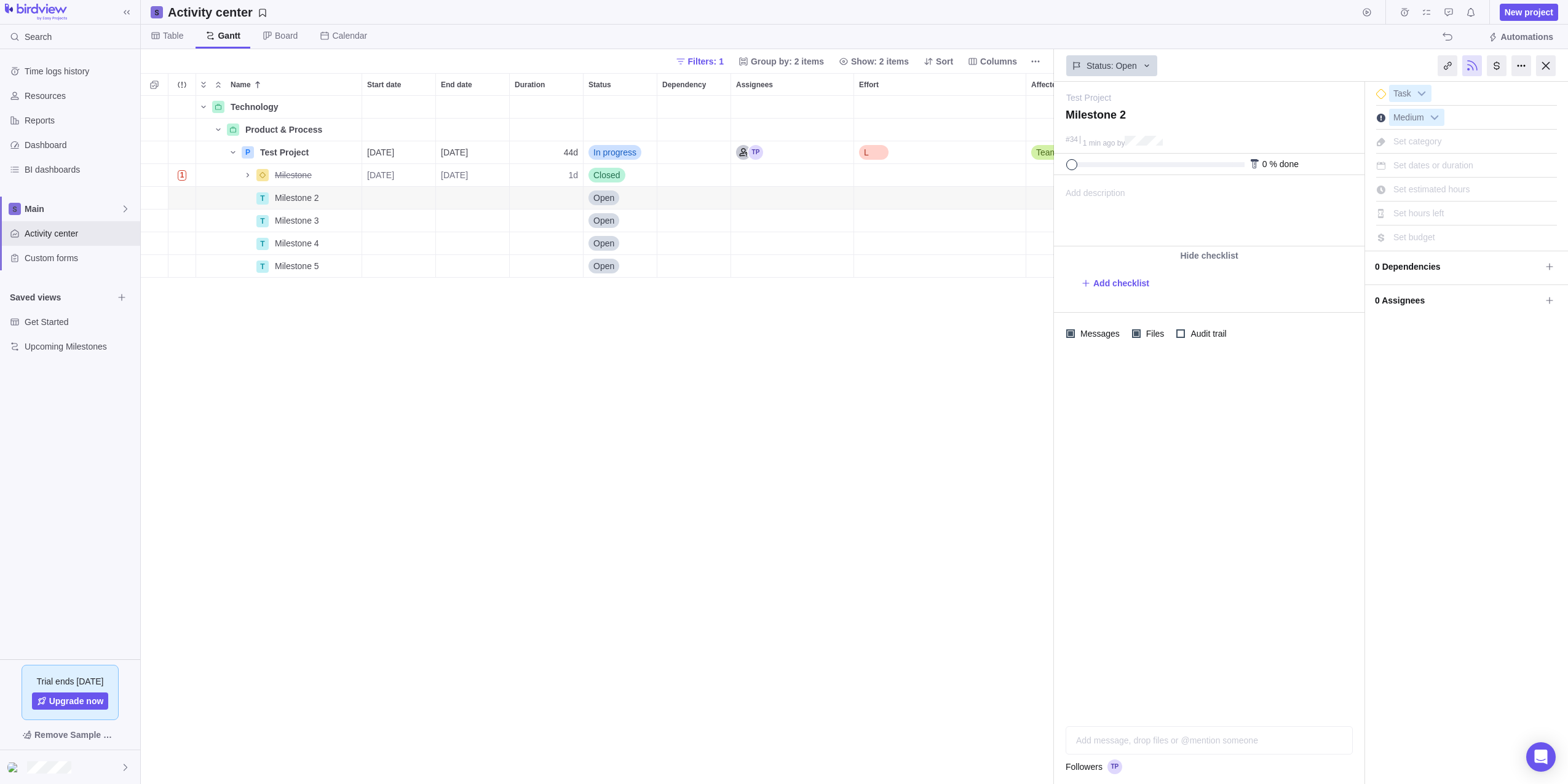
click at [1380, 97] on div at bounding box center [1380, 94] width 10 height 10
click at [299, 222] on icon "Name" at bounding box center [301, 220] width 10 height 10
click at [1385, 94] on div at bounding box center [1380, 94] width 10 height 10
click at [313, 247] on span "Details" at bounding box center [323, 243] width 28 height 12
click at [1382, 94] on div at bounding box center [1380, 94] width 10 height 10
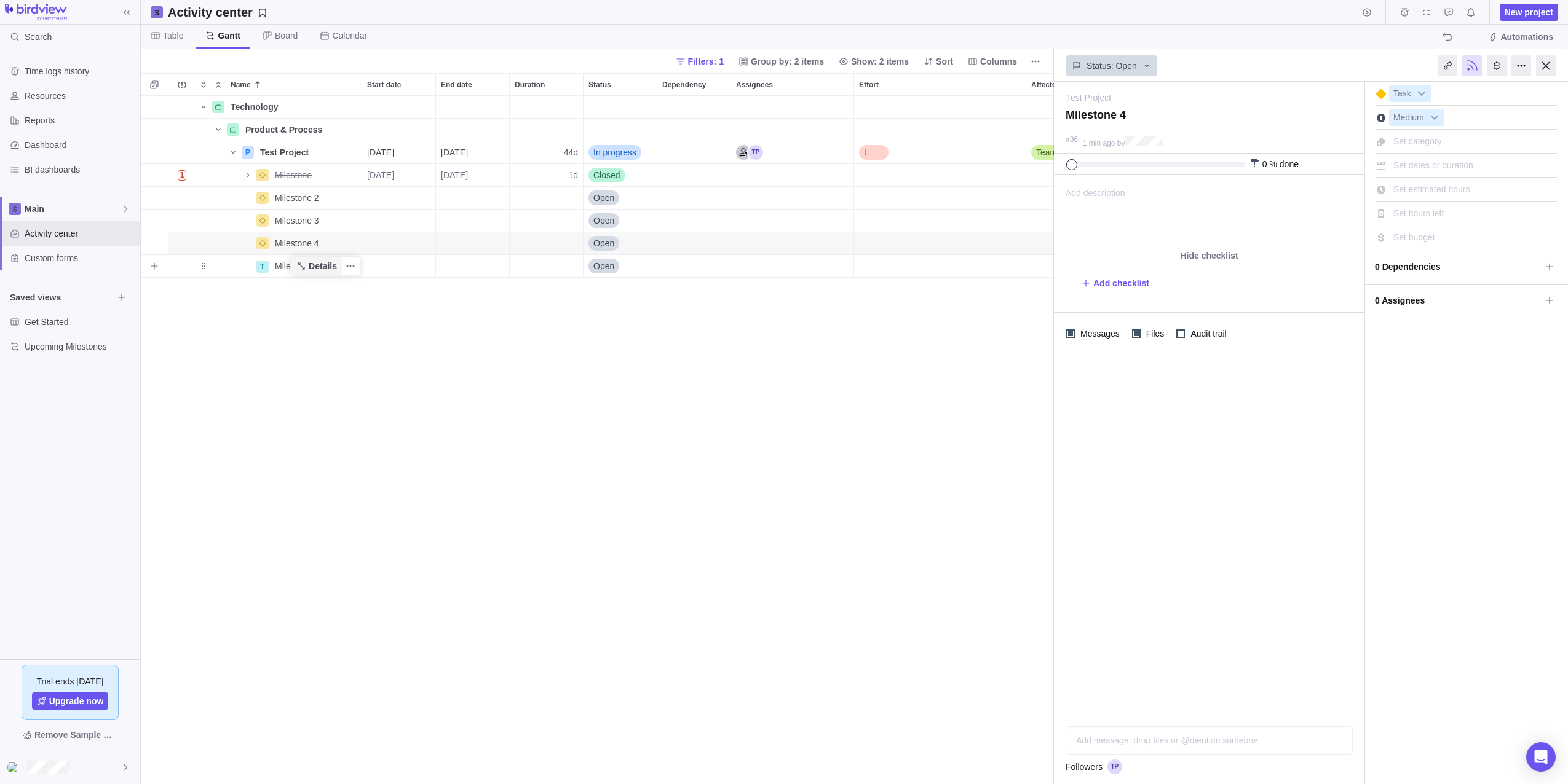
click at [304, 270] on icon "Name" at bounding box center [301, 266] width 10 height 10
click at [1380, 101] on div "Task" at bounding box center [1404, 93] width 55 height 17
click at [1383, 96] on div at bounding box center [1380, 94] width 10 height 10
click at [821, 467] on div "Technology Details Product & Process Details P Test Project Details [DATE] [DAT…" at bounding box center [597, 440] width 913 height 688
click at [457, 427] on div "Technology Details Product & Process Details P Test Project Details [DATE] [DAT…" at bounding box center [597, 440] width 913 height 688
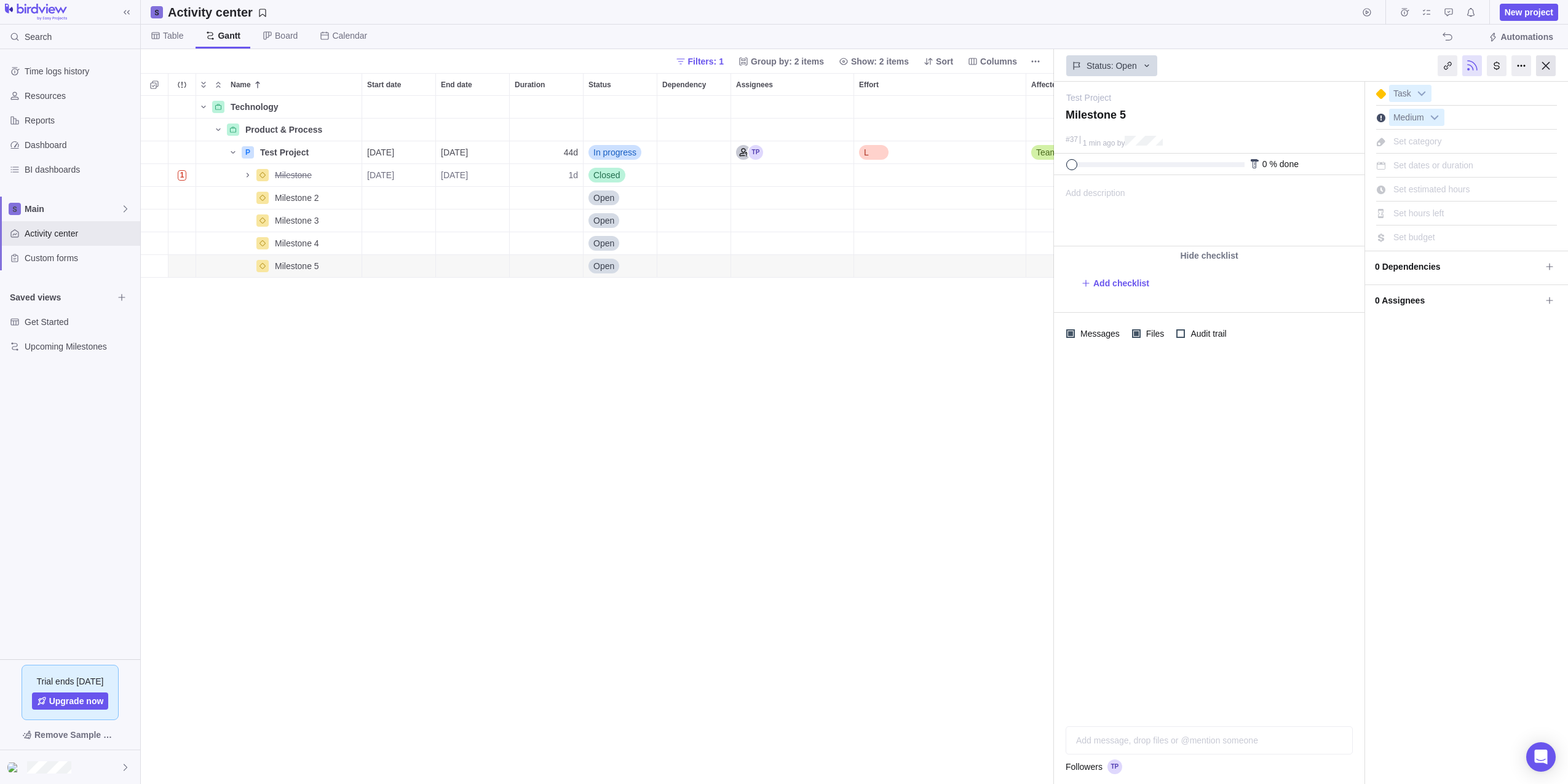
click at [1544, 70] on div at bounding box center [1546, 65] width 20 height 21
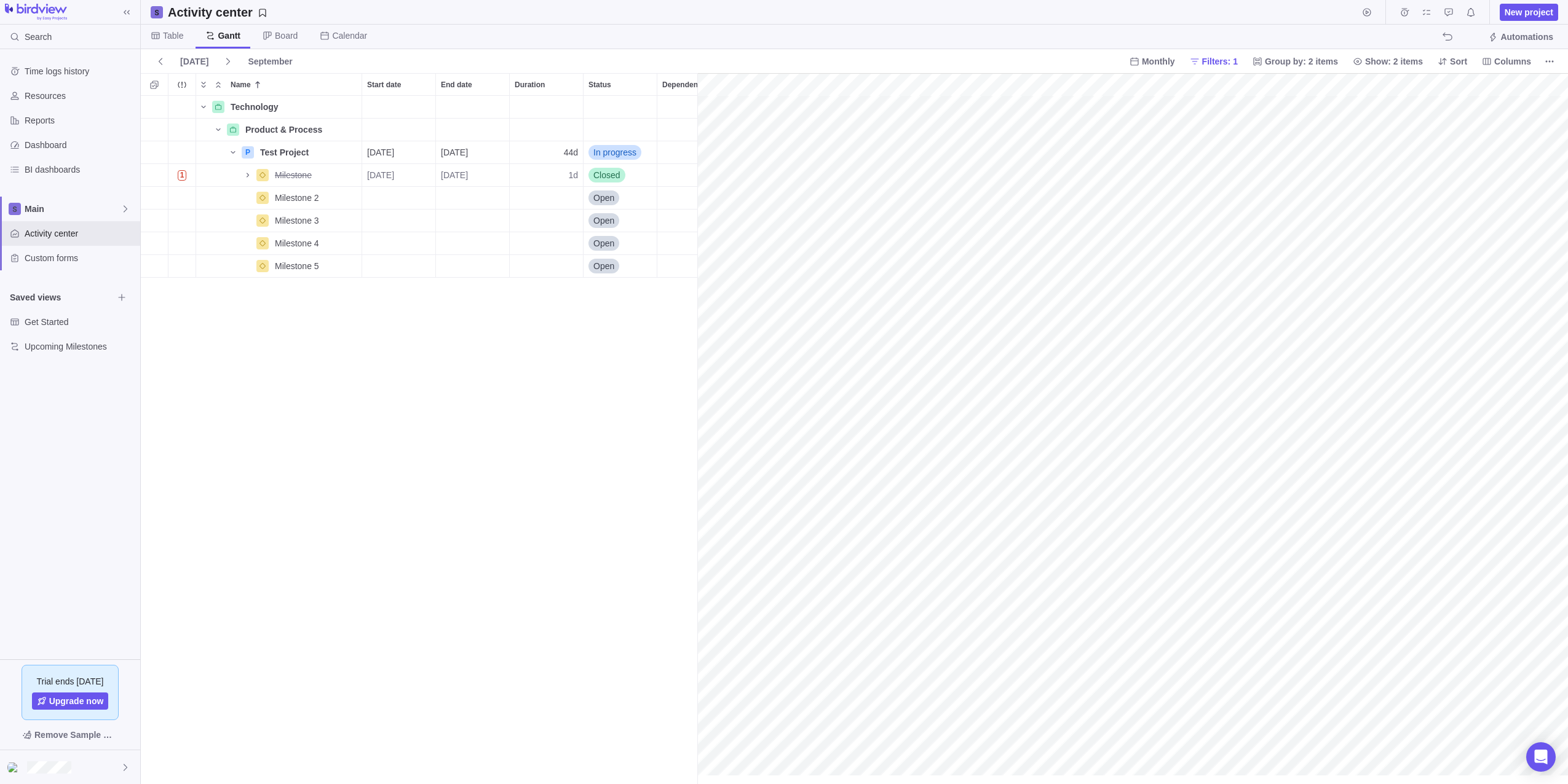
scroll to position [0, 150]
click at [405, 195] on div "Start date" at bounding box center [399, 198] width 73 height 22
click at [393, 237] on link "Prev" at bounding box center [388, 236] width 26 height 26
click at [513, 236] on span "Next" at bounding box center [512, 234] width 7 height 7
click at [454, 316] on link "10" at bounding box center [450, 318] width 24 height 24
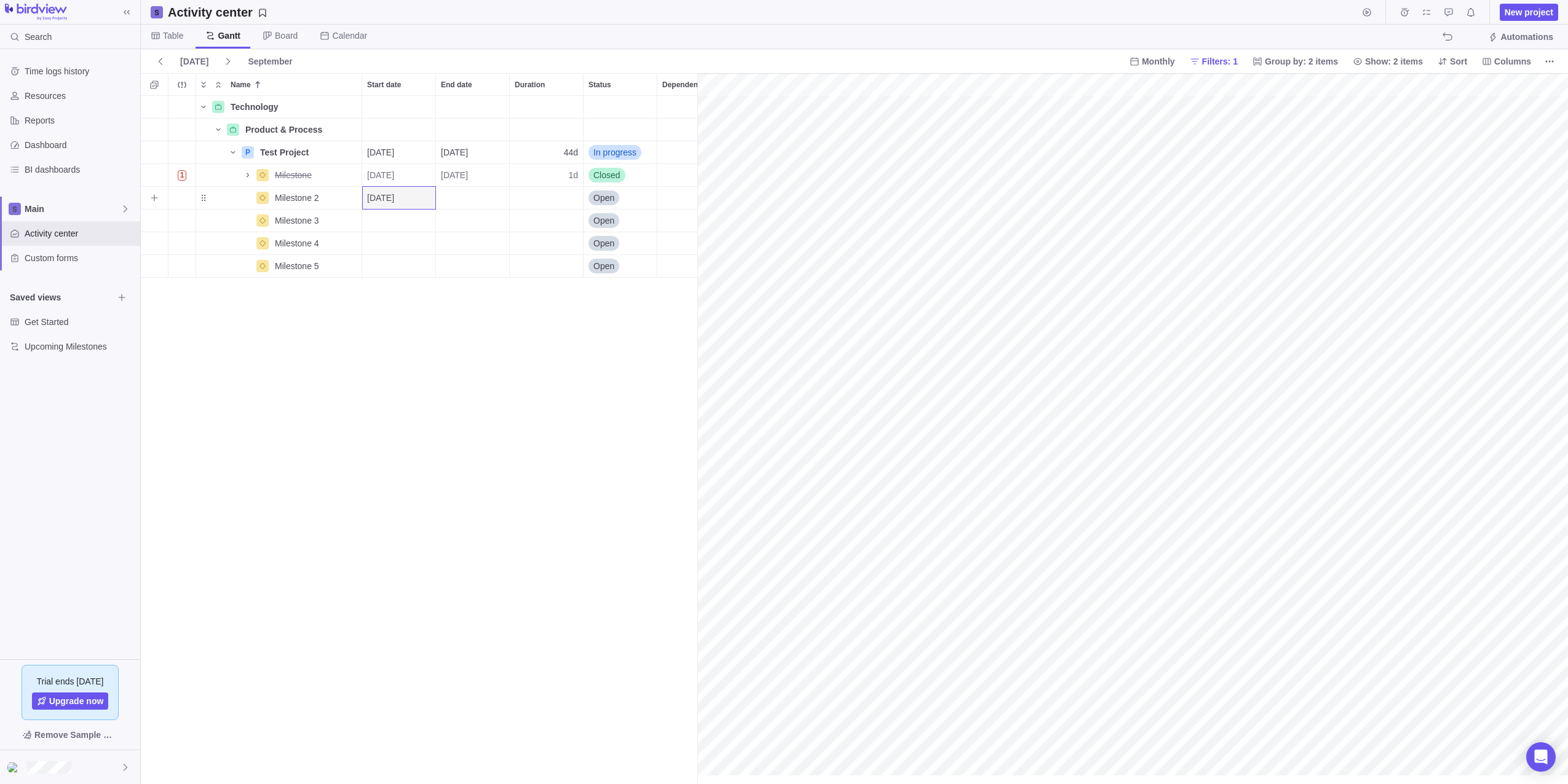
click at [467, 194] on div "End date" at bounding box center [473, 198] width 73 height 22
click at [497, 394] on link "30" at bounding box center [498, 394] width 24 height 24
click at [491, 196] on div "[DATE]" at bounding box center [473, 198] width 73 height 22
click at [336, 351] on div "Technology Details Product & Process Details P Test Project Details [DATE] [DAT…" at bounding box center [419, 440] width 556 height 688
click at [468, 149] on span "[DATE]" at bounding box center [454, 152] width 27 height 12
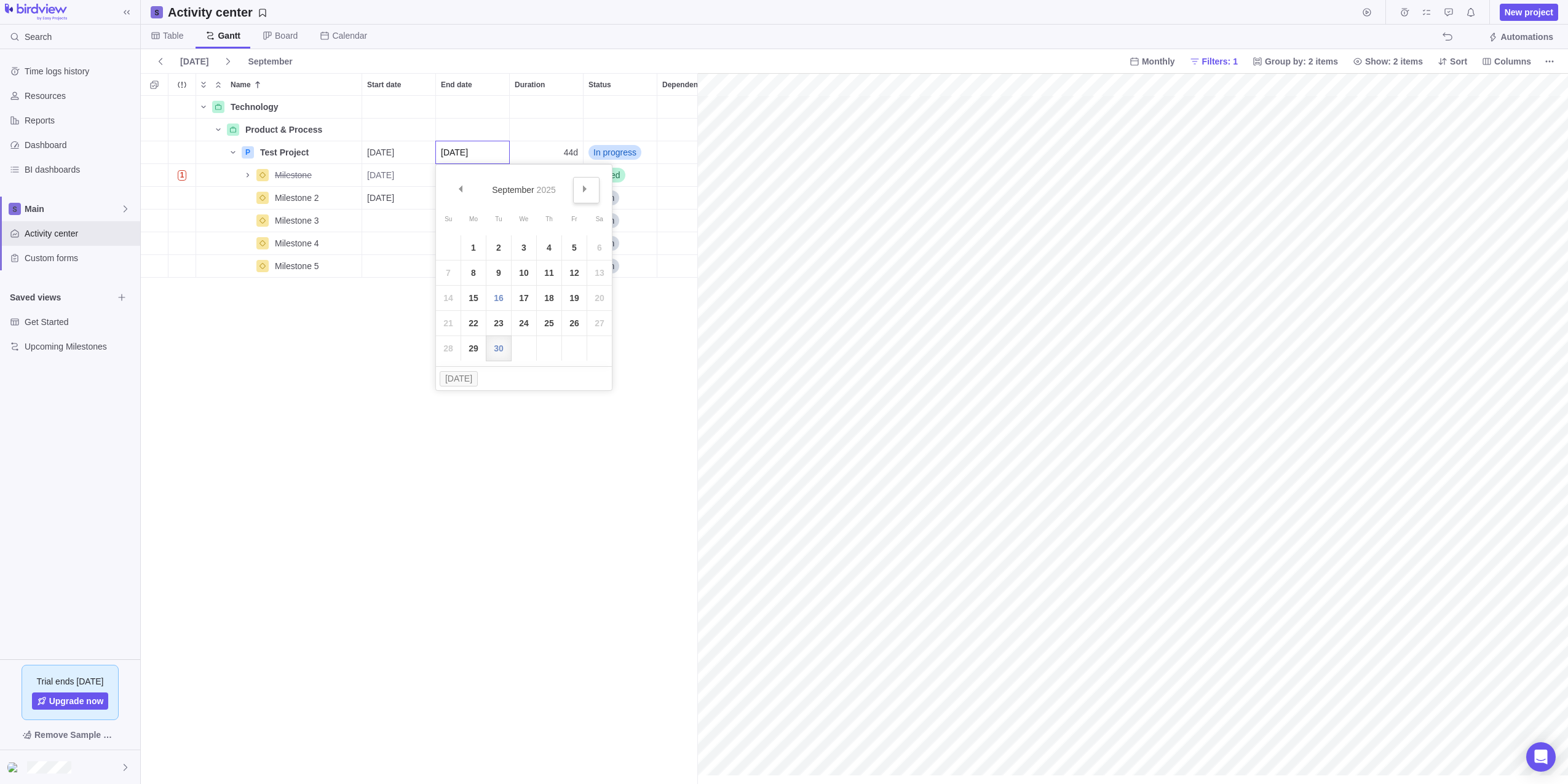
click at [588, 187] on link "Next" at bounding box center [586, 190] width 26 height 26
click at [583, 188] on span "Next" at bounding box center [585, 189] width 7 height 7
click at [521, 351] on link "31" at bounding box center [524, 349] width 24 height 24
click at [453, 378] on div "Technology Details Product & Process Details P Test Project Details [DATE] [DAT…" at bounding box center [419, 440] width 556 height 688
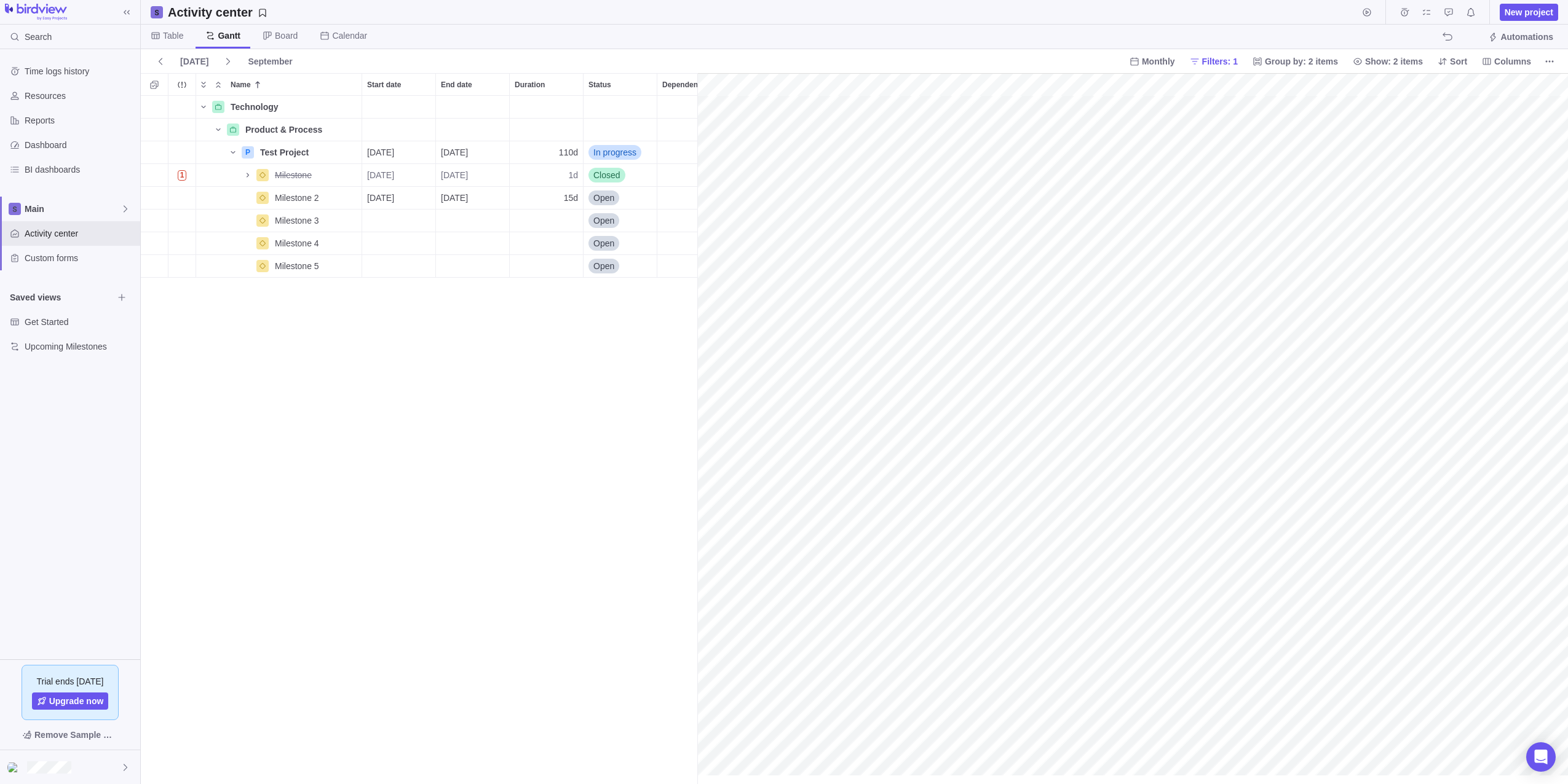
scroll to position [0, 37]
click at [394, 173] on span "[DATE]" at bounding box center [380, 175] width 27 height 12
click at [391, 213] on link "Prev" at bounding box center [388, 213] width 26 height 26
drag, startPoint x: 866, startPoint y: 263, endPoint x: 934, endPoint y: 272, distance: 68.6
click at [934, 272] on div "Name Start date End date Duration Status Dependency Assignees Effort Affected t…" at bounding box center [854, 428] width 1427 height 711
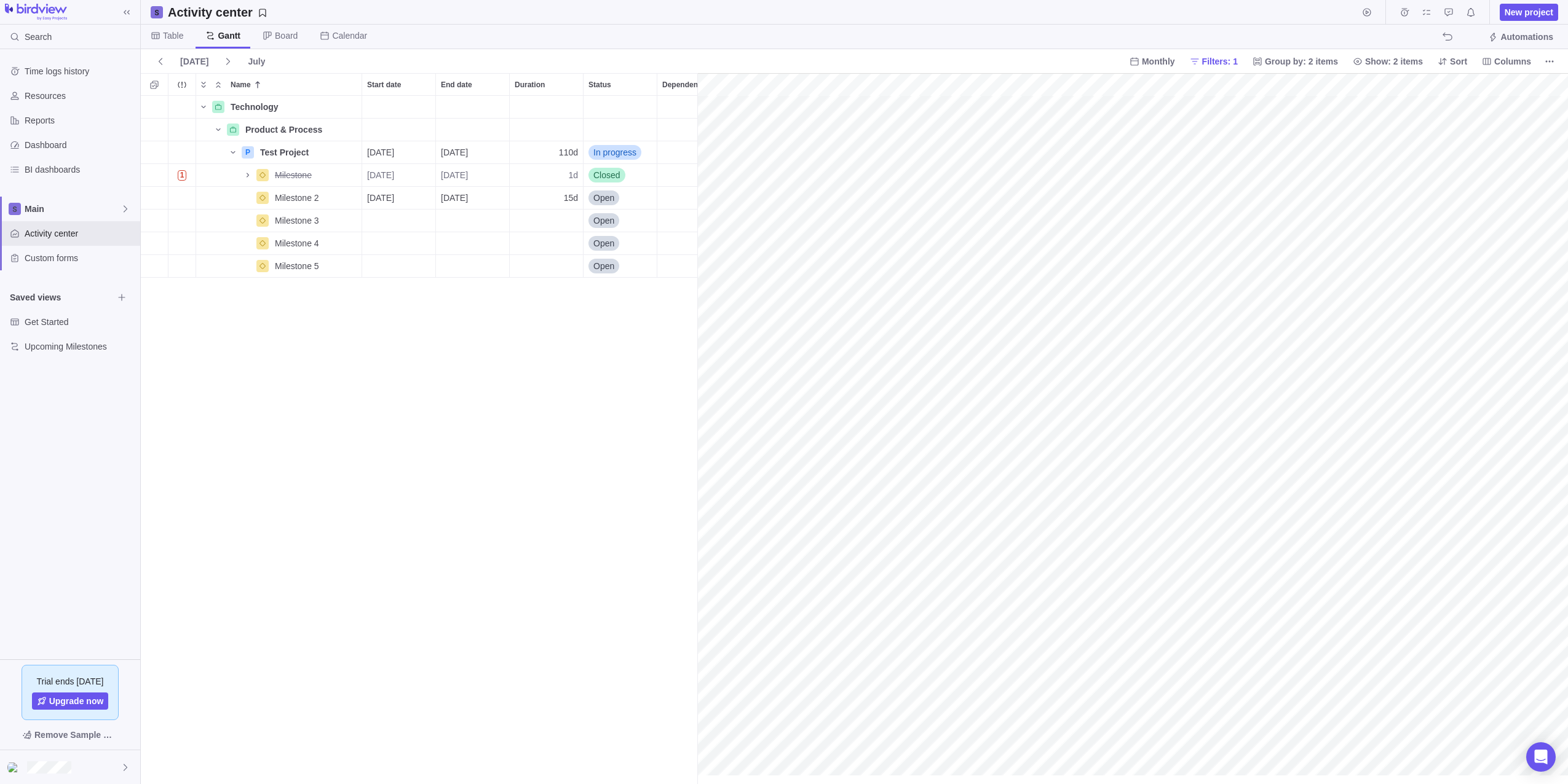
scroll to position [0, 0]
click at [416, 151] on div "[DATE]" at bounding box center [399, 152] width 73 height 22
click at [506, 186] on link "Next" at bounding box center [513, 190] width 26 height 26
click at [496, 244] on link "1" at bounding box center [501, 248] width 24 height 24
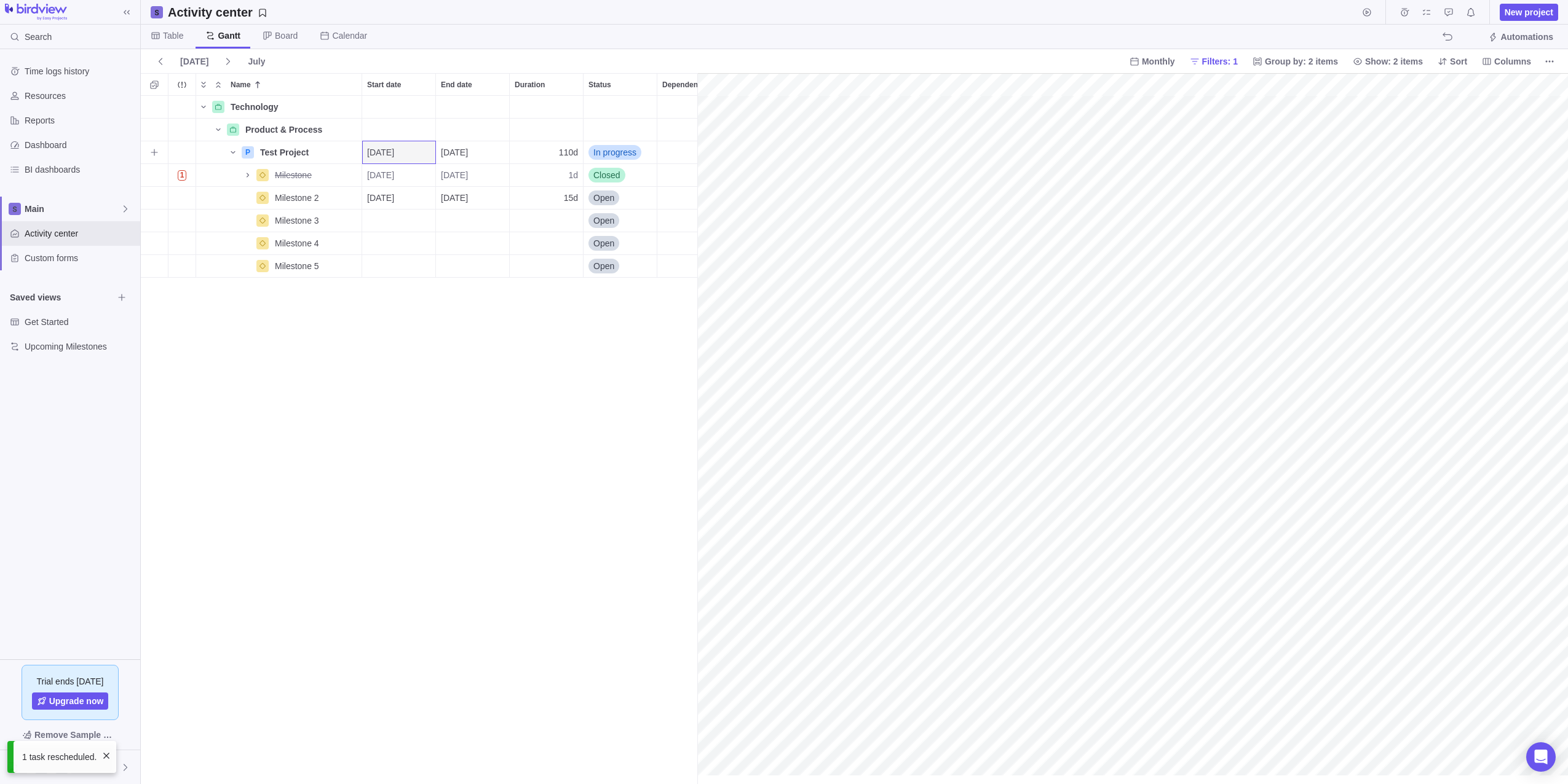
click at [468, 151] on span "[DATE]" at bounding box center [454, 152] width 27 height 12
click at [409, 152] on div "Technology Details Product & Process Details P Test Project Details [DATE] [DAT…" at bounding box center [419, 440] width 556 height 688
click at [412, 315] on div "Technology Details Product & Process Details P Test Project Details [DATE] [DAT…" at bounding box center [419, 440] width 556 height 688
click at [405, 165] on div "[DATE]" at bounding box center [399, 175] width 73 height 22
click at [392, 207] on link "Prev" at bounding box center [388, 213] width 26 height 26
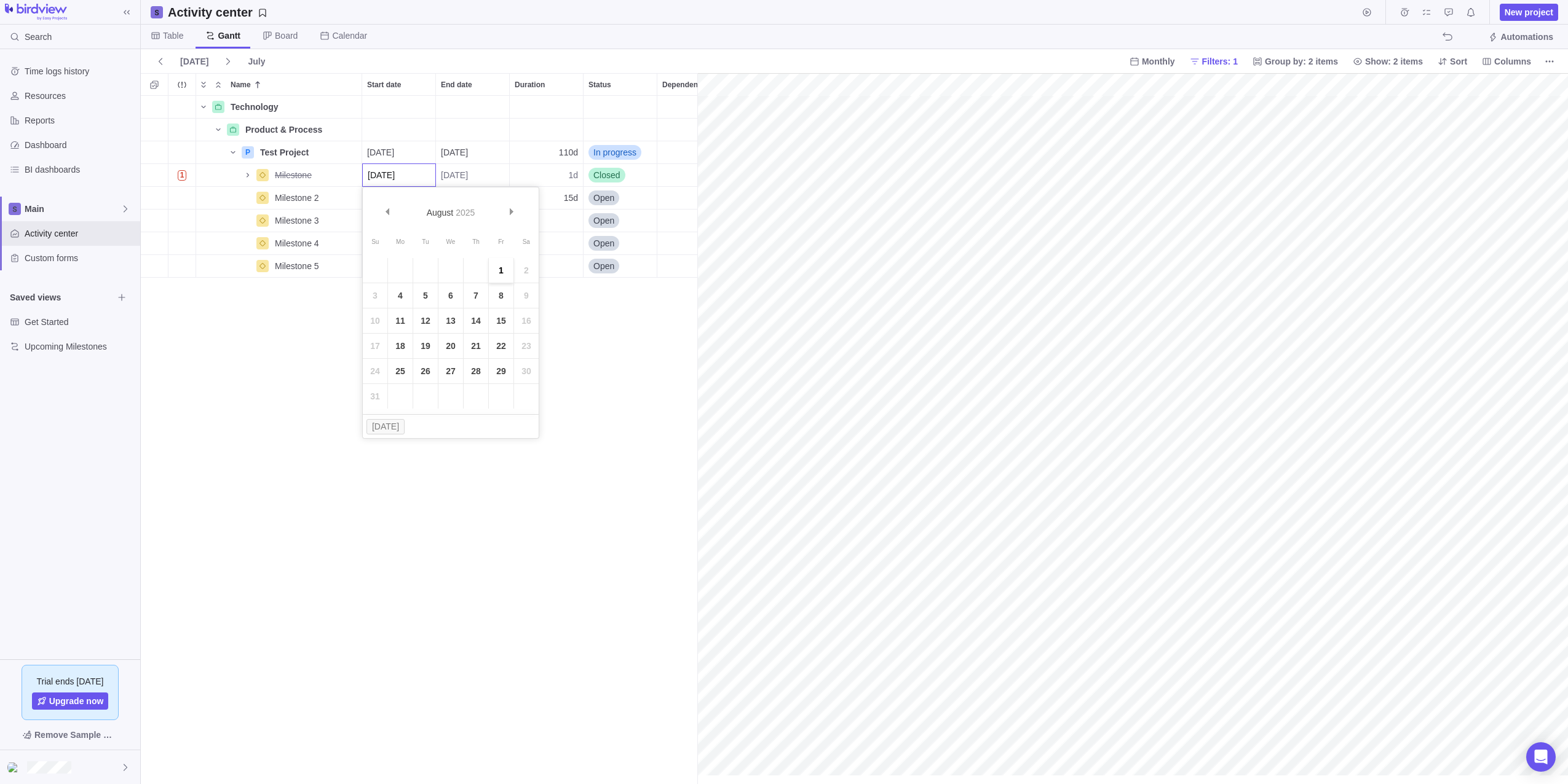
click at [500, 274] on link "1" at bounding box center [501, 270] width 24 height 24
click at [466, 166] on div "[DATE]" at bounding box center [473, 175] width 73 height 22
click at [477, 270] on link "1" at bounding box center [473, 270] width 24 height 24
click at [394, 197] on span "[DATE]" at bounding box center [380, 198] width 27 height 12
click at [410, 293] on link "1" at bounding box center [400, 293] width 24 height 24
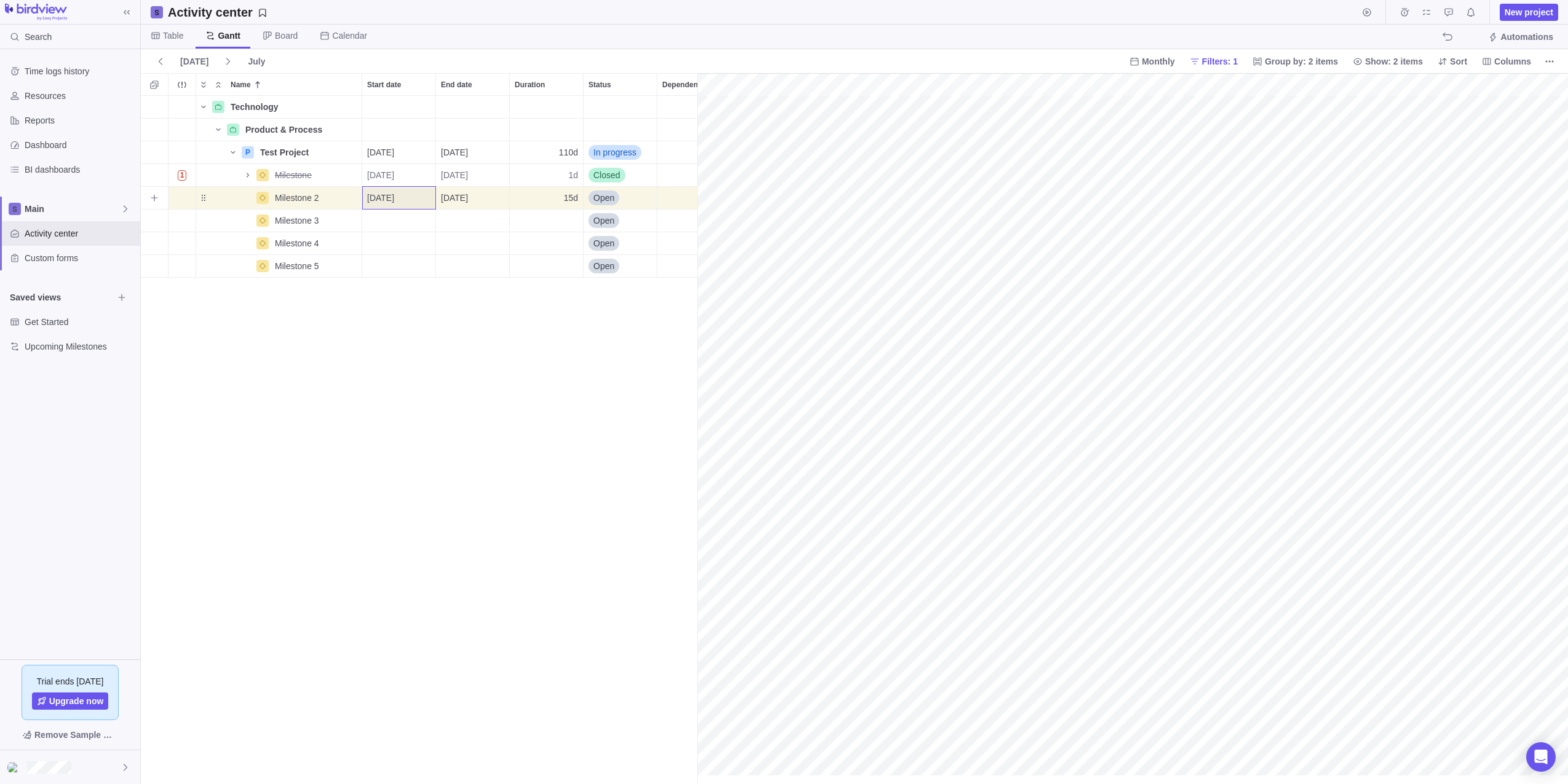
click at [468, 202] on span "[DATE]" at bounding box center [454, 198] width 27 height 12
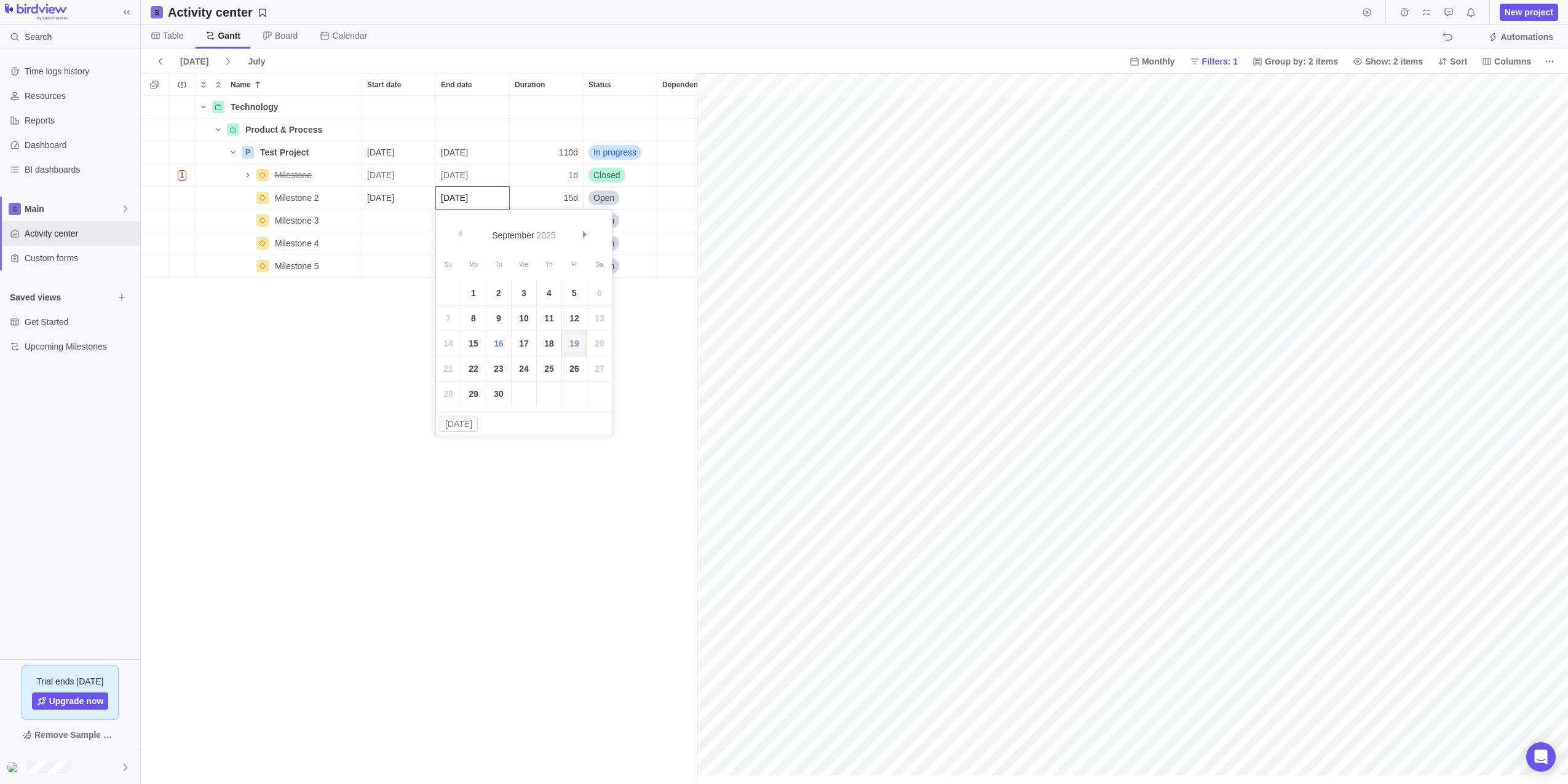
click at [504, 340] on link "16" at bounding box center [498, 344] width 24 height 24
click at [606, 194] on span "Open" at bounding box center [604, 198] width 21 height 12
click at [613, 315] on span "Closed" at bounding box center [612, 315] width 27 height 12
click at [395, 215] on div "Start date" at bounding box center [399, 220] width 73 height 22
click at [429, 362] on link "16" at bounding box center [425, 366] width 24 height 24
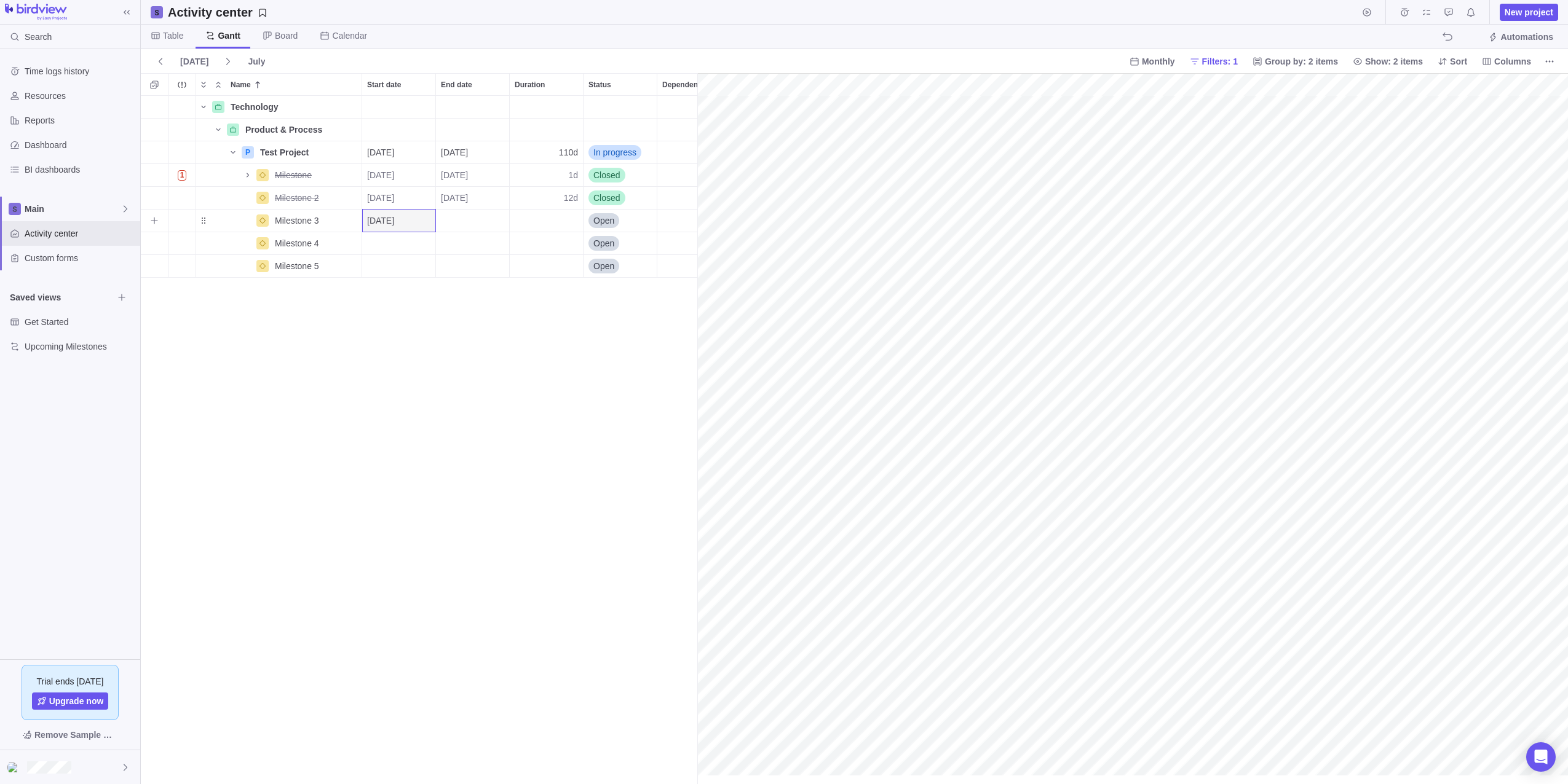
click at [453, 214] on div "End date" at bounding box center [473, 220] width 73 height 22
click at [502, 415] on link "30" at bounding box center [498, 417] width 24 height 24
click at [604, 219] on span "Open" at bounding box center [604, 220] width 21 height 12
click at [622, 293] on span "In progress" at bounding box center [619, 293] width 43 height 12
click at [394, 236] on div "Start date" at bounding box center [399, 243] width 73 height 22
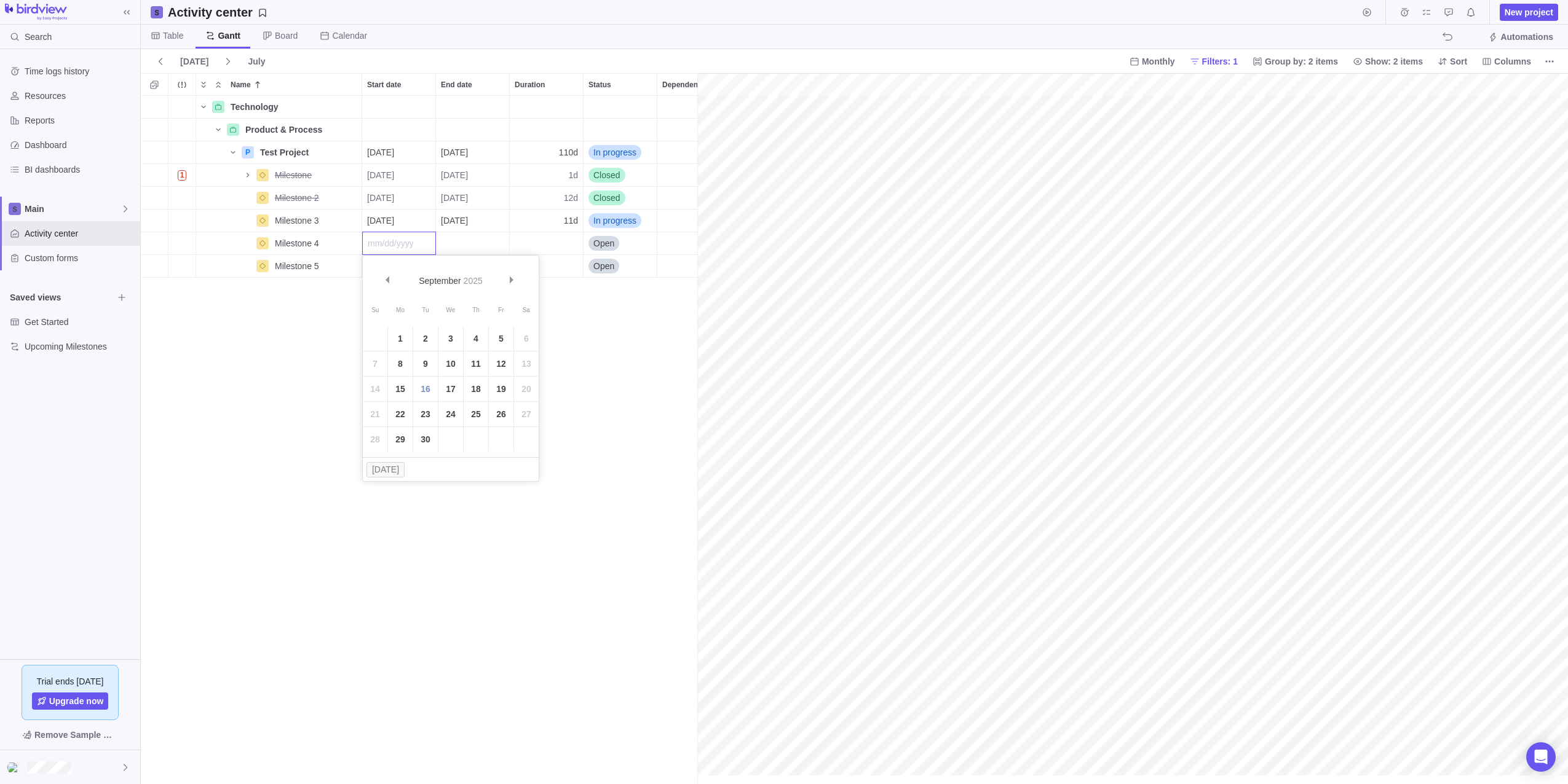
click at [425, 437] on link "30" at bounding box center [425, 439] width 24 height 24
click at [457, 240] on div "End date" at bounding box center [473, 243] width 73 height 22
click at [594, 272] on link "Next" at bounding box center [586, 281] width 26 height 26
click at [574, 438] on link "31" at bounding box center [574, 439] width 24 height 24
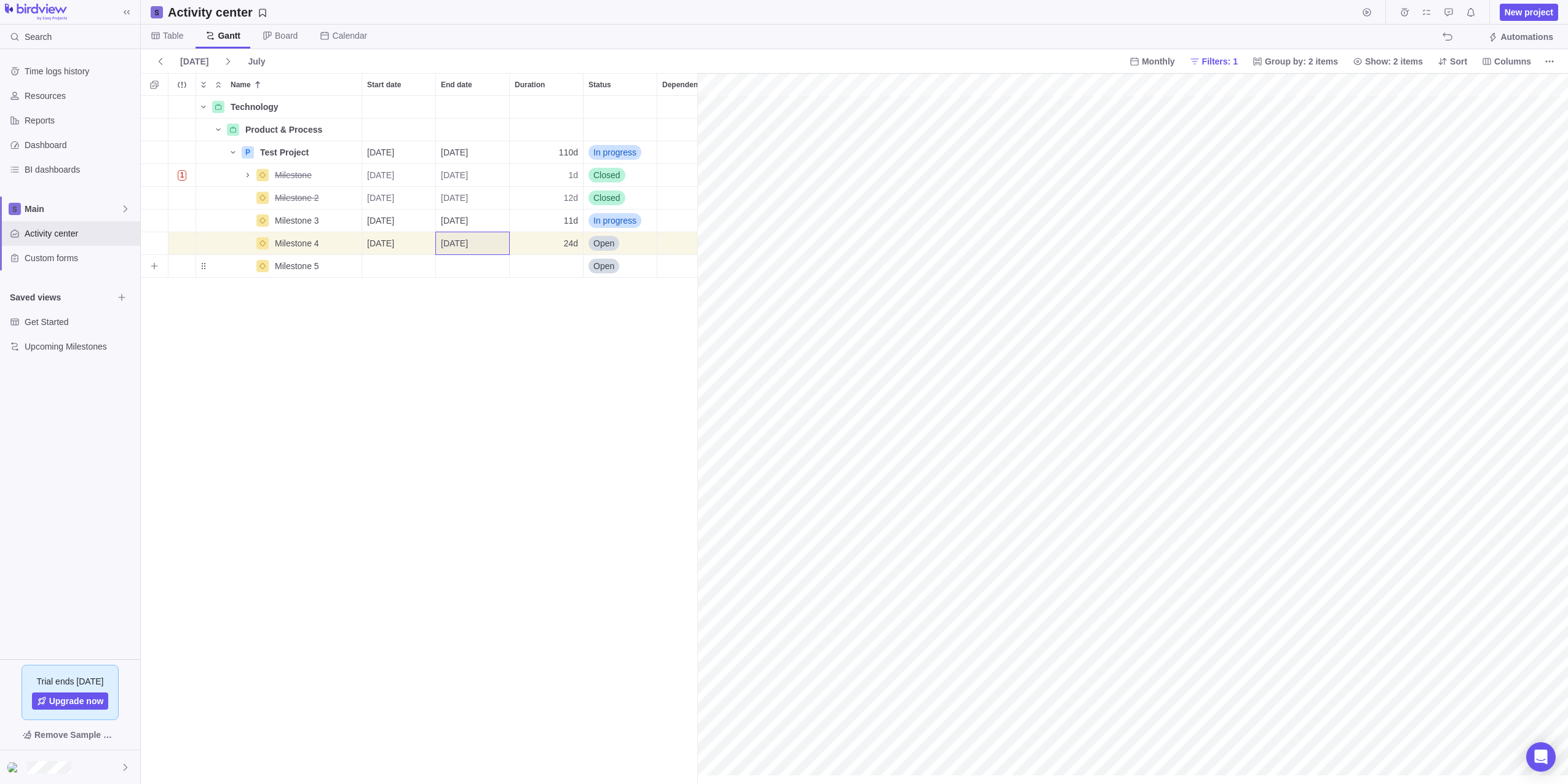
click at [419, 261] on div "Start date" at bounding box center [399, 266] width 73 height 22
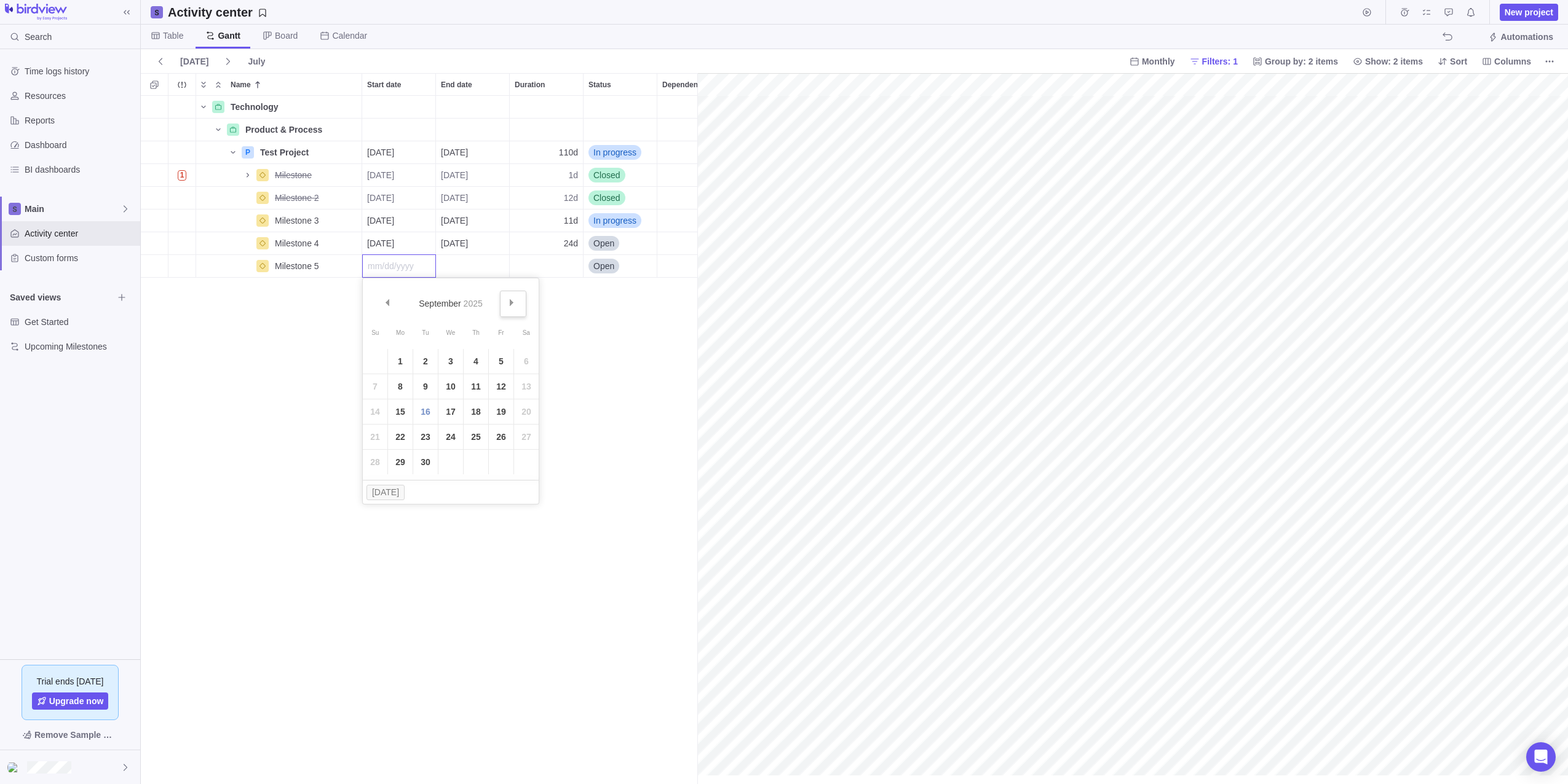
click at [511, 295] on link "Next" at bounding box center [513, 304] width 26 height 26
click at [457, 362] on link "1" at bounding box center [450, 362] width 24 height 24
click at [416, 263] on div "[DATE]" at bounding box center [399, 266] width 73 height 22
click at [497, 463] on link "31" at bounding box center [501, 462] width 24 height 24
click at [476, 273] on div "End date" at bounding box center [473, 266] width 73 height 22
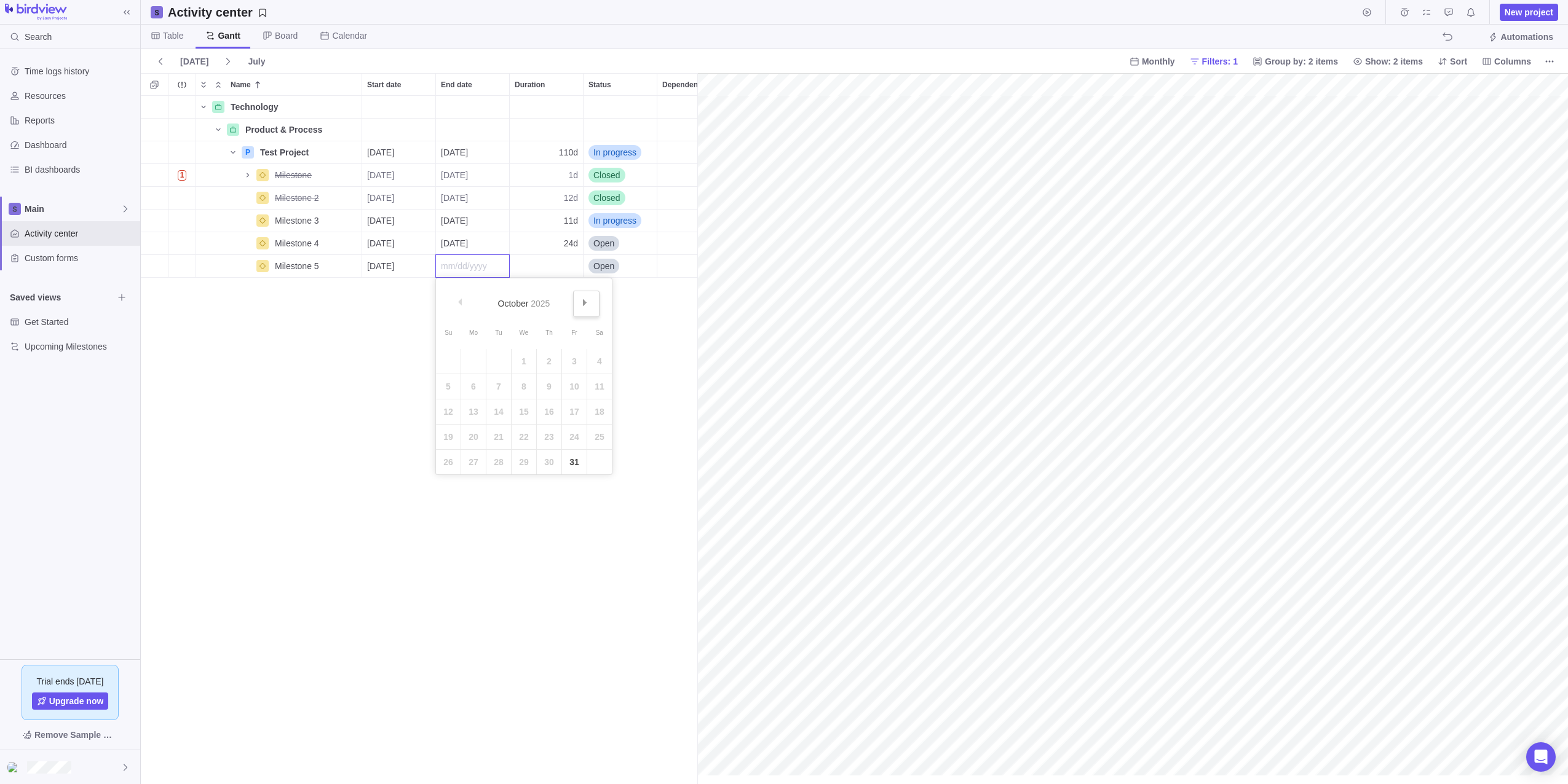
click at [584, 298] on link "Next" at bounding box center [586, 304] width 26 height 26
click at [585, 298] on link "Next" at bounding box center [586, 304] width 26 height 26
click at [525, 466] on link "31" at bounding box center [524, 462] width 24 height 24
click at [486, 442] on div "Technology Details Product & Process Details P Test Project Details [DATE] [DAT…" at bounding box center [419, 440] width 556 height 688
click at [324, 177] on span "Details" at bounding box center [323, 175] width 28 height 12
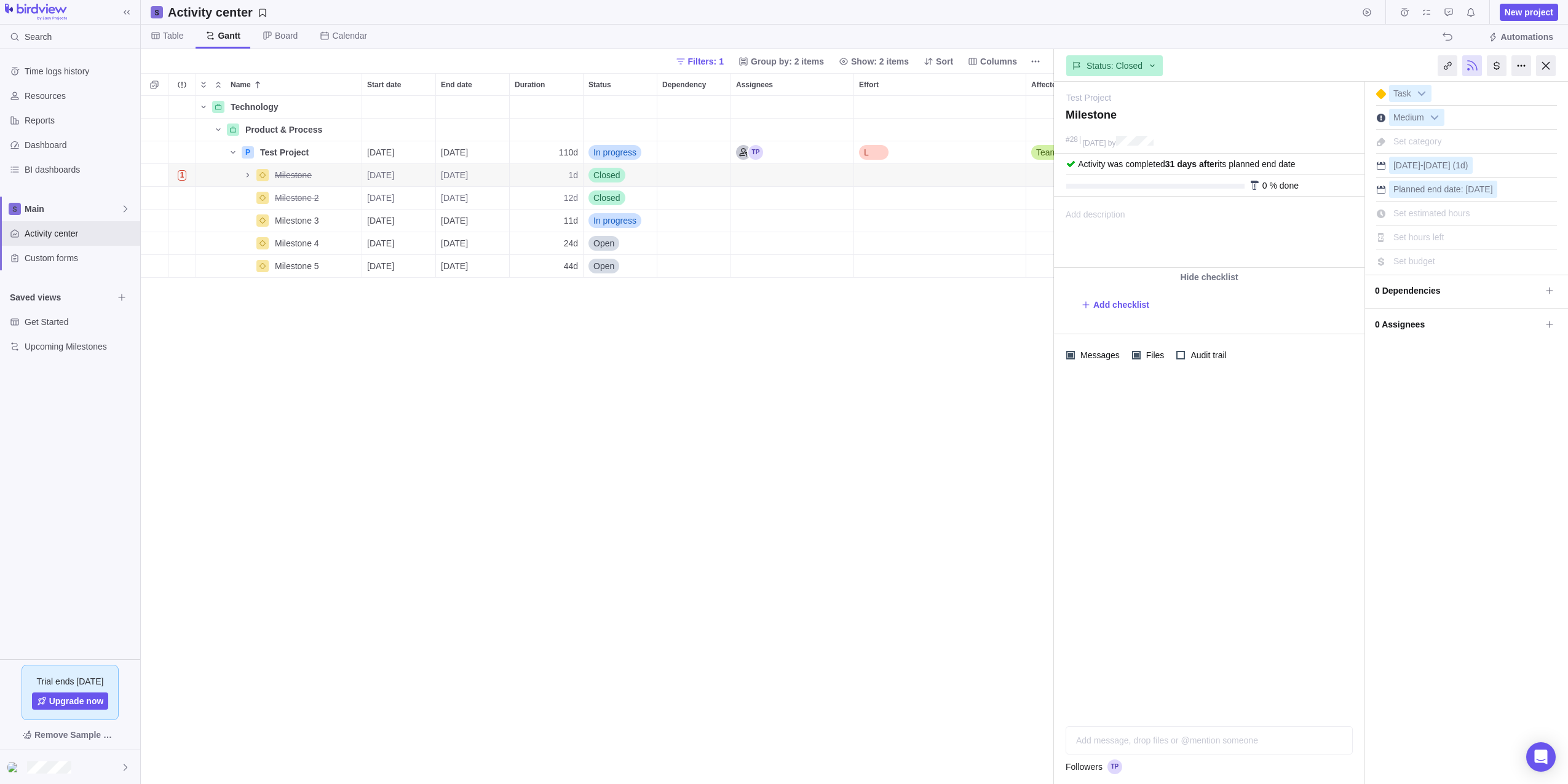
click at [1255, 183] on div at bounding box center [1255, 185] width 10 height 10
click at [1258, 187] on div at bounding box center [1255, 185] width 10 height 10
click at [1208, 182] on div "0 % done" at bounding box center [1209, 186] width 310 height 22
click at [1208, 187] on div at bounding box center [1156, 186] width 179 height 5
drag, startPoint x: 1208, startPoint y: 187, endPoint x: 1217, endPoint y: 187, distance: 9.0
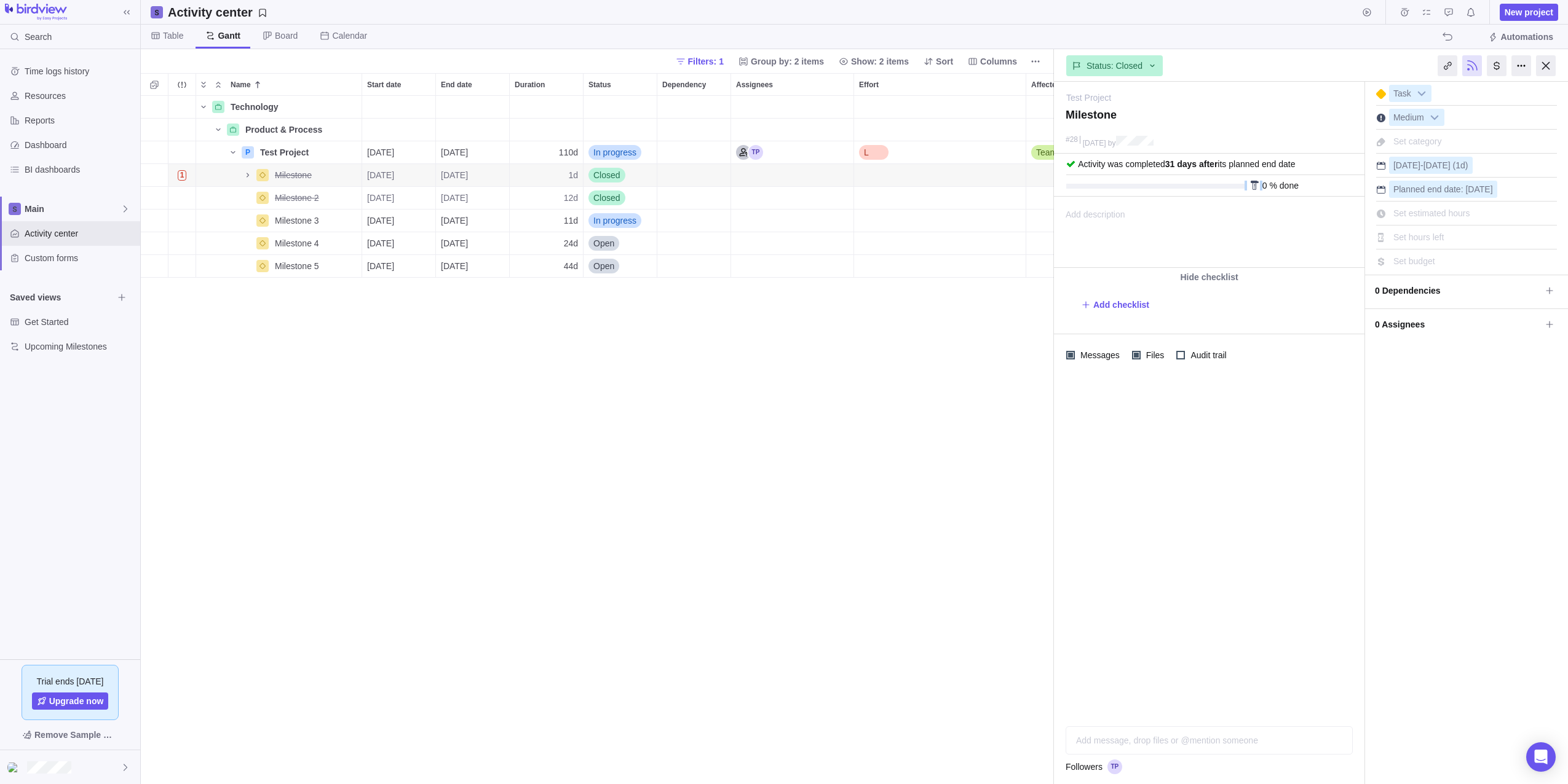
click at [1209, 187] on div at bounding box center [1156, 186] width 179 height 5
click at [1222, 187] on div at bounding box center [1156, 186] width 179 height 5
click at [606, 171] on span "Closed" at bounding box center [607, 175] width 27 height 12
click at [634, 226] on div "Open" at bounding box center [653, 225] width 139 height 22
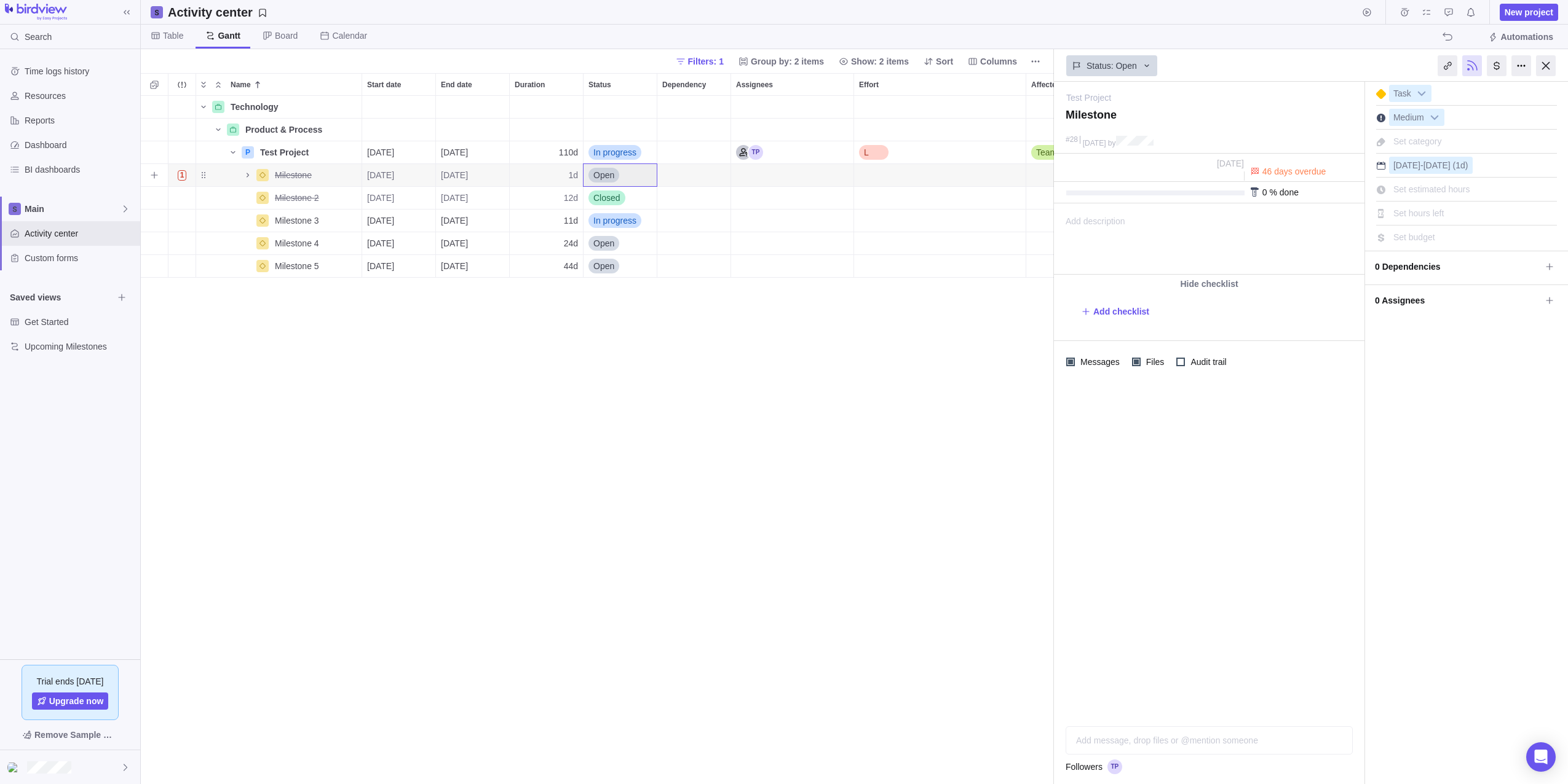
click at [614, 171] on span "Open" at bounding box center [604, 175] width 21 height 12
click at [637, 290] on div "Closed" at bounding box center [653, 292] width 139 height 22
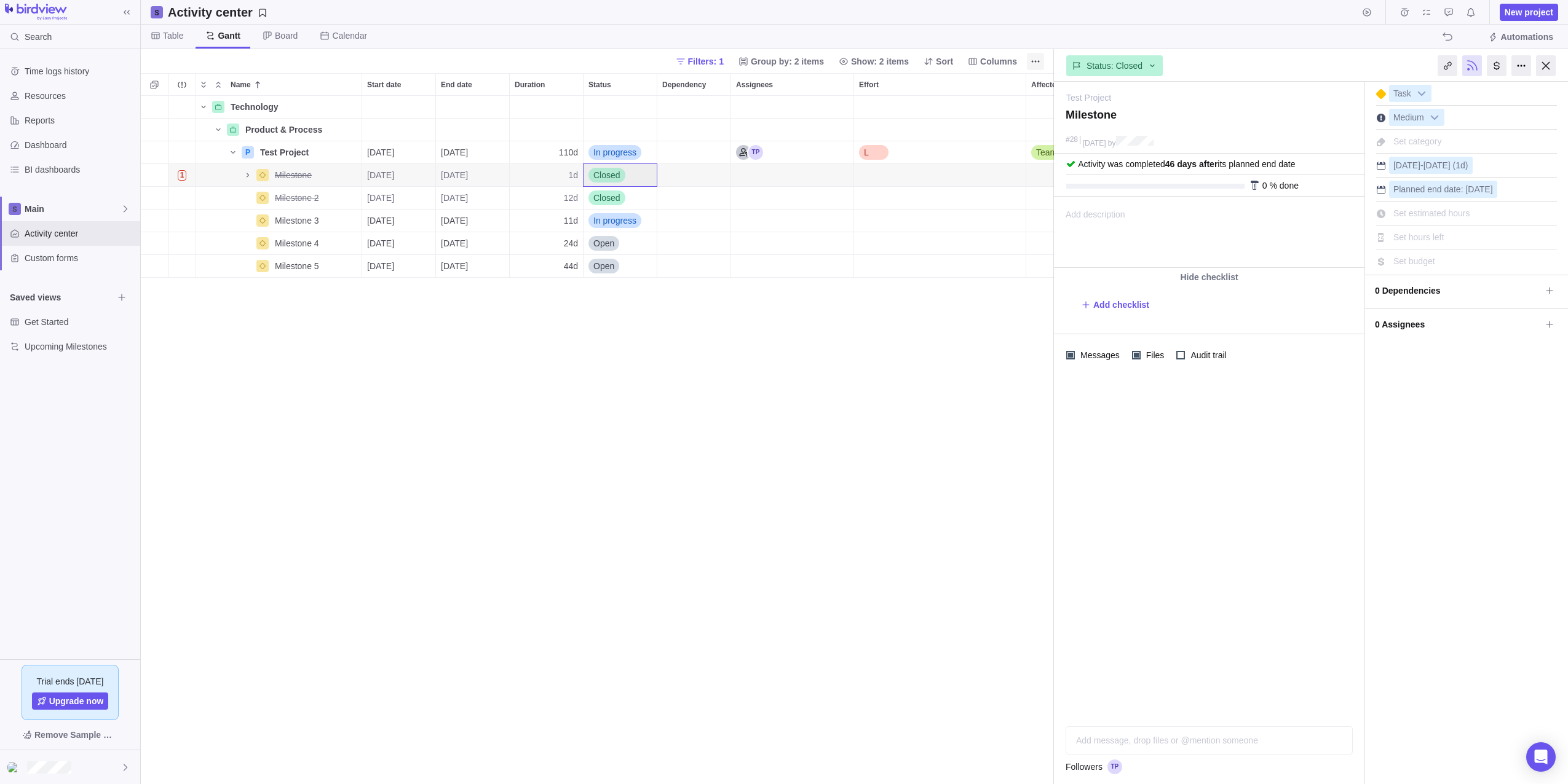
click at [1550, 67] on div at bounding box center [1546, 65] width 20 height 21
click at [1179, 187] on div at bounding box center [1156, 186] width 179 height 5
click at [1181, 186] on div at bounding box center [1156, 186] width 179 height 5
drag, startPoint x: 1181, startPoint y: 186, endPoint x: 1187, endPoint y: 179, distance: 9.2
click at [1182, 186] on div at bounding box center [1156, 186] width 179 height 5
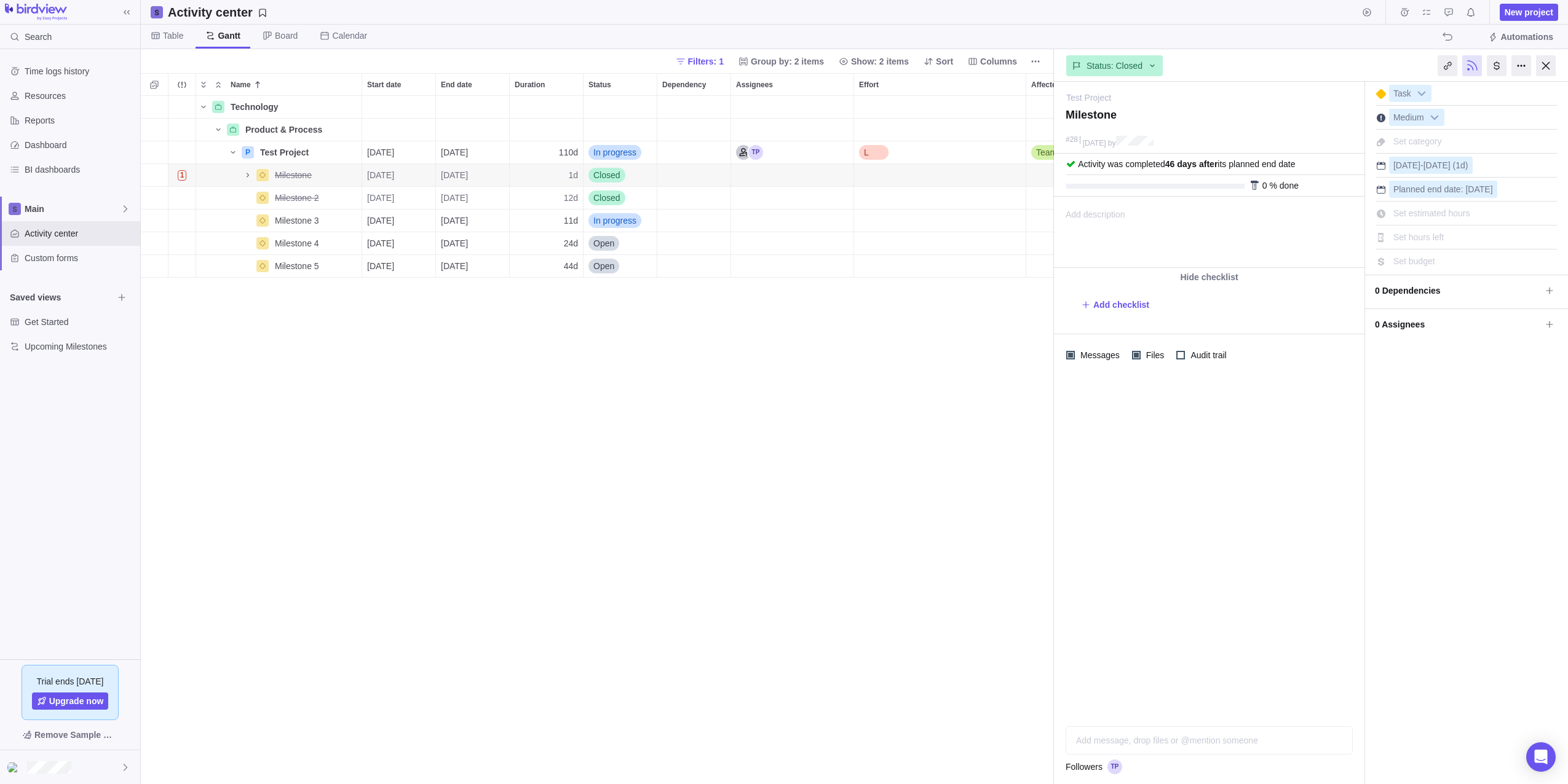
click at [1192, 165] on b "46 days after" at bounding box center [1192, 164] width 53 height 10
click at [1195, 164] on b "46 days after" at bounding box center [1192, 164] width 53 height 10
click at [1258, 187] on div at bounding box center [1255, 185] width 10 height 10
click at [1255, 186] on div at bounding box center [1255, 185] width 10 height 10
click at [1153, 67] on icon at bounding box center [1152, 65] width 10 height 10
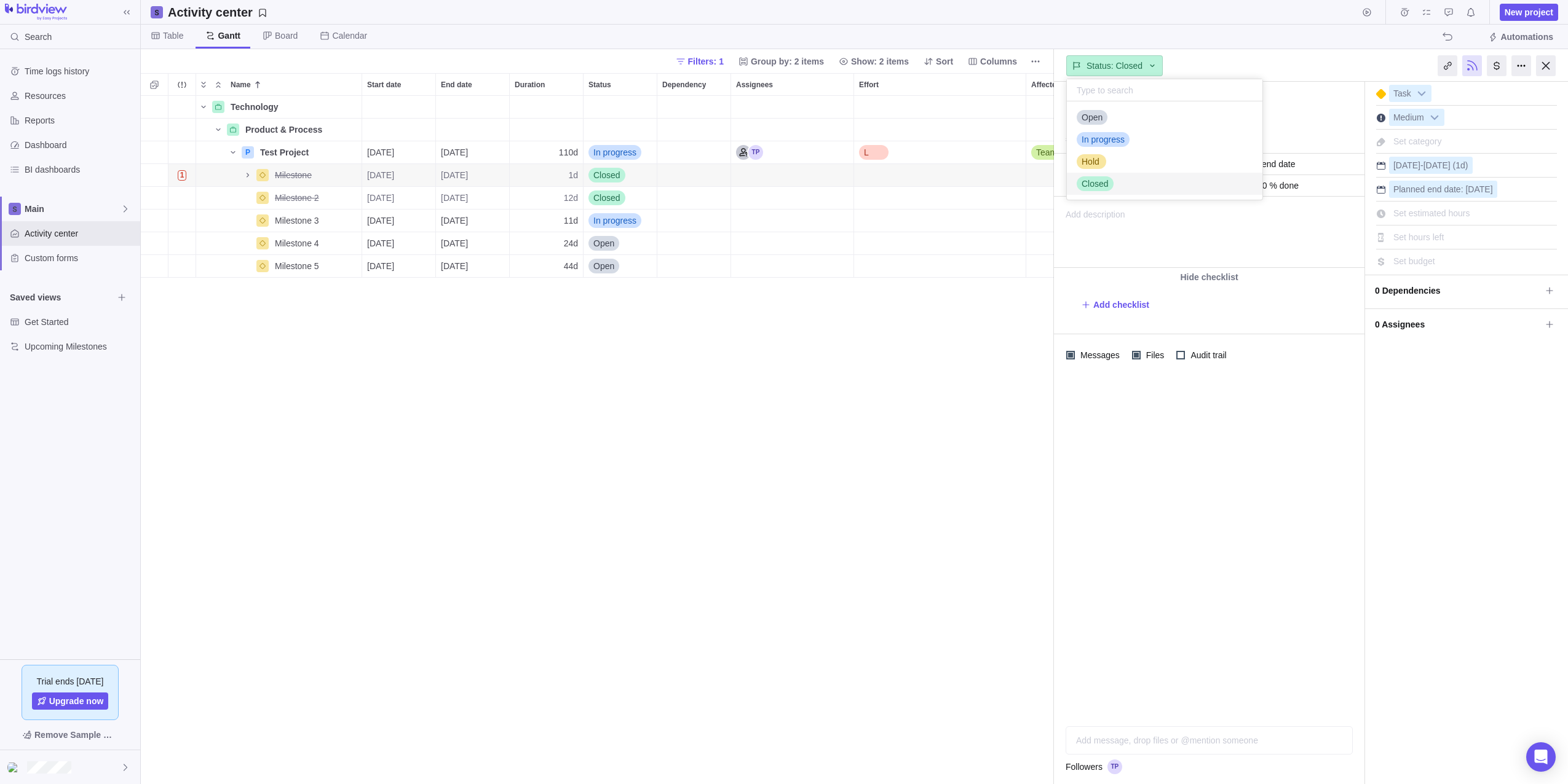
scroll to position [89, 186]
click at [1153, 65] on icon at bounding box center [1152, 65] width 10 height 10
click at [618, 368] on div "Technology Details Product & Process Details P Test Project Details [DATE] [DAT…" at bounding box center [597, 440] width 913 height 688
click at [1545, 65] on div at bounding box center [1546, 65] width 20 height 21
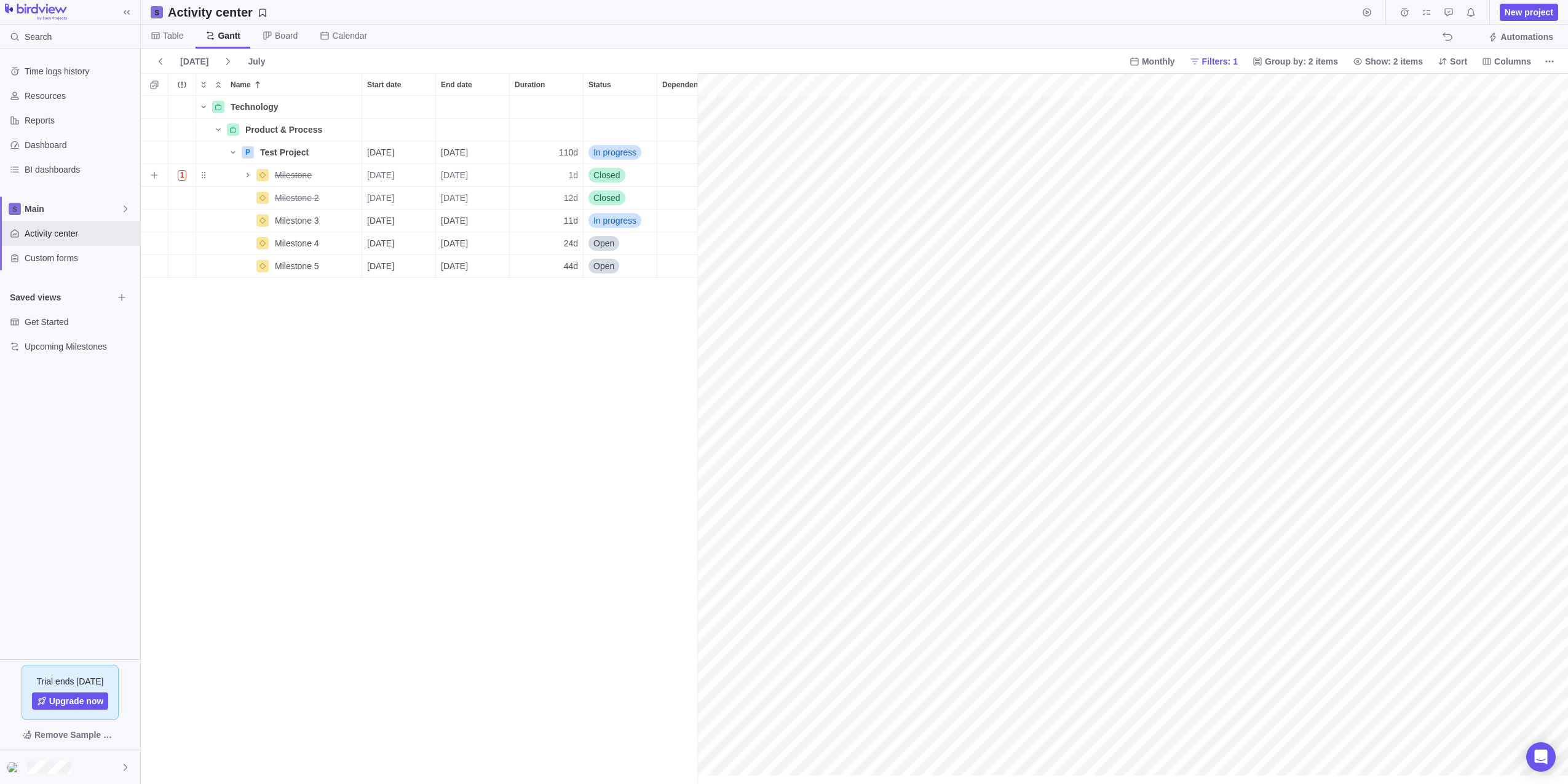
click at [545, 171] on div "1d" at bounding box center [547, 175] width 73 height 22
click at [511, 369] on div "Technology Details Product & Process Details P Test Project Details [DATE] [DAT…" at bounding box center [419, 440] width 556 height 688
click at [412, 172] on div "[DATE]" at bounding box center [399, 175] width 73 height 22
click at [500, 268] on link "1" at bounding box center [501, 270] width 24 height 24
click at [468, 179] on span "[DATE]" at bounding box center [454, 175] width 27 height 12
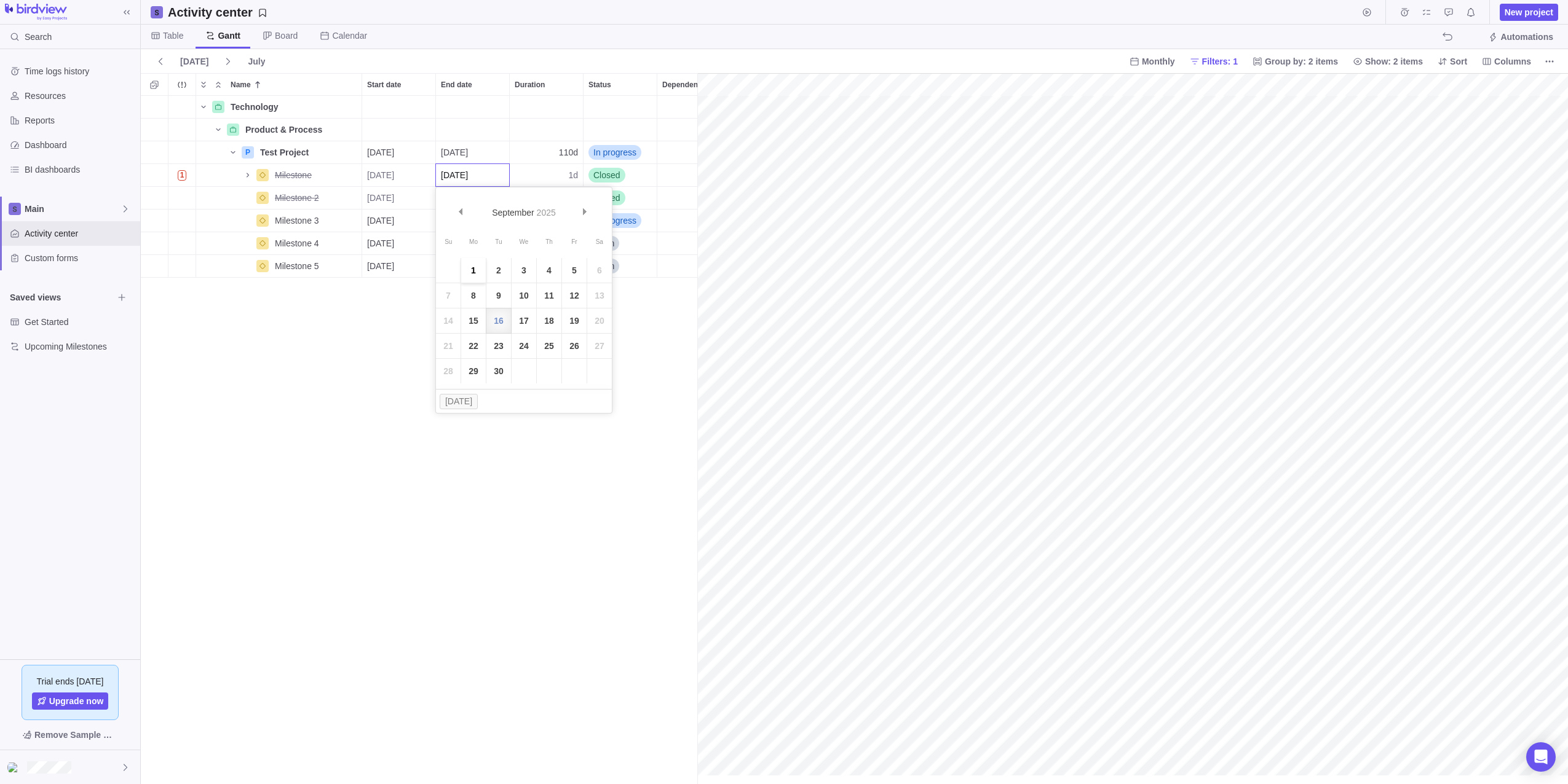
click at [472, 274] on link "1" at bounding box center [473, 270] width 24 height 24
click at [531, 347] on div "Technology Details Product & Process Details P Test Project Details [DATE] [DAT…" at bounding box center [419, 440] width 556 height 688
click at [560, 175] on div "1d" at bounding box center [547, 175] width 73 height 22
click at [574, 174] on input "1" at bounding box center [547, 175] width 75 height 23
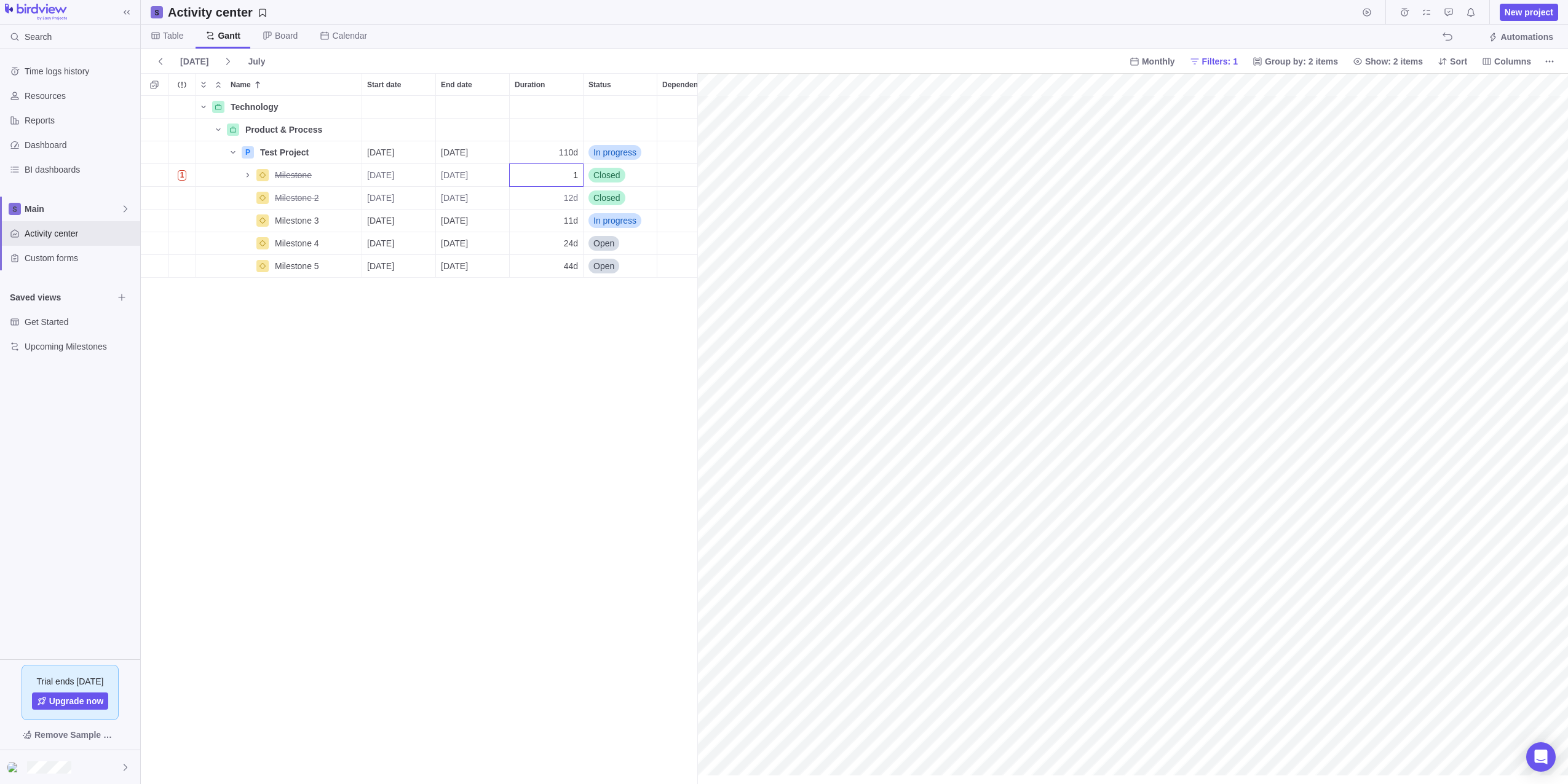
click at [624, 176] on div "Technology Details Product & Process Details P Test Project Details [DATE] [DAT…" at bounding box center [419, 440] width 556 height 688
click at [622, 175] on div "Closed" at bounding box center [606, 175] width 37 height 12
click at [637, 245] on span "In progress" at bounding box center [619, 247] width 43 height 12
click at [569, 174] on span "1d" at bounding box center [572, 175] width 10 height 12
click at [568, 176] on input "1" at bounding box center [547, 175] width 75 height 23
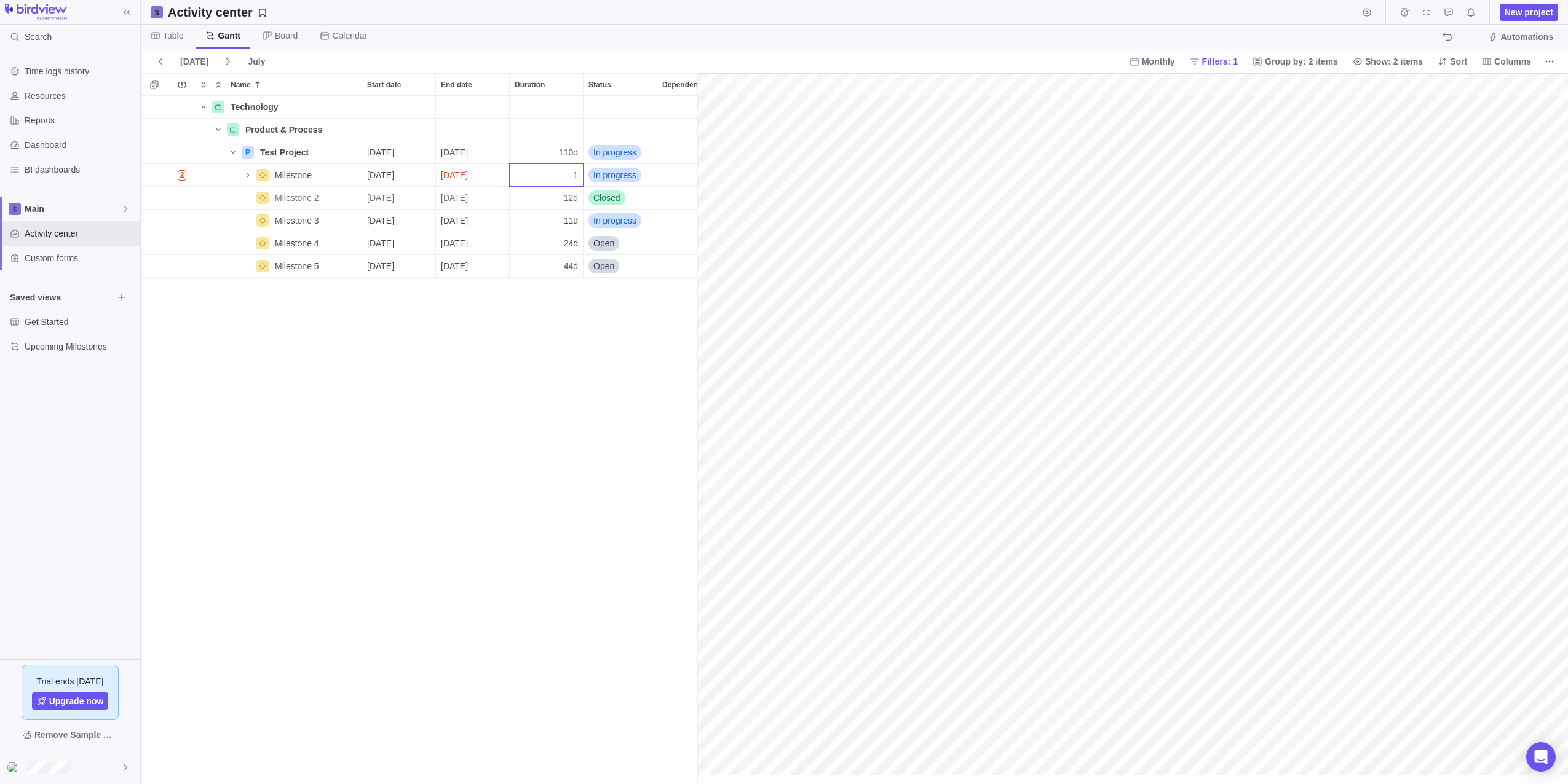
drag, startPoint x: 565, startPoint y: 174, endPoint x: 583, endPoint y: 177, distance: 18.2
click at [583, 177] on input "1" at bounding box center [547, 175] width 75 height 23
click at [479, 177] on div "Technology Details Product & Process Details P Test Project Details [DATE] [DAT…" at bounding box center [419, 440] width 556 height 688
click at [468, 174] on span "[DATE]" at bounding box center [454, 175] width 27 height 12
click at [584, 219] on link "Next" at bounding box center [586, 213] width 26 height 26
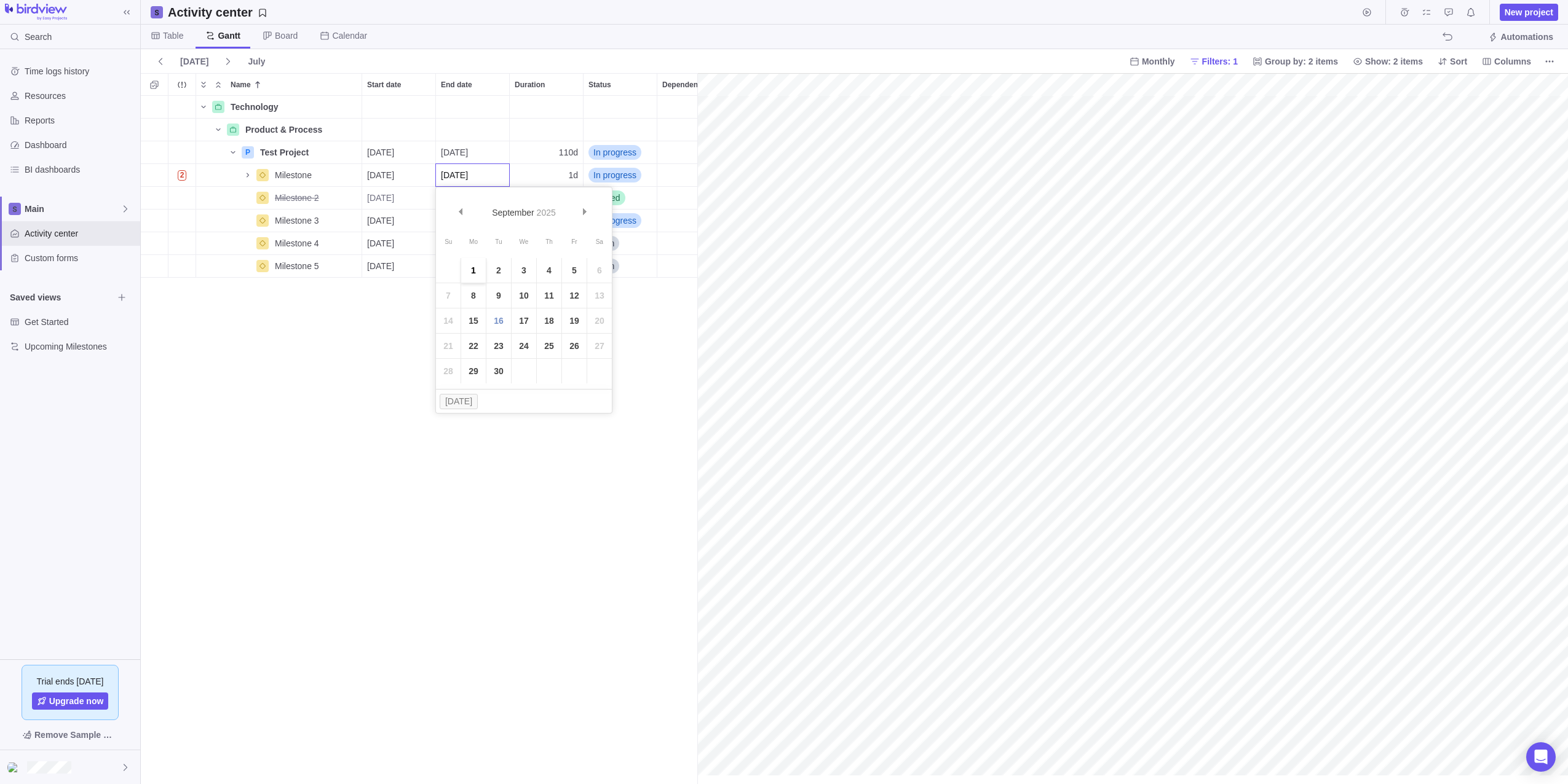
click at [482, 274] on link "1" at bounding box center [473, 270] width 24 height 24
click at [525, 362] on div "Technology Details Product & Process Details P Test Project Details [DATE] [DAT…" at bounding box center [419, 440] width 556 height 688
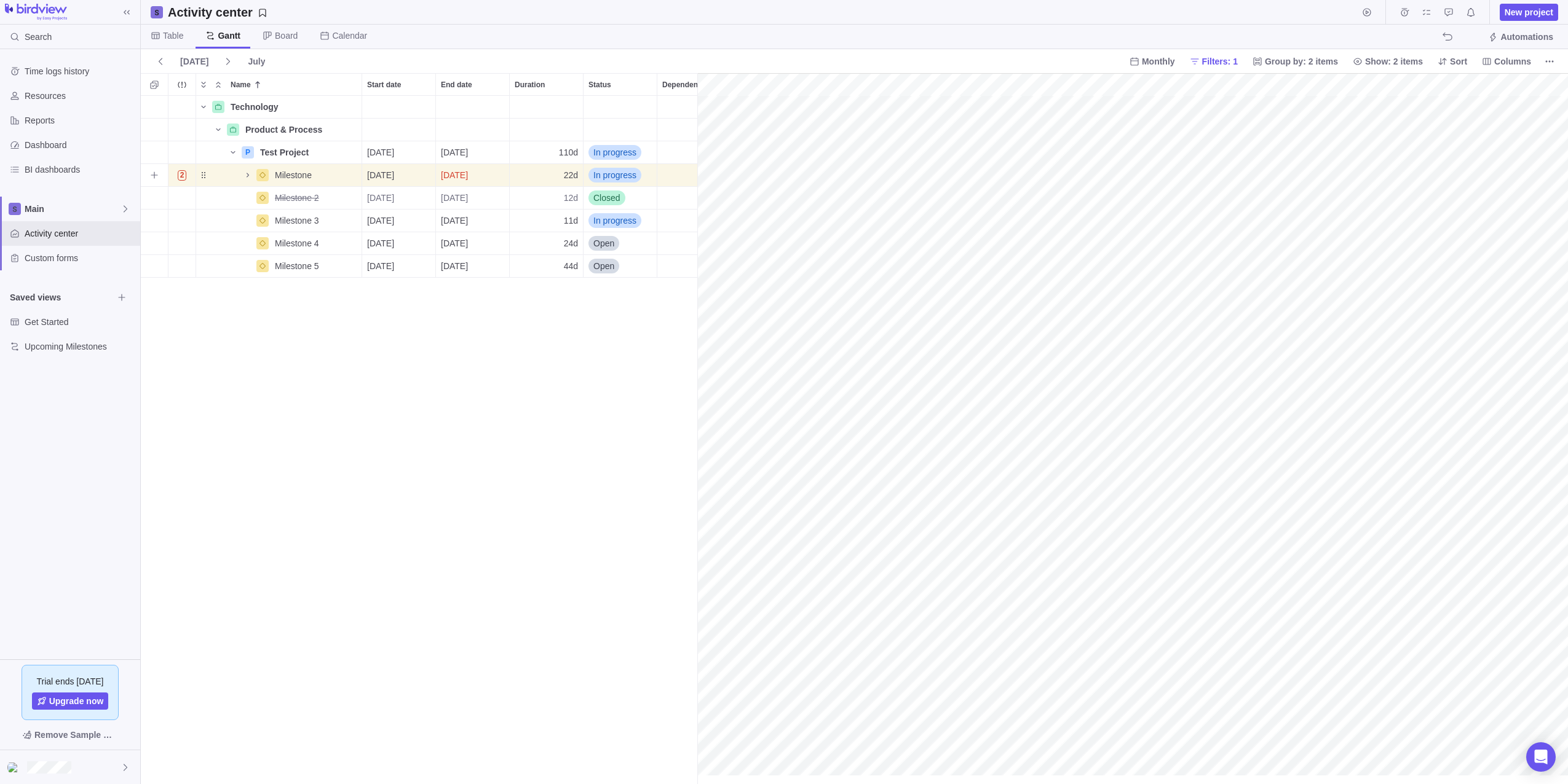
click at [603, 174] on span "In progress" at bounding box center [615, 175] width 43 height 12
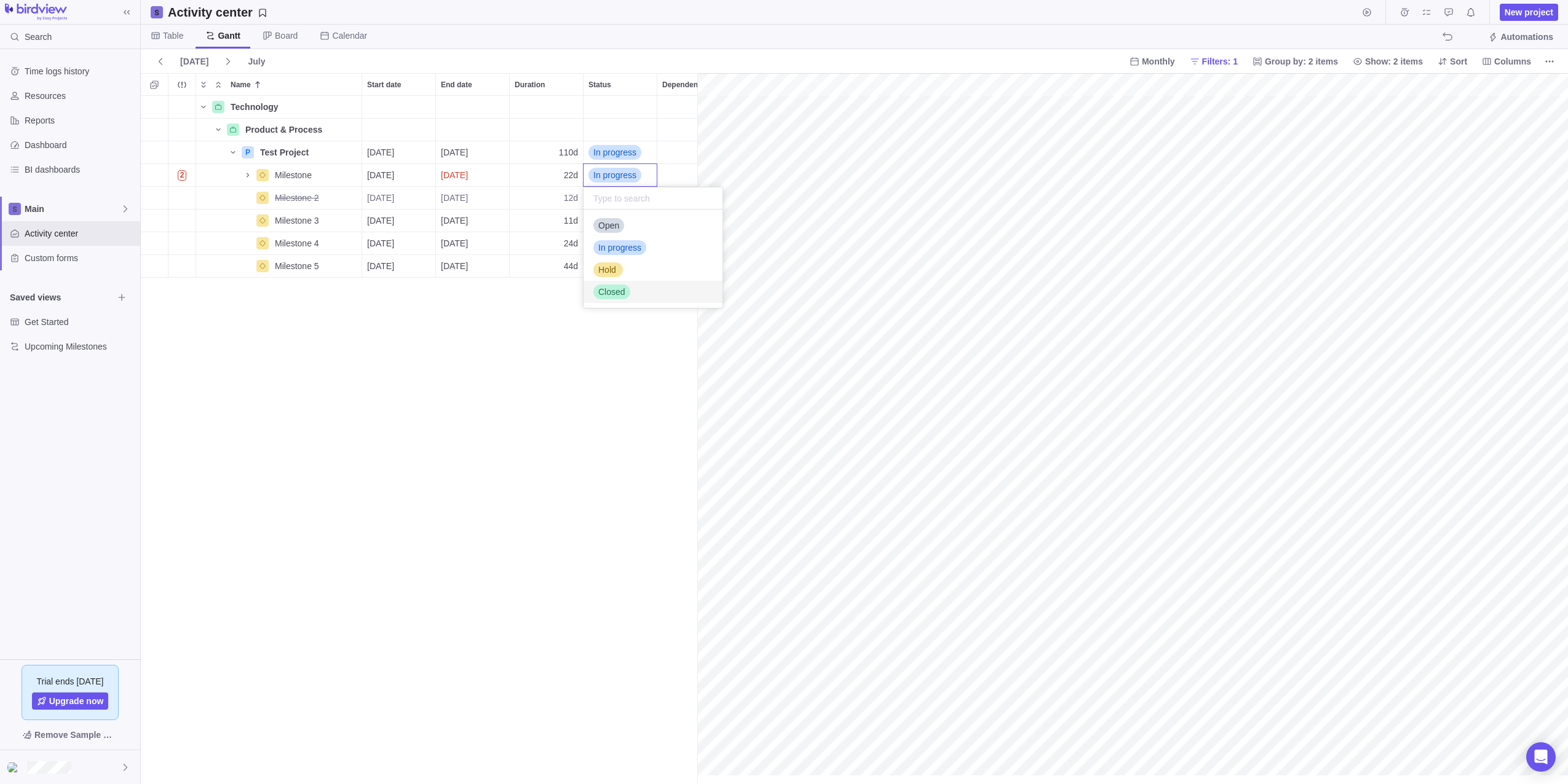
click at [629, 288] on div "Closed" at bounding box center [653, 292] width 139 height 22
click at [628, 177] on div "Closed" at bounding box center [620, 175] width 73 height 22
click at [481, 171] on div "Technology Details Product & Process Details P Test Project Details [DATE] [DAT…" at bounding box center [419, 440] width 556 height 688
click at [468, 171] on span "[DATE]" at bounding box center [454, 175] width 27 height 12
click at [483, 271] on link "1" at bounding box center [473, 270] width 24 height 24
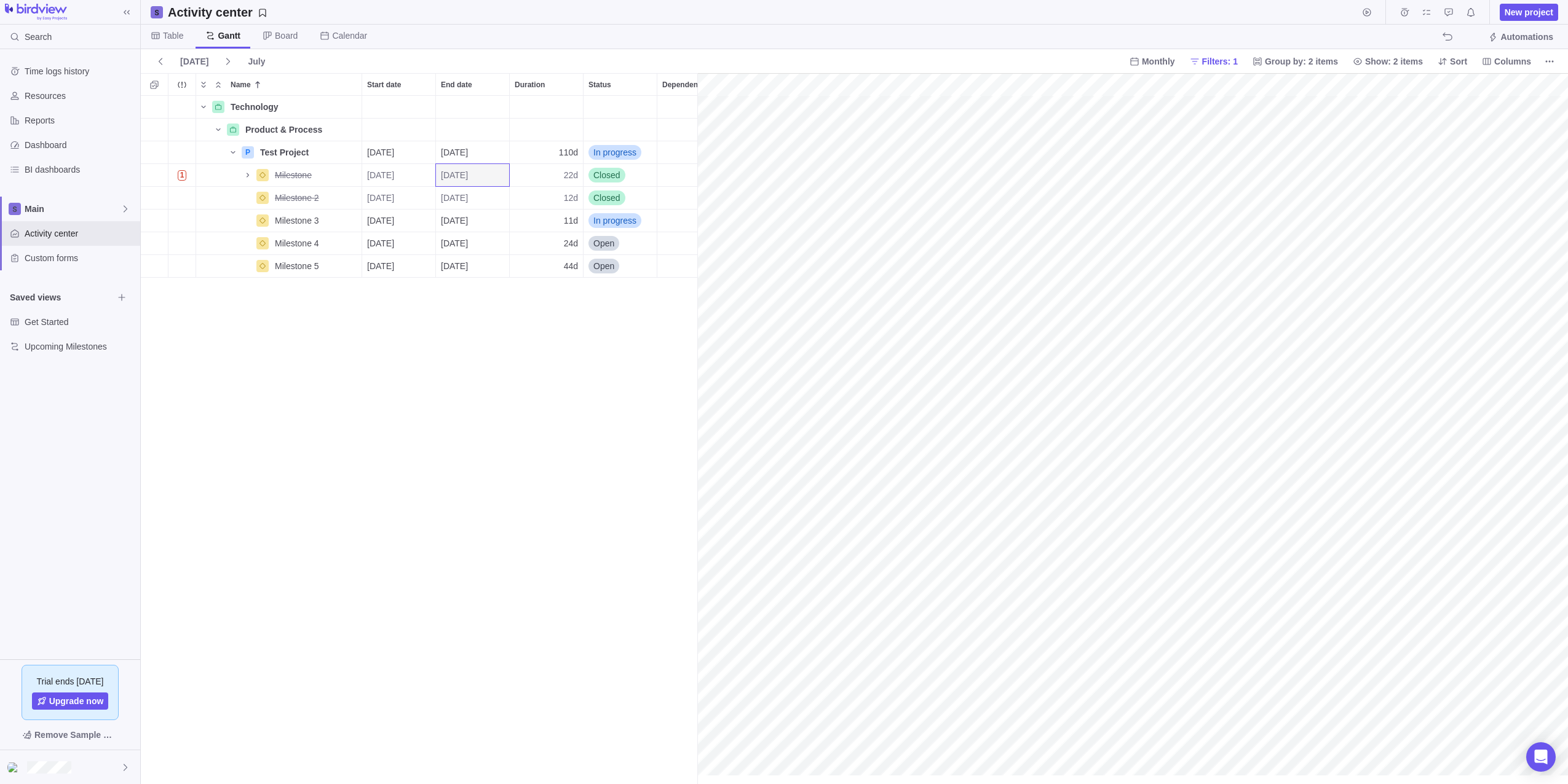
click at [587, 366] on div "Technology Details Product & Process Details P Test Project Details [DATE] [DAT…" at bounding box center [419, 440] width 556 height 688
click at [308, 173] on span "Details" at bounding box center [317, 175] width 50 height 17
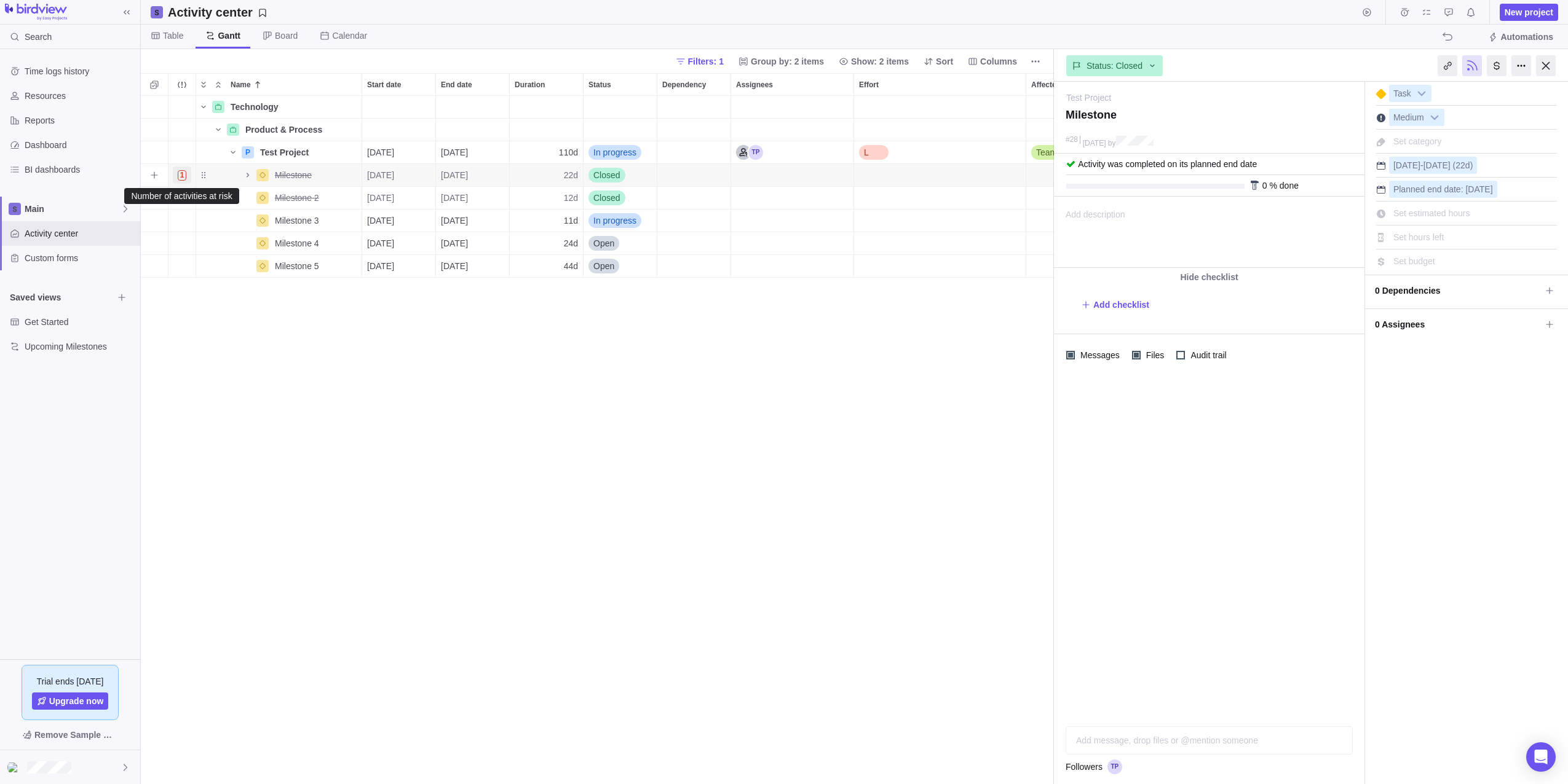
click at [178, 176] on span "1" at bounding box center [182, 175] width 9 height 10
click at [1108, 168] on body "Search Time logs history Resources Reports Dashboard BI dashboards Main Activit…" at bounding box center [784, 392] width 1568 height 784
click at [1095, 161] on span "Activity was completed on its planned end date" at bounding box center [1167, 164] width 179 height 10
click at [1075, 146] on div "#[DATE] by" at bounding box center [1209, 144] width 310 height 21
click at [1141, 184] on div at bounding box center [1156, 186] width 179 height 5
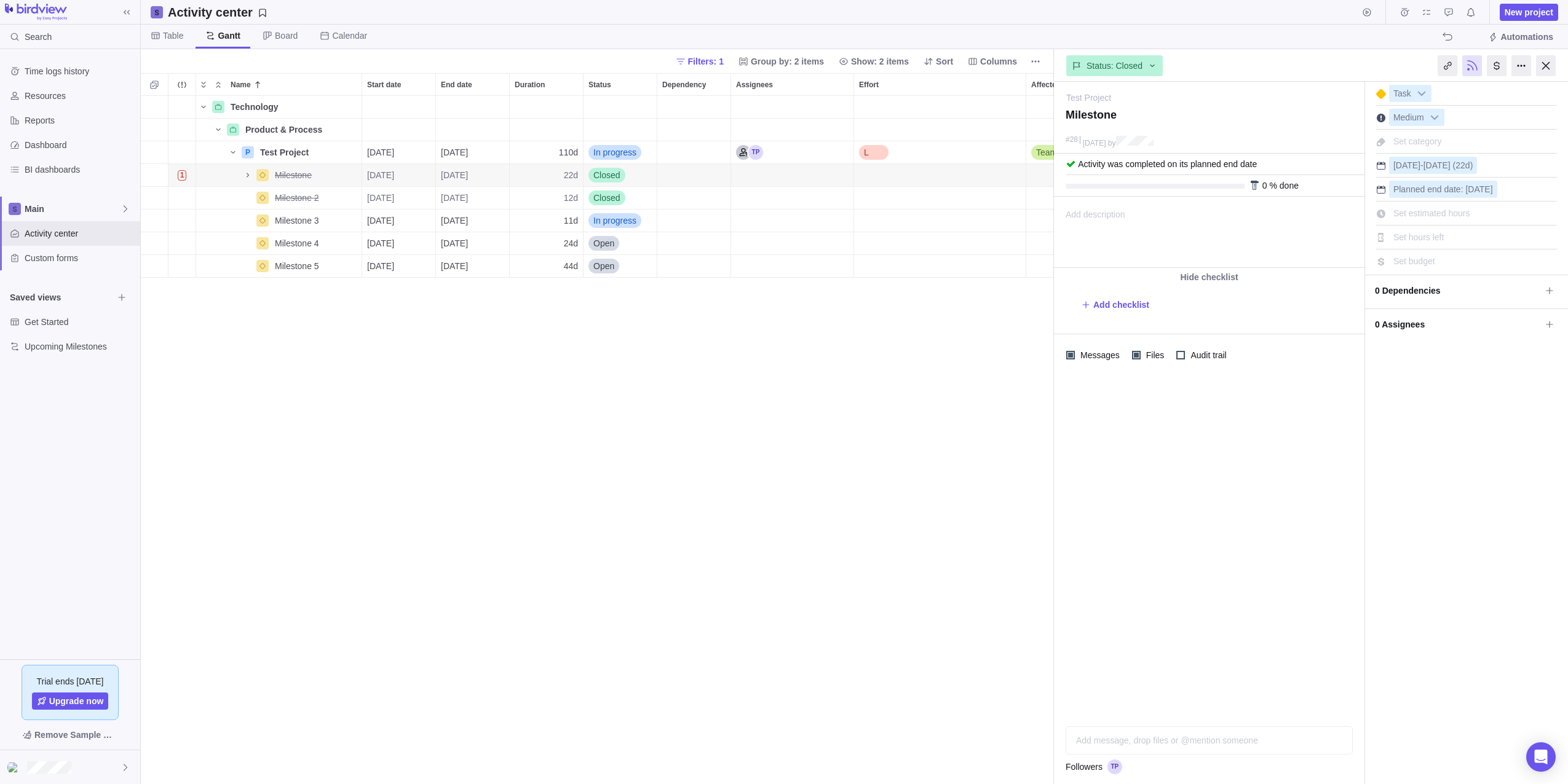
click at [1157, 189] on div "0 % done" at bounding box center [1209, 186] width 310 height 22
click at [1250, 189] on div at bounding box center [1255, 185] width 10 height 10
click at [1254, 186] on div at bounding box center [1255, 185] width 10 height 10
click at [610, 175] on span "Closed" at bounding box center [607, 175] width 27 height 12
click at [643, 246] on div "In progress" at bounding box center [620, 247] width 53 height 12
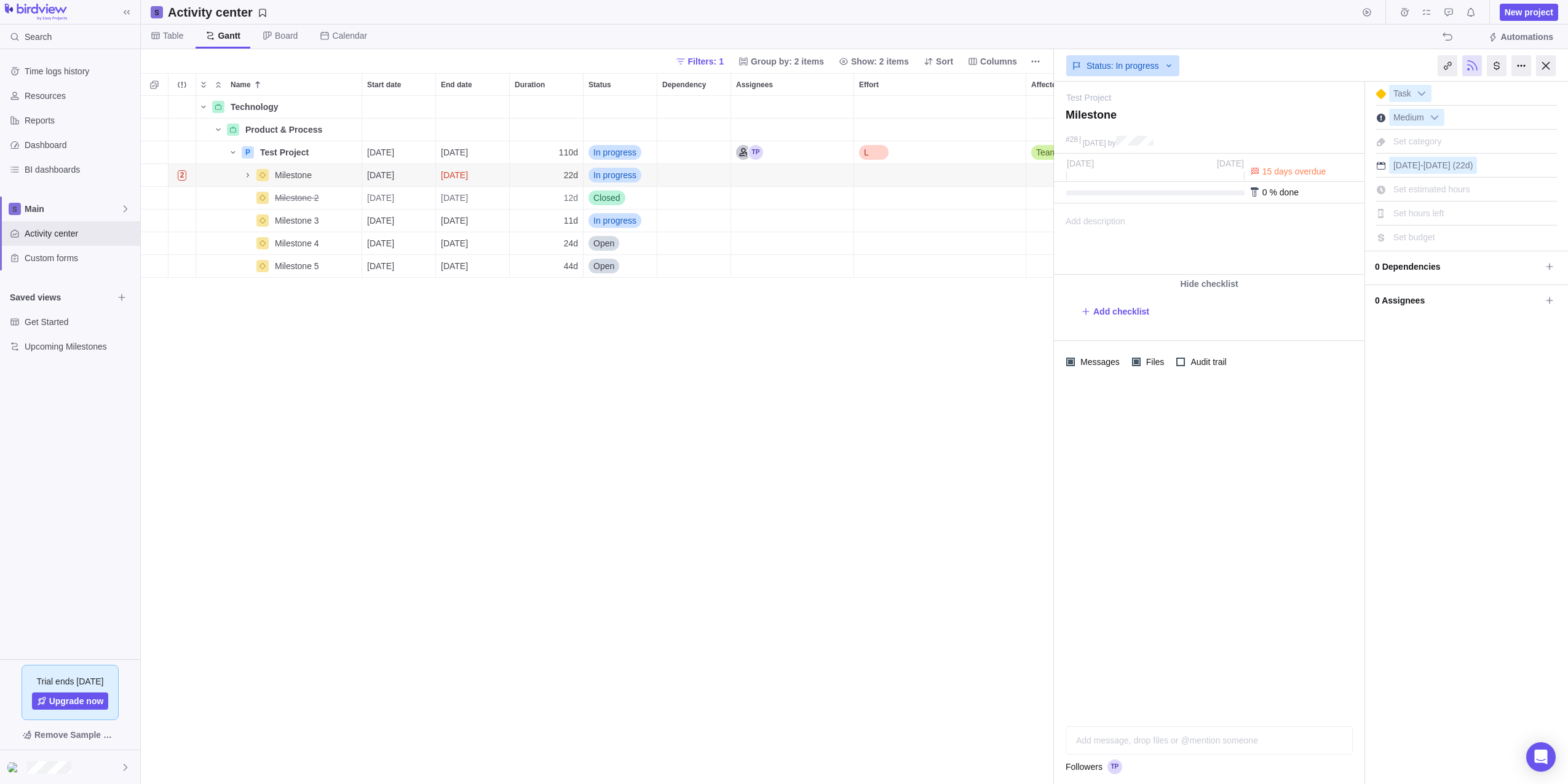
click at [1258, 189] on div at bounding box center [1255, 192] width 10 height 10
click at [1240, 189] on div "0 % done" at bounding box center [1209, 193] width 310 height 22
click at [1232, 190] on div "0 % done" at bounding box center [1209, 193] width 310 height 22
click at [1233, 193] on div at bounding box center [1156, 193] width 179 height 5
click at [1250, 193] on div at bounding box center [1255, 192] width 10 height 10
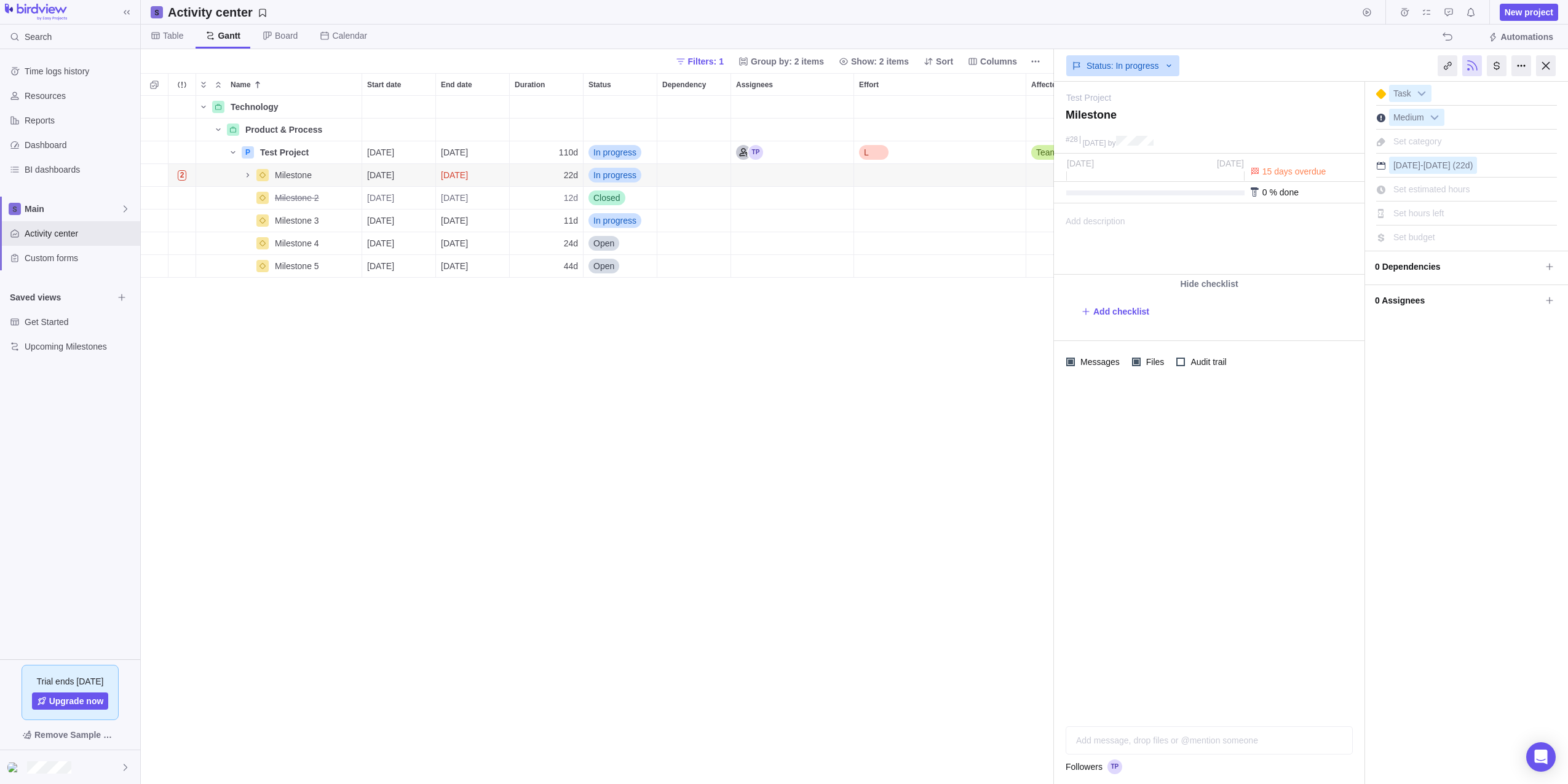
click at [1254, 193] on div at bounding box center [1255, 192] width 10 height 10
click at [1222, 194] on div at bounding box center [1156, 193] width 179 height 5
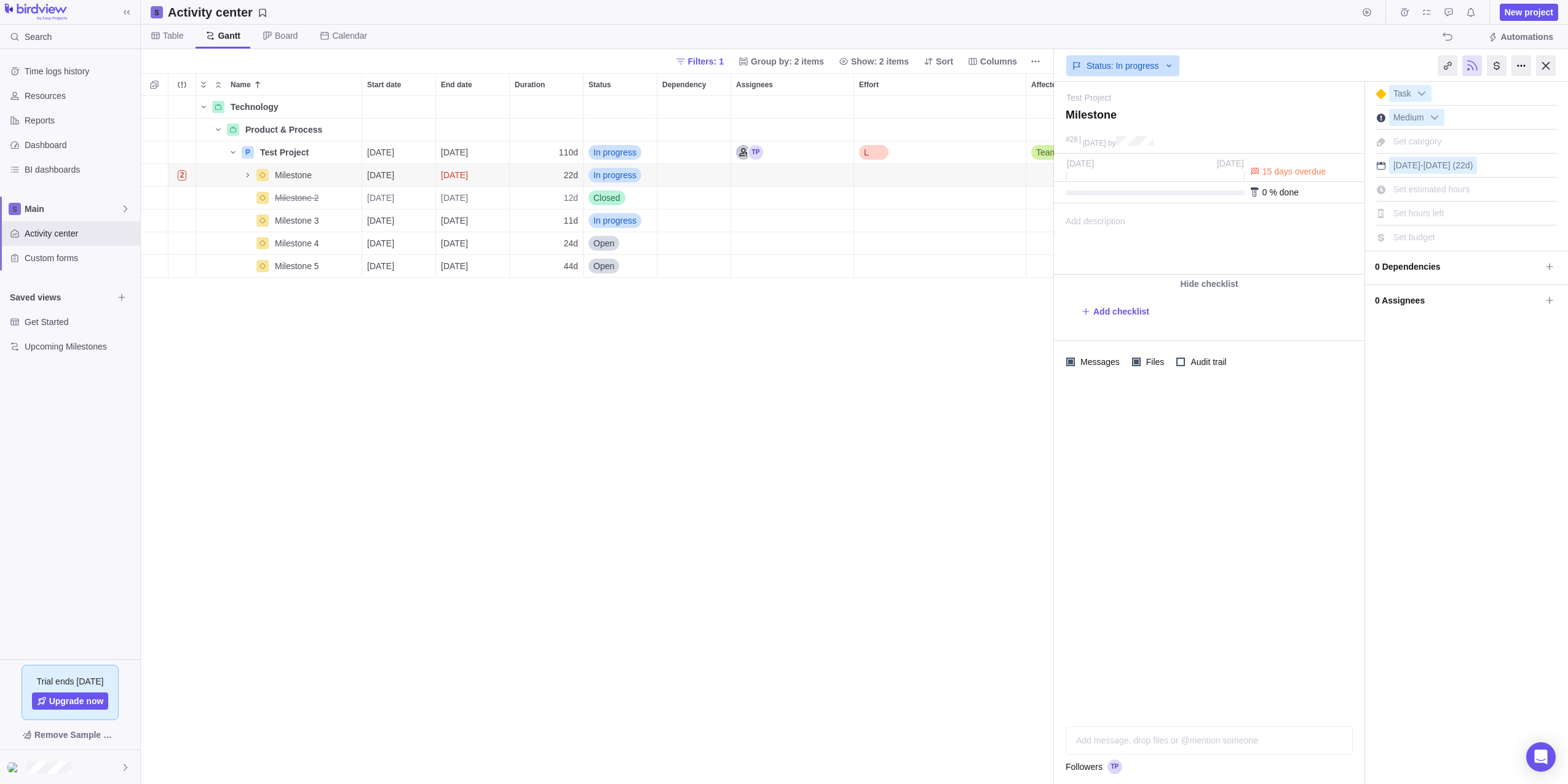
click at [1222, 194] on div at bounding box center [1156, 193] width 179 height 5
drag, startPoint x: 1222, startPoint y: 194, endPoint x: 1196, endPoint y: 196, distance: 26.1
click at [1197, 195] on div "0 % done" at bounding box center [1209, 193] width 310 height 22
click at [1179, 469] on div at bounding box center [1209, 550] width 310 height 334
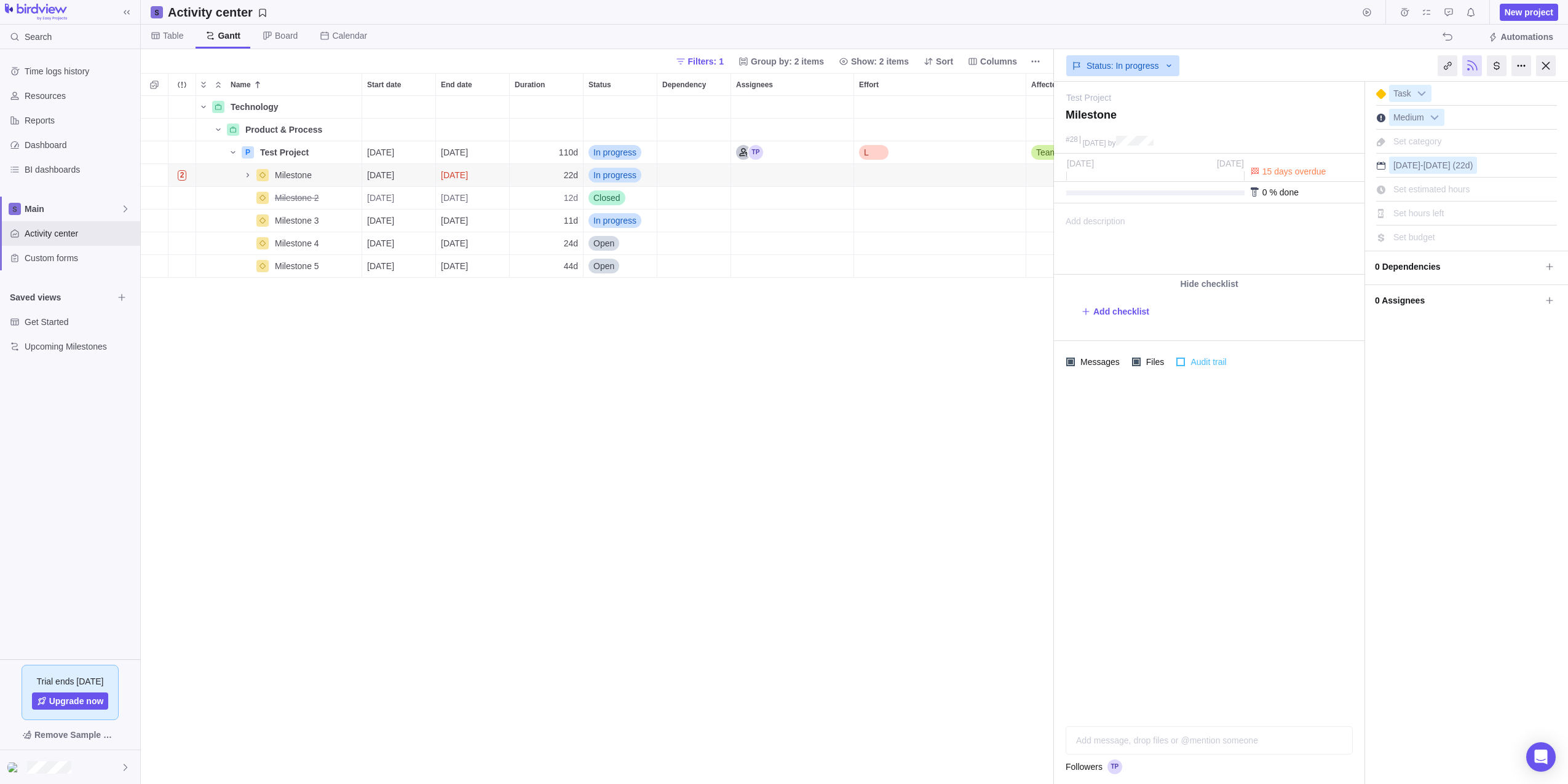
click at [1177, 358] on div at bounding box center [1180, 362] width 8 height 8
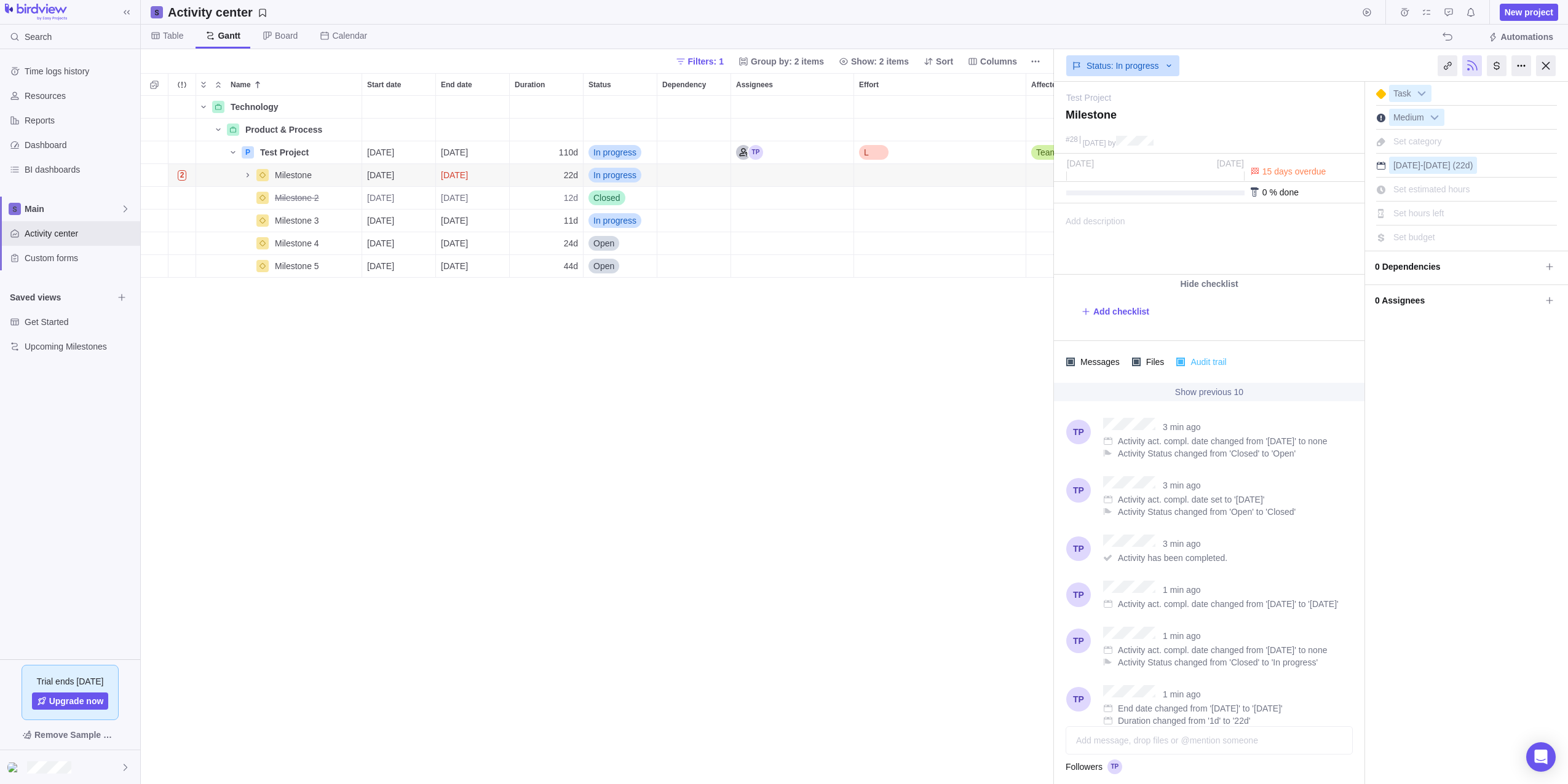
click at [1176, 360] on div at bounding box center [1180, 362] width 8 height 8
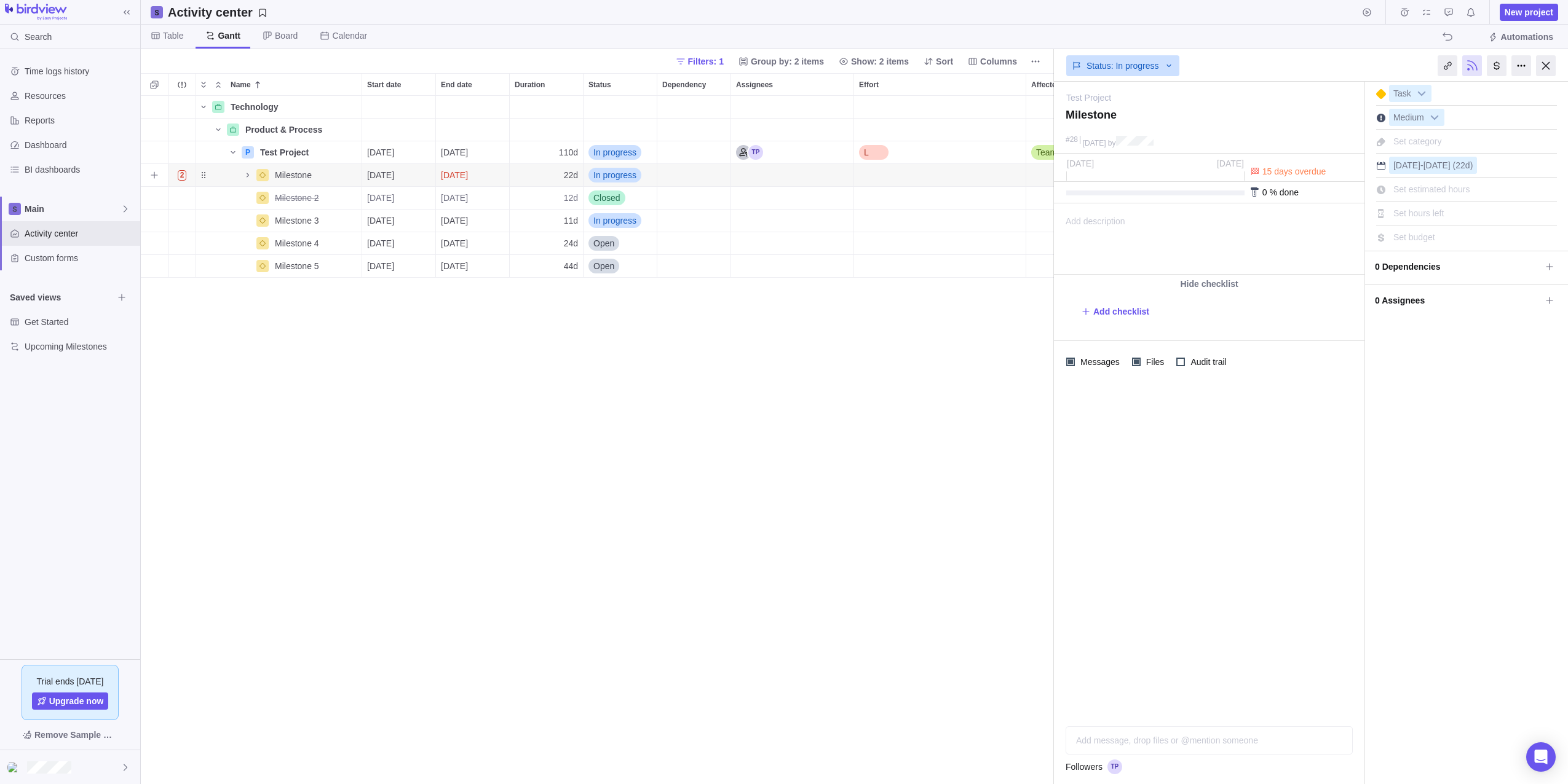
click at [604, 172] on span "In progress" at bounding box center [615, 175] width 43 height 12
drag, startPoint x: 604, startPoint y: 173, endPoint x: 565, endPoint y: 173, distance: 39.0
click at [604, 173] on span "In progress" at bounding box center [615, 175] width 43 height 12
click at [468, 174] on span "[DATE]" at bounding box center [454, 175] width 27 height 12
click at [476, 270] on link "1" at bounding box center [473, 270] width 24 height 24
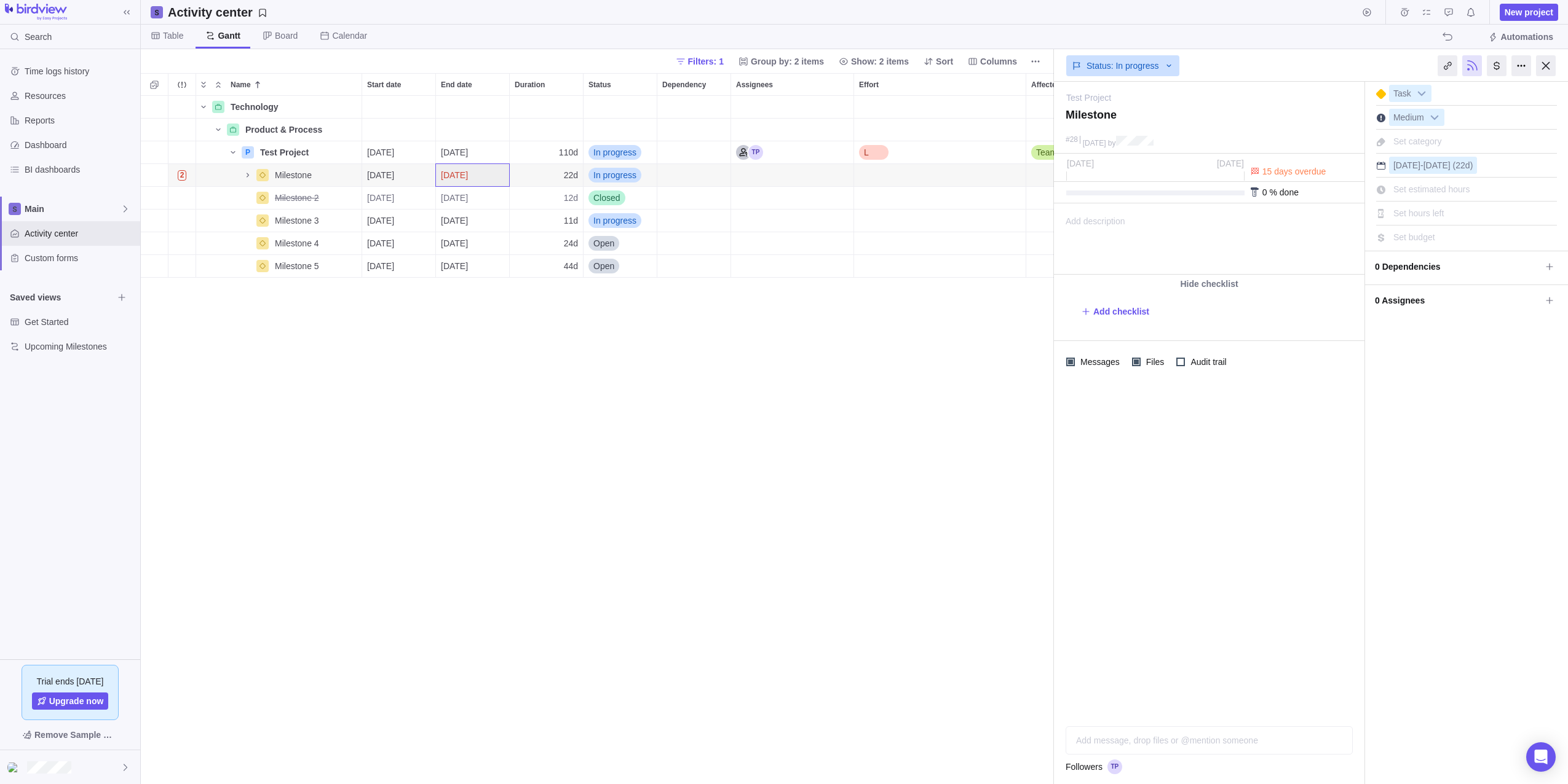
click at [538, 346] on div "Technology Details Product & Process Details P Test Project Details [DATE] [DAT…" at bounding box center [597, 440] width 913 height 688
click at [187, 179] on span "2" at bounding box center [182, 175] width 19 height 17
click at [224, 237] on div "For 4 hours" at bounding box center [260, 244] width 172 height 20
click at [431, 407] on div "Technology Details Product & Process Details P Test Project Details [DATE] [DAT…" at bounding box center [597, 440] width 913 height 688
click at [267, 199] on div "Name" at bounding box center [262, 198] width 12 height 12
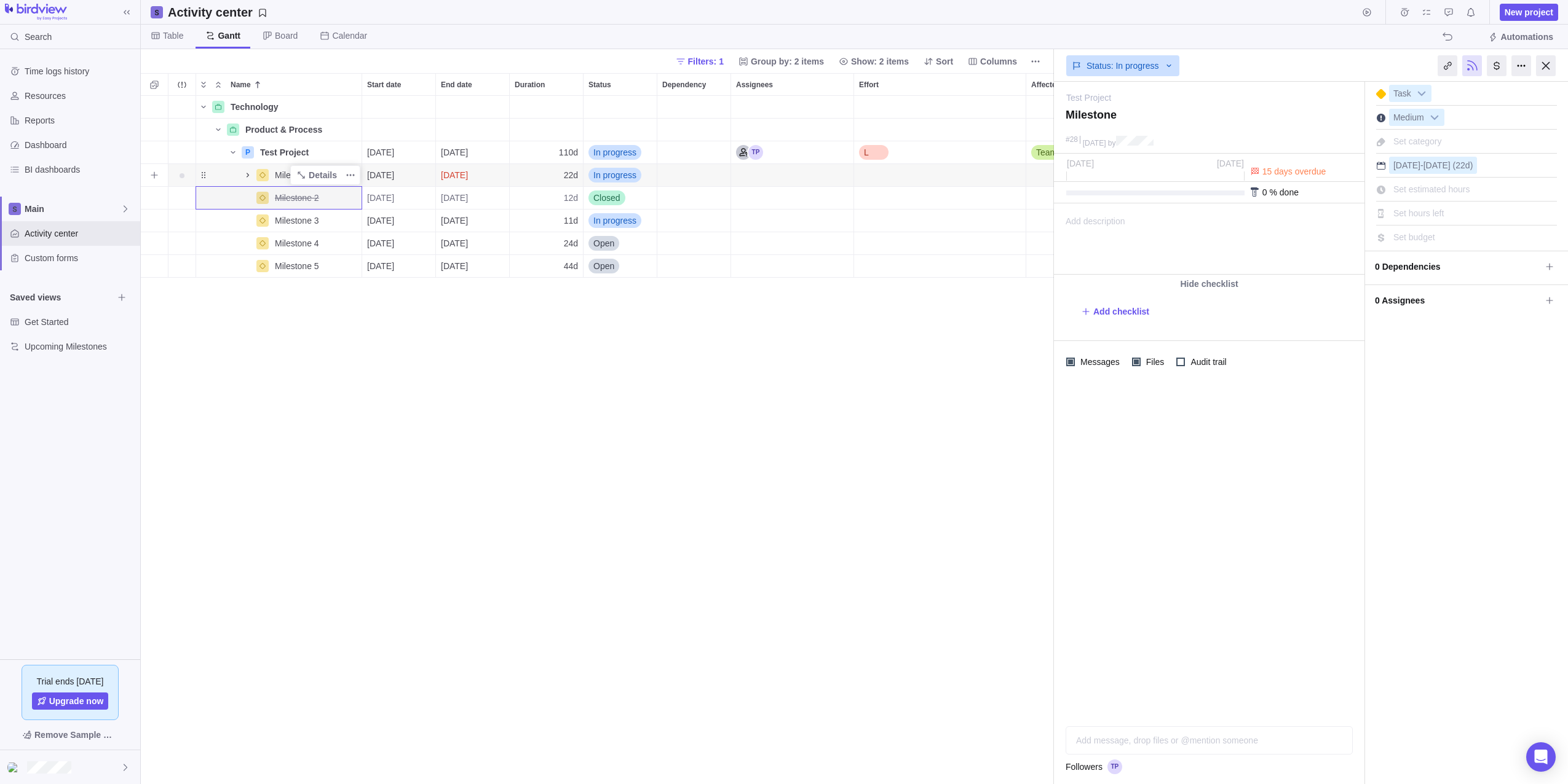
click at [249, 175] on icon "Name" at bounding box center [247, 175] width 10 height 10
click at [249, 176] on icon "Name" at bounding box center [247, 175] width 4 height 3
click at [249, 176] on icon "Name" at bounding box center [248, 175] width 3 height 4
click at [351, 196] on icon "More actions" at bounding box center [350, 198] width 10 height 10
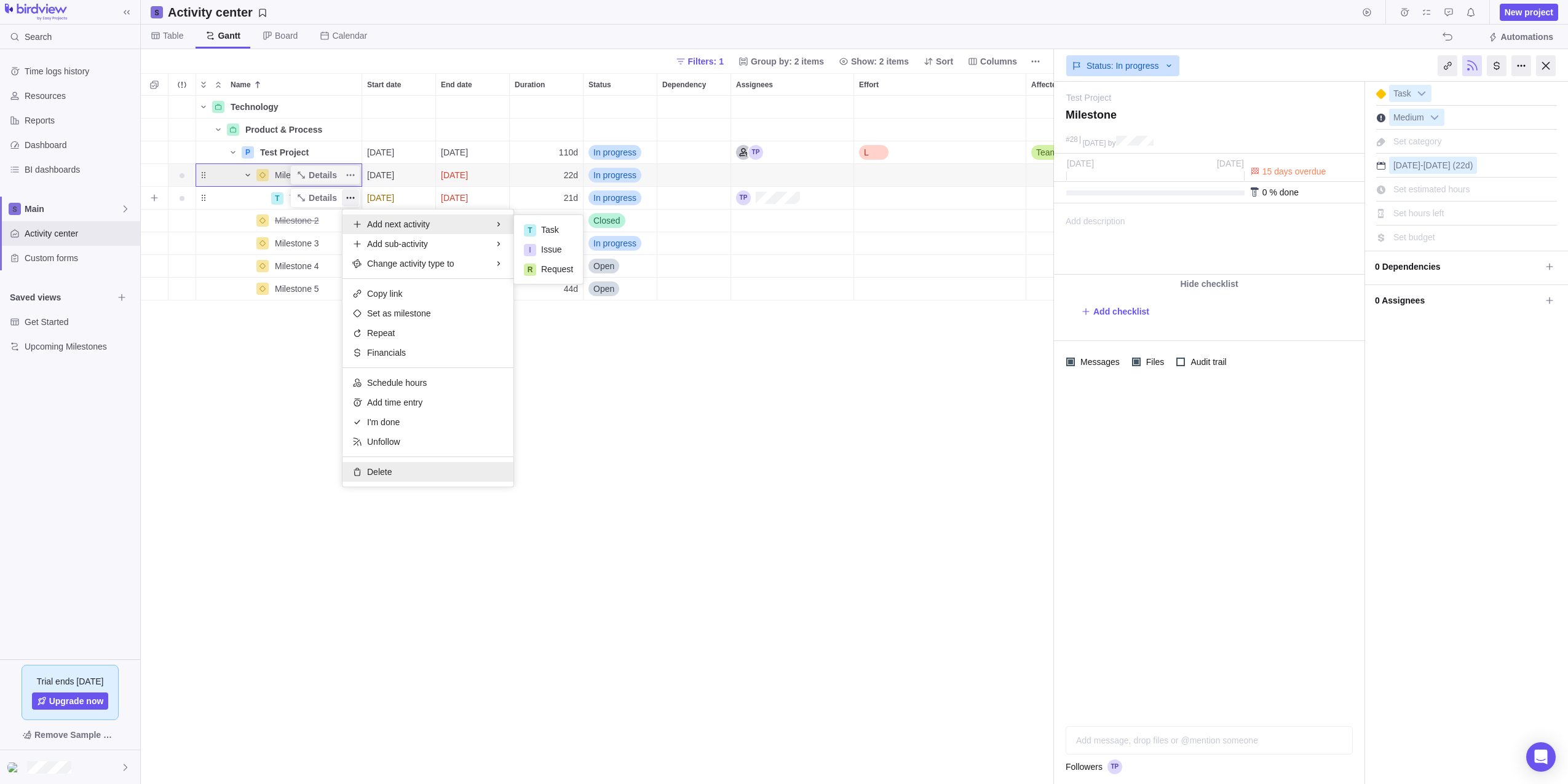
click at [409, 469] on div "Delete" at bounding box center [428, 472] width 171 height 20
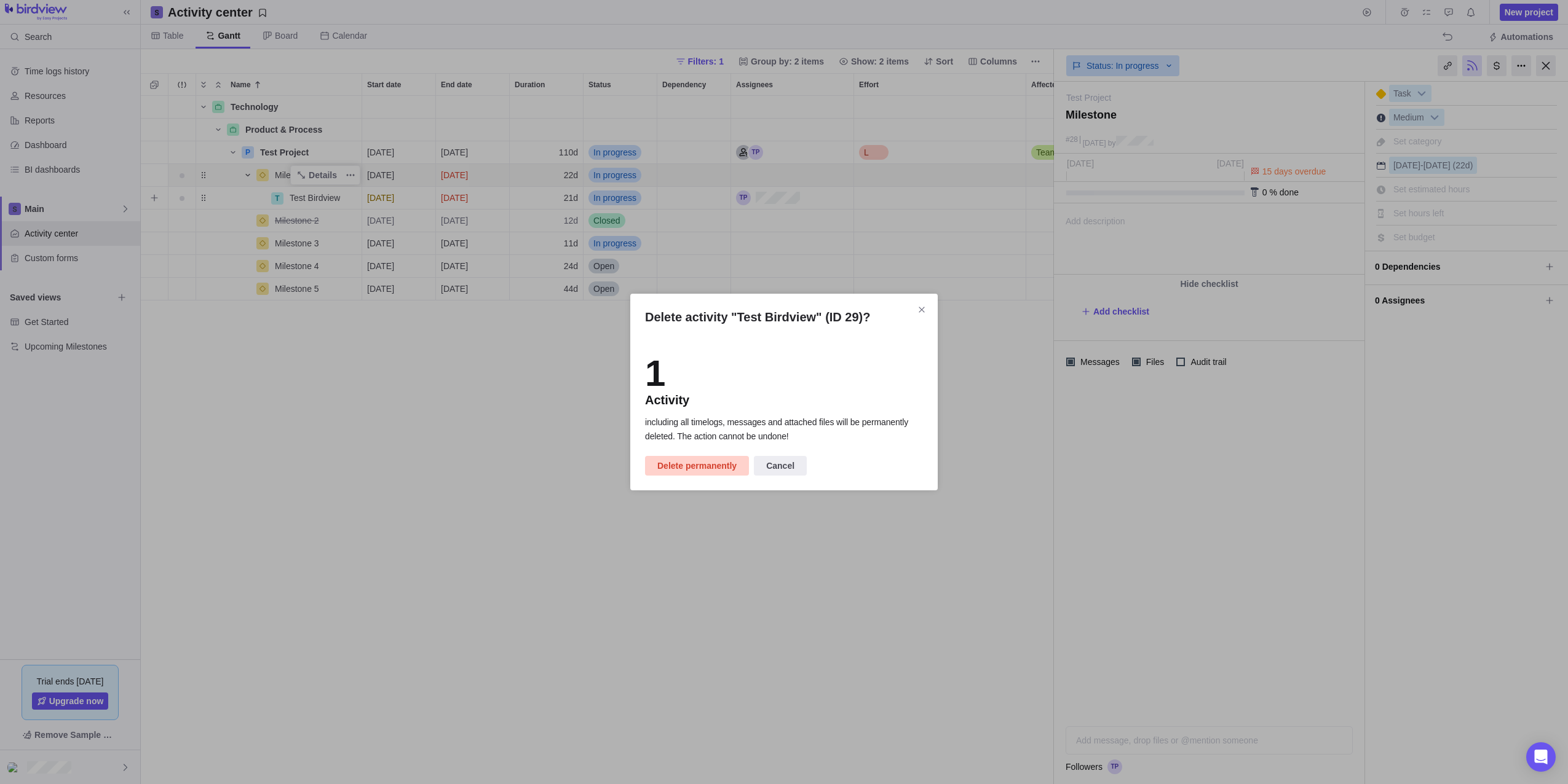
click at [713, 466] on span "Delete permanently" at bounding box center [696, 466] width 79 height 15
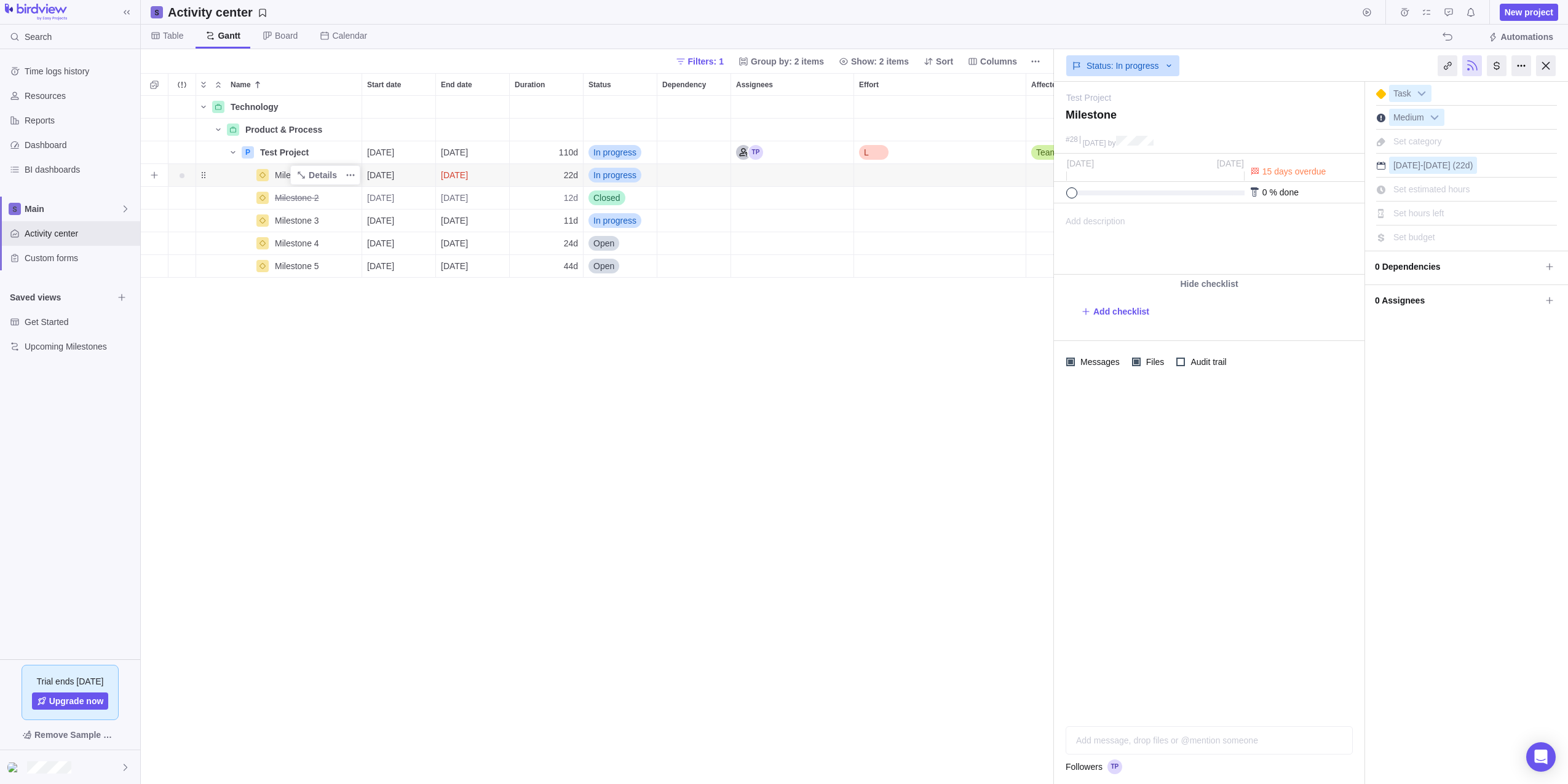
click at [611, 170] on span "In progress" at bounding box center [615, 175] width 43 height 12
click at [631, 292] on div "Closed" at bounding box center [653, 292] width 139 height 22
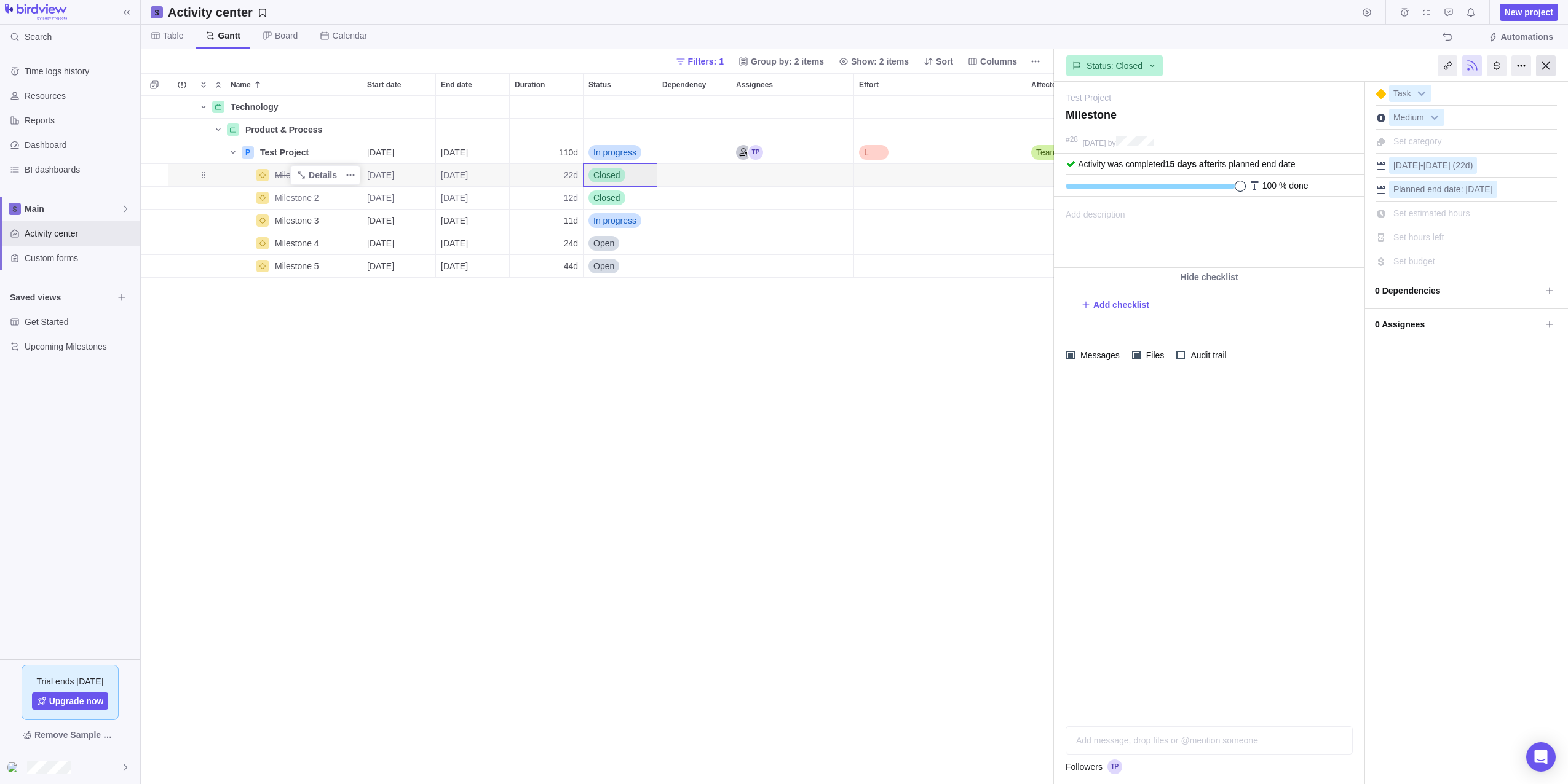
click at [1547, 58] on div at bounding box center [1546, 65] width 20 height 21
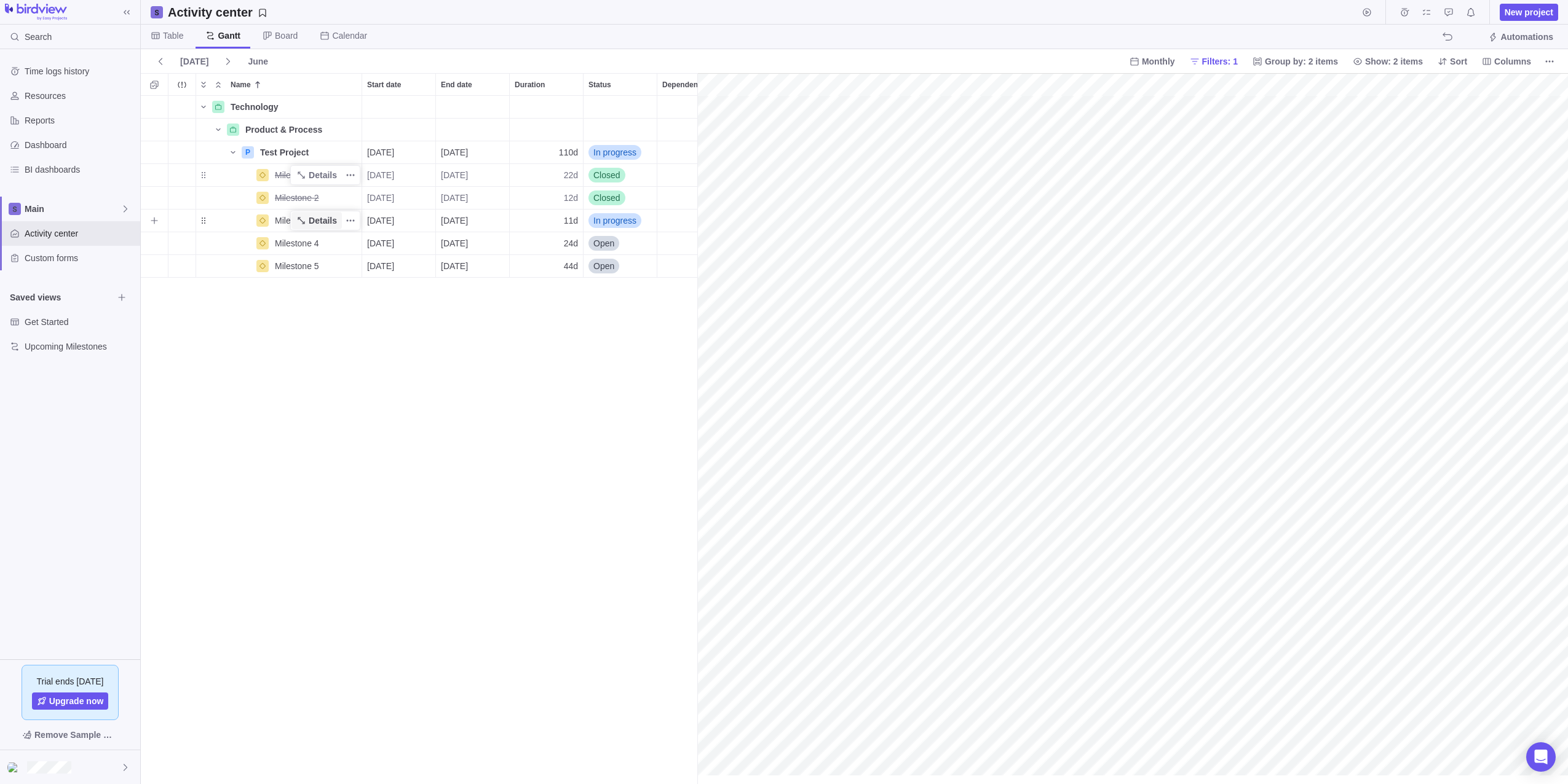
click at [313, 223] on span "Details" at bounding box center [323, 220] width 28 height 12
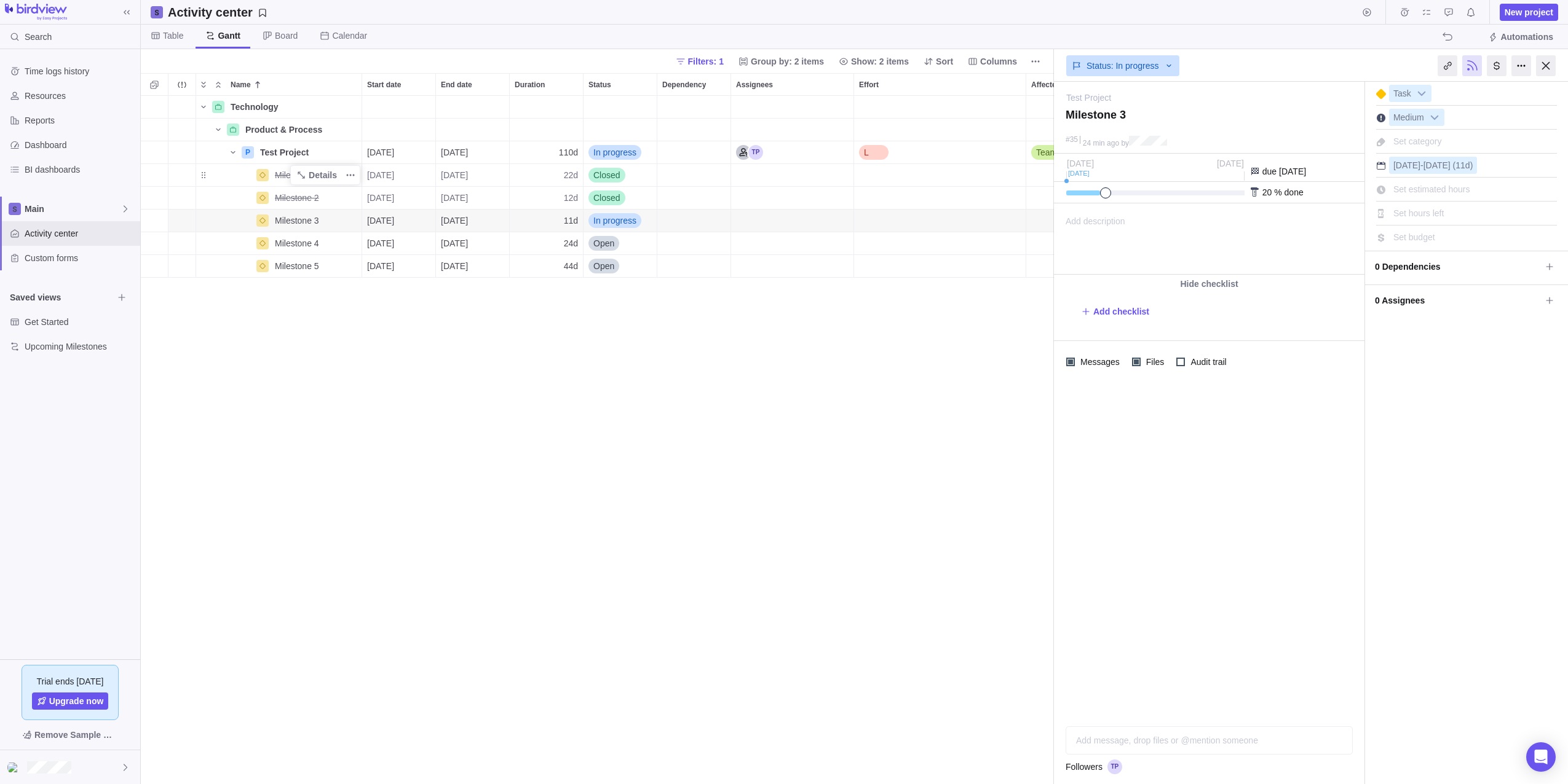
drag, startPoint x: 1080, startPoint y: 194, endPoint x: 1099, endPoint y: 198, distance: 19.4
click at [1099, 198] on div "20 % done" at bounding box center [1209, 193] width 310 height 22
click at [937, 368] on div "Technology Details Product & Process Details P Test Project Details [DATE] [DAT…" at bounding box center [597, 440] width 913 height 688
click at [1546, 66] on div at bounding box center [1546, 65] width 20 height 21
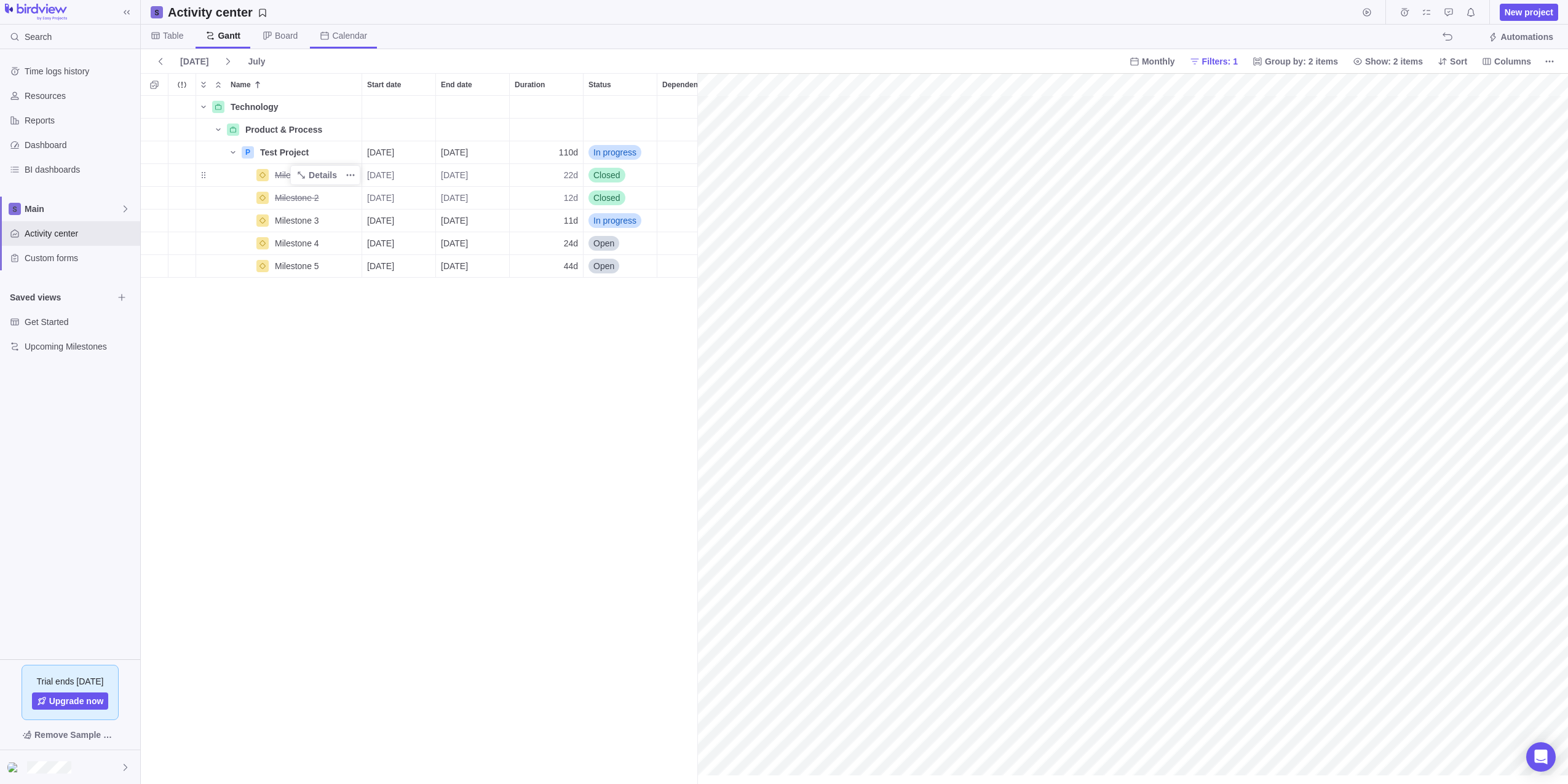
click at [333, 46] on span "Calendar" at bounding box center [343, 36] width 67 height 24
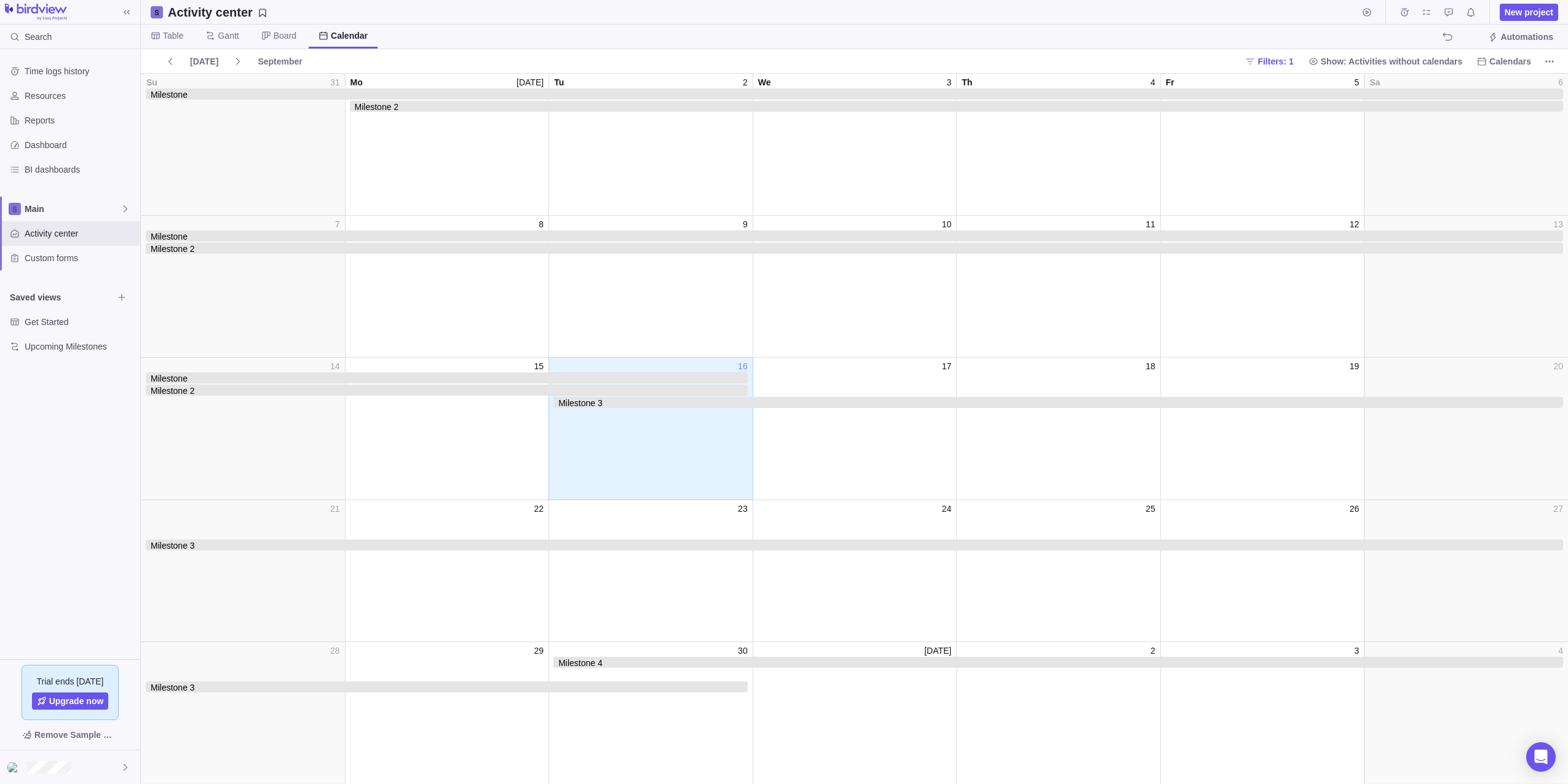
click at [125, 494] on div "Time logs history Resources Reports Dashboard BI dashboards Main Activity cente…" at bounding box center [70, 354] width 140 height 611
click at [281, 33] on span "Board" at bounding box center [285, 35] width 22 height 12
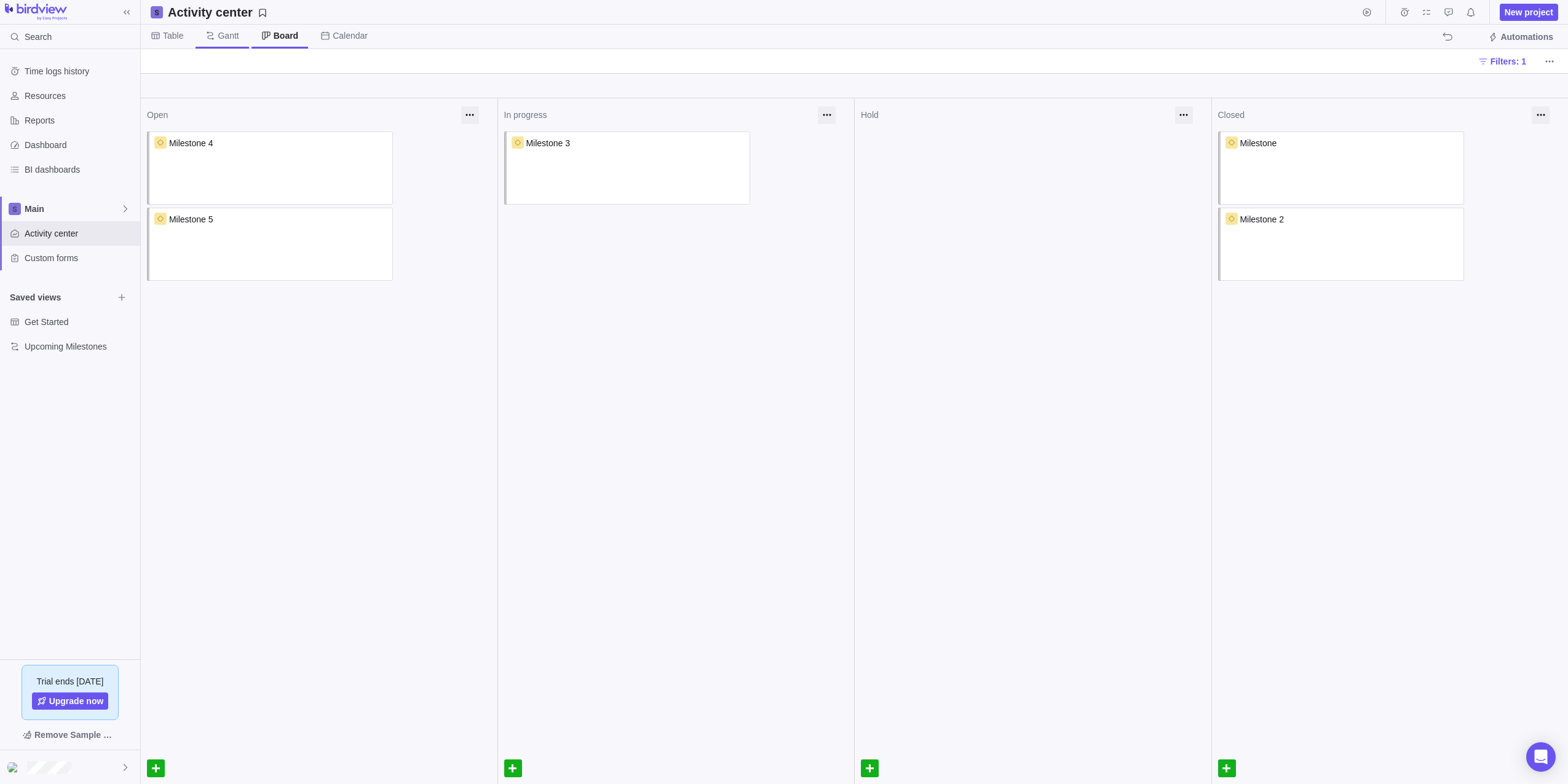
click at [211, 38] on icon at bounding box center [211, 35] width 7 height 8
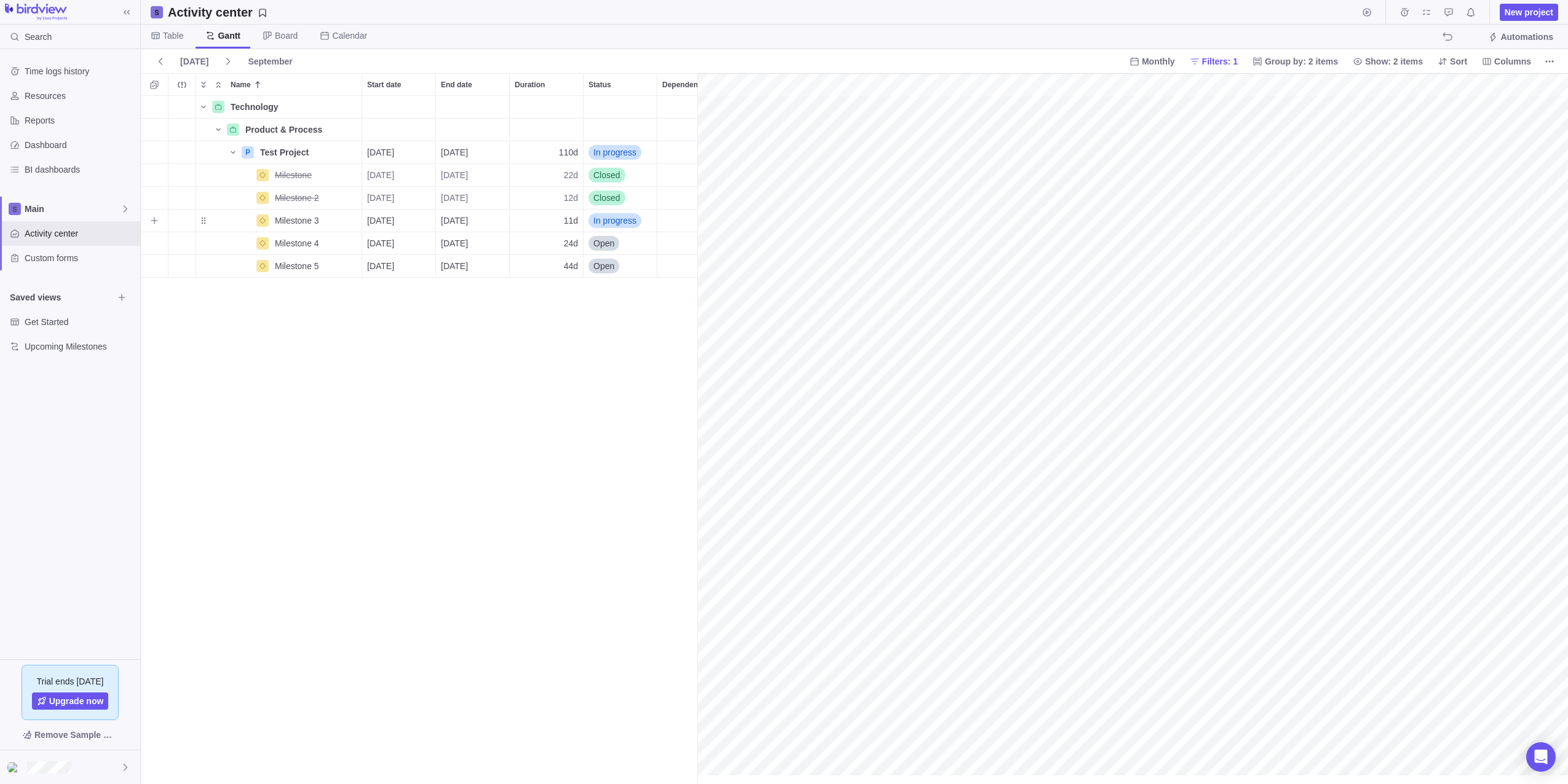
scroll to position [0, 147]
click at [170, 40] on span "Table" at bounding box center [173, 35] width 21 height 12
click at [1243, 62] on span "Filters: 1" at bounding box center [1214, 61] width 58 height 17
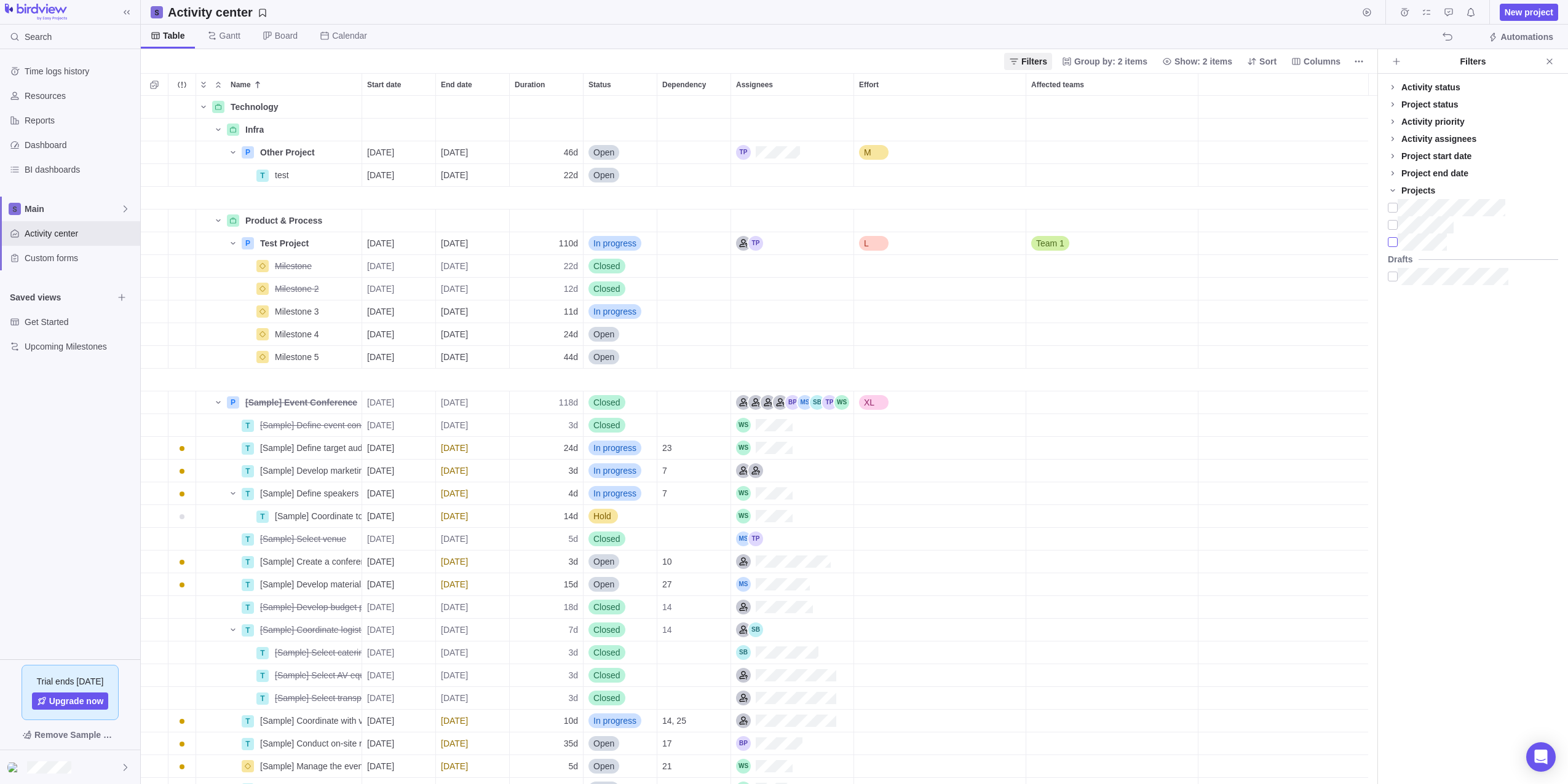
scroll to position [679, 1228]
click at [1392, 276] on div at bounding box center [1392, 276] width 10 height 17
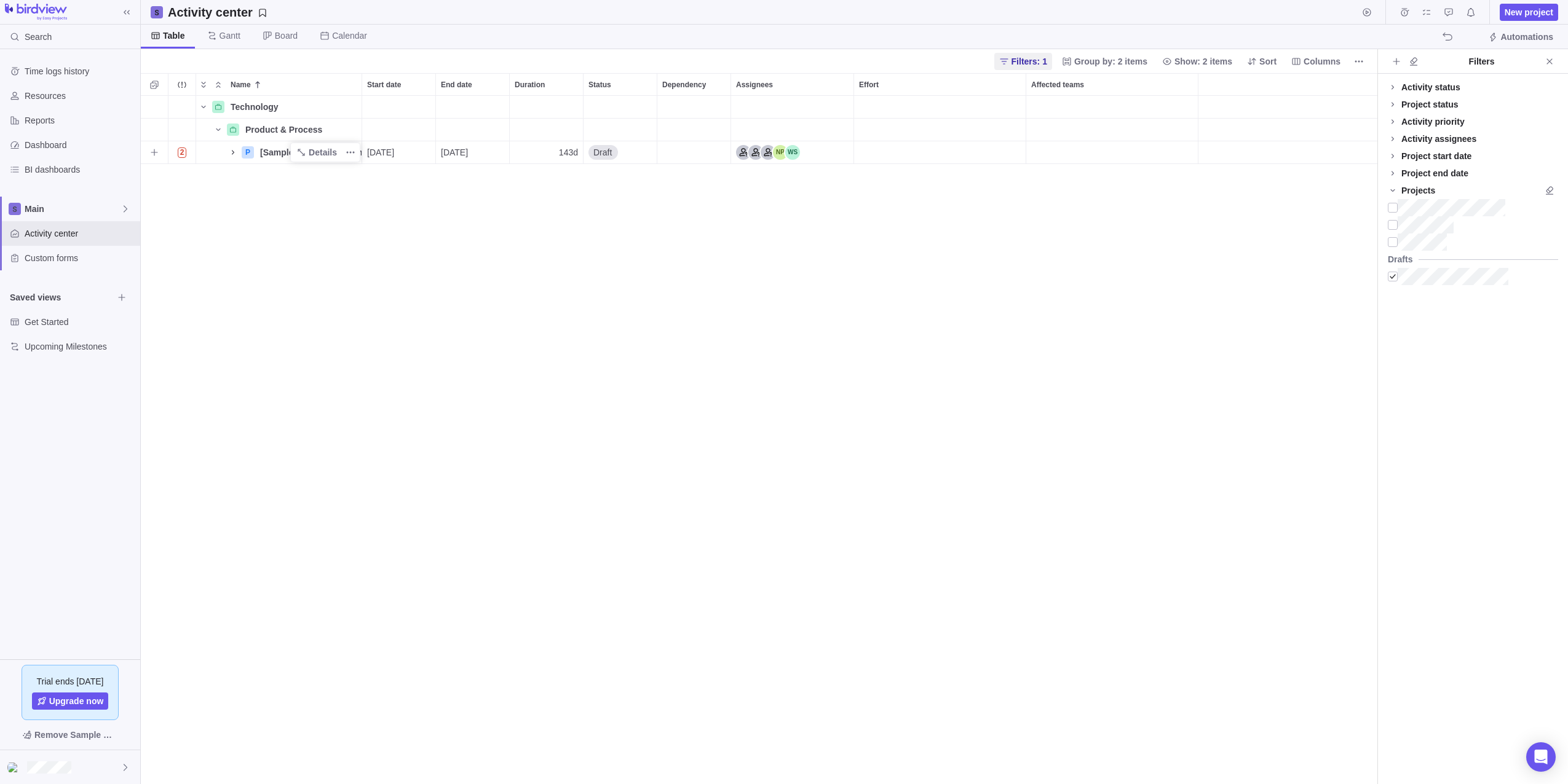
click at [236, 153] on icon "Name" at bounding box center [233, 152] width 10 height 10
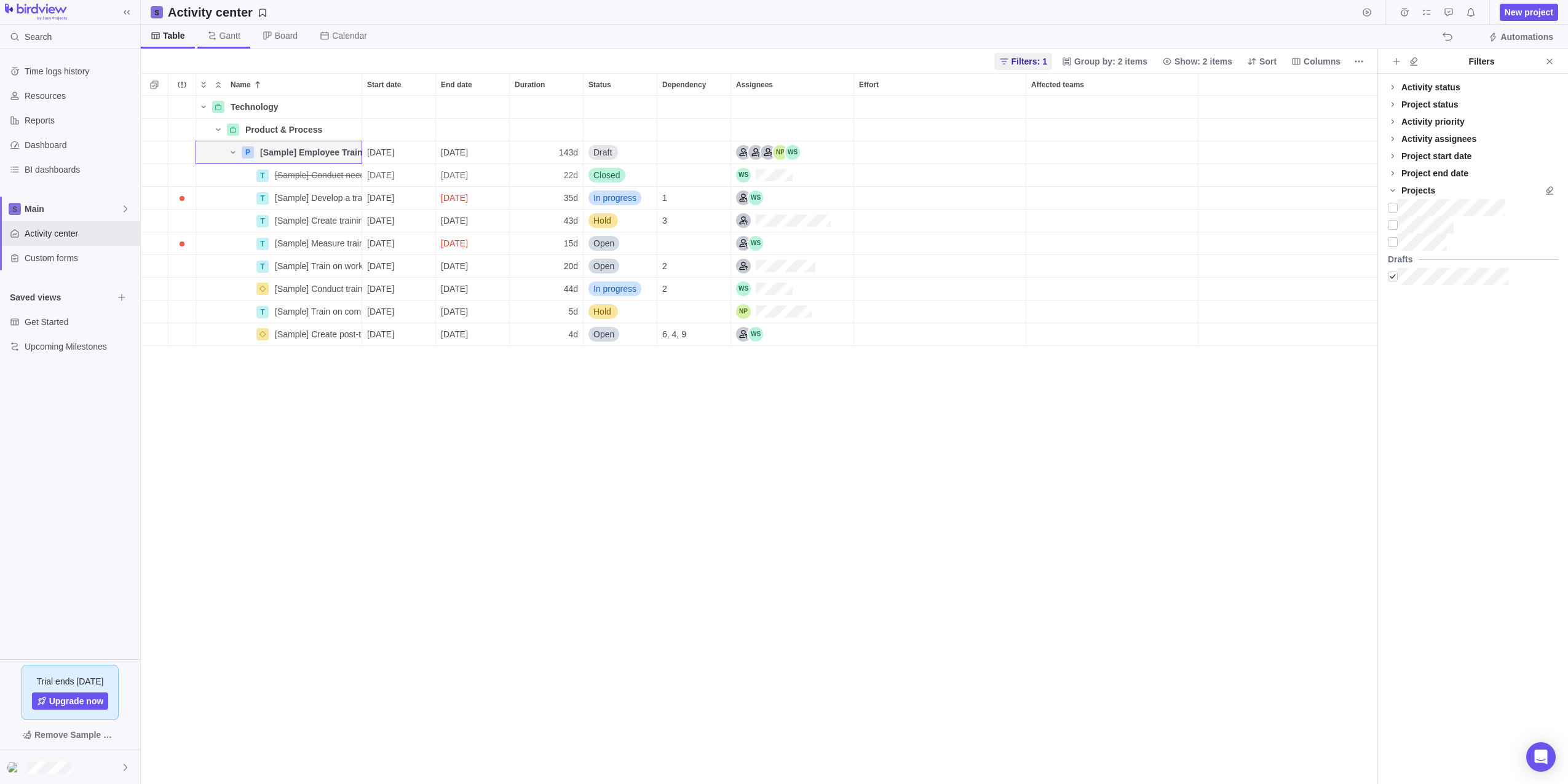
click at [232, 33] on span "Gantt" at bounding box center [230, 35] width 21 height 12
click at [1550, 57] on icon "Close" at bounding box center [1549, 61] width 10 height 10
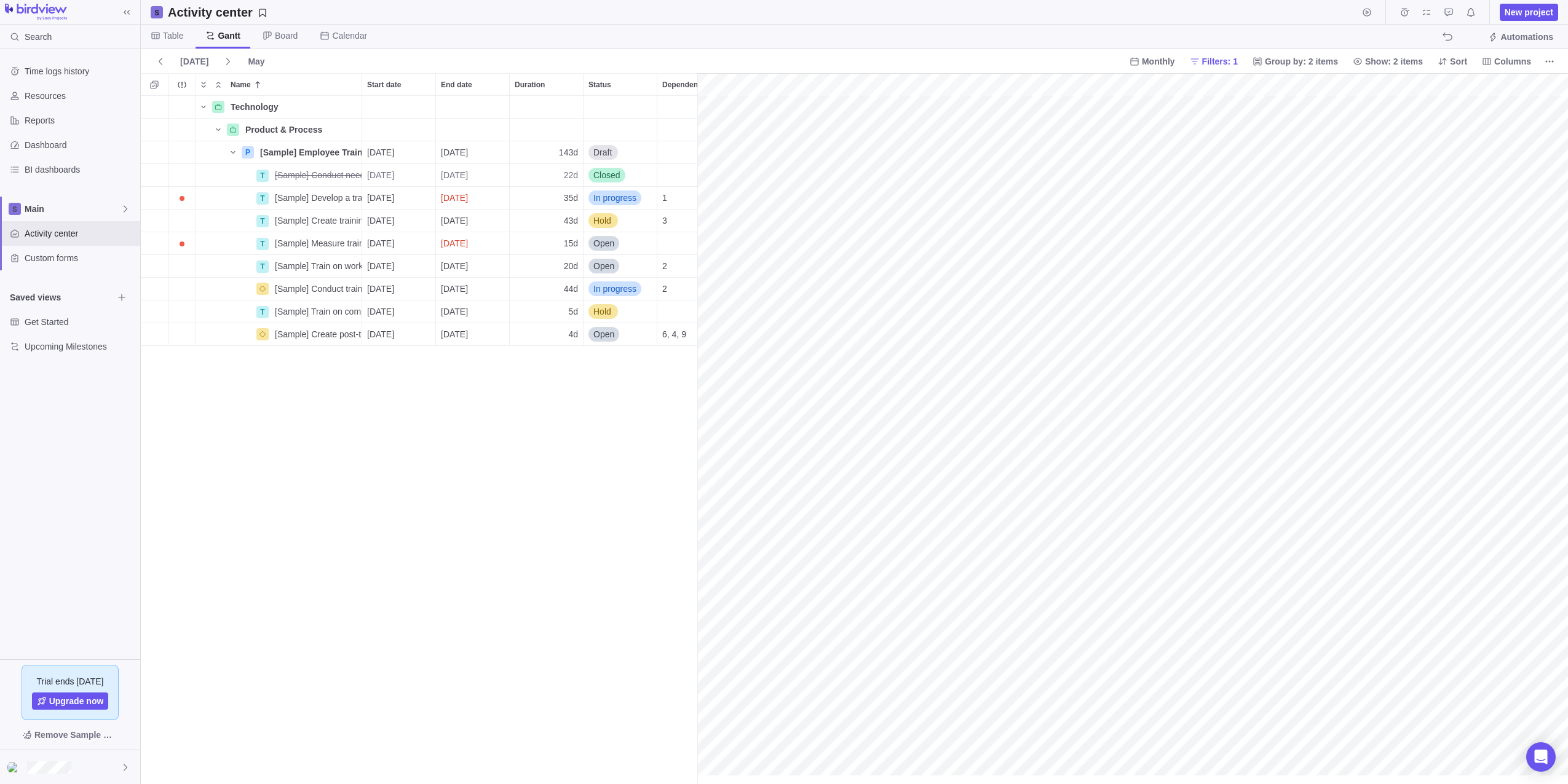
scroll to position [0, 53]
click at [297, 33] on span "Board" at bounding box center [279, 36] width 55 height 24
